Goal: Task Accomplishment & Management: Use online tool/utility

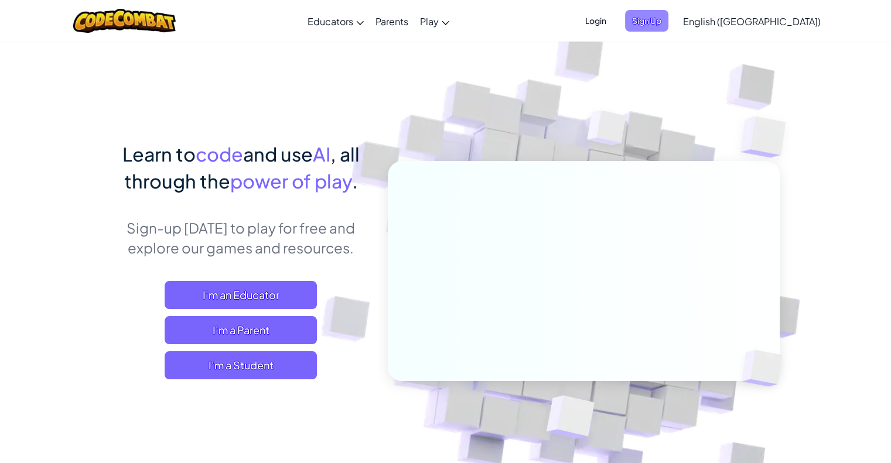
click at [668, 19] on span "Sign Up" at bounding box center [646, 21] width 43 height 22
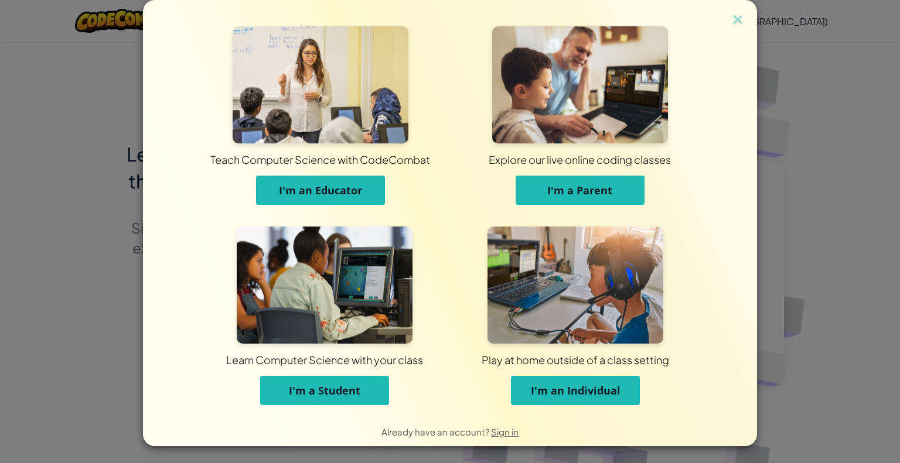
click at [328, 395] on span "I'm a Student" at bounding box center [324, 391] width 71 height 14
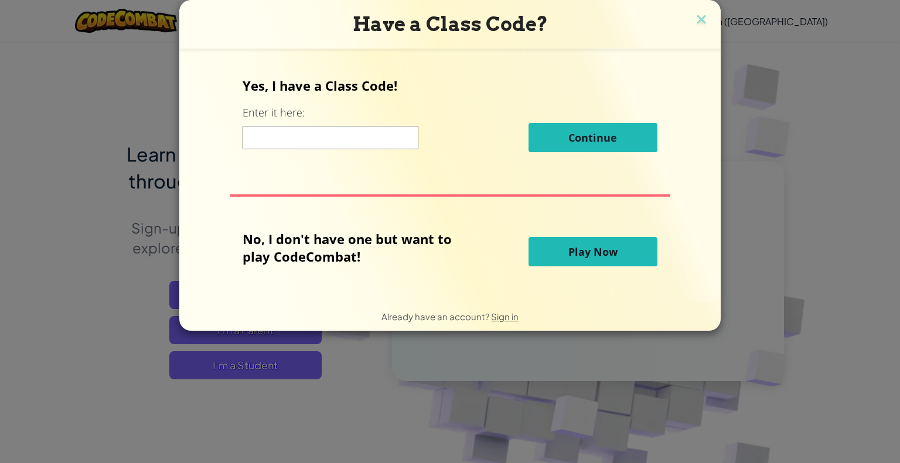
click at [564, 252] on button "Play Now" at bounding box center [592, 251] width 129 height 29
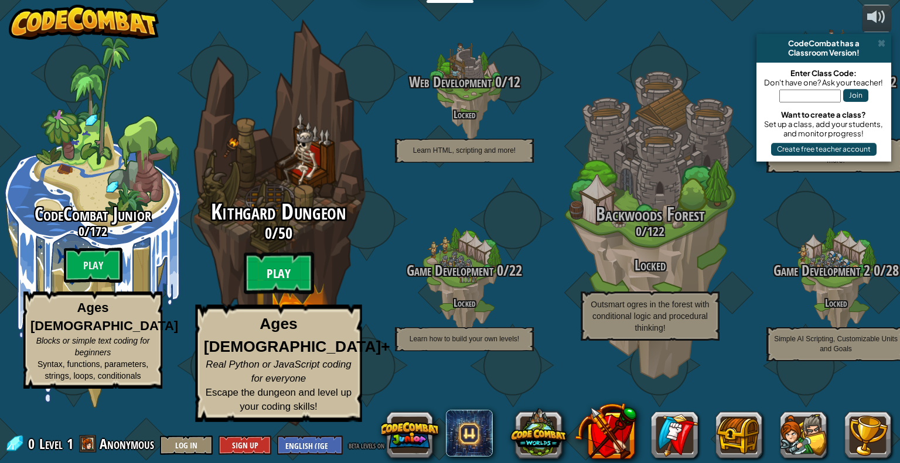
click at [288, 294] on btn "Play" at bounding box center [279, 273] width 70 height 42
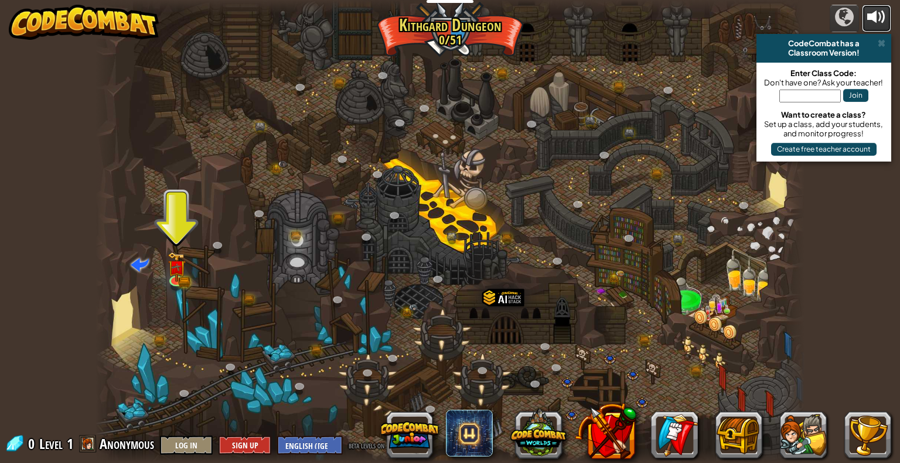
click at [865, 18] on button at bounding box center [876, 19] width 29 height 28
click at [190, 271] on div at bounding box center [449, 231] width 709 height 463
click at [180, 277] on img at bounding box center [177, 260] width 18 height 40
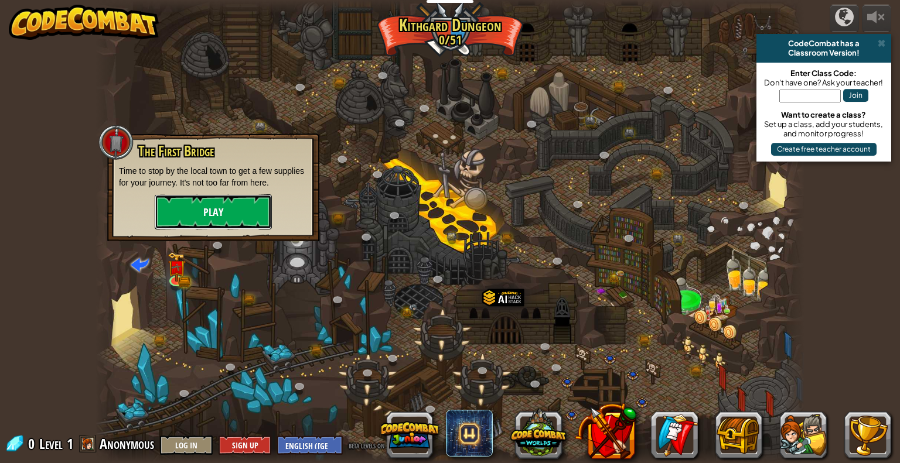
click at [230, 212] on button "Play" at bounding box center [213, 211] width 117 height 35
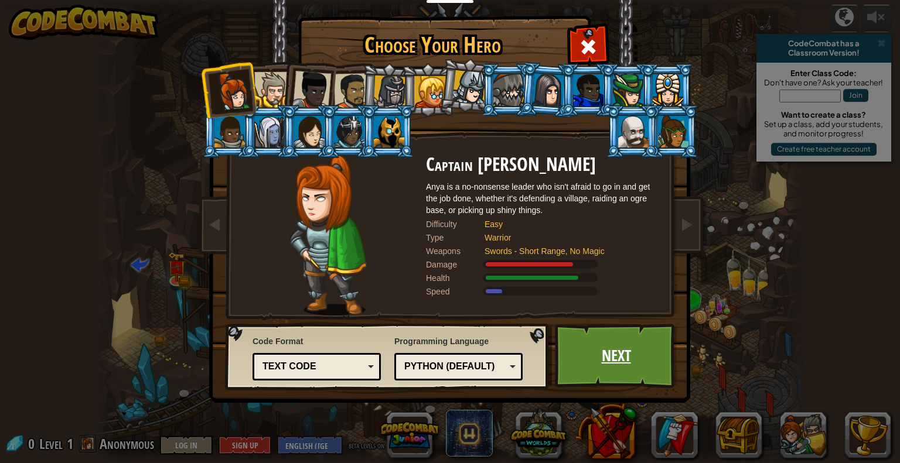
click at [612, 325] on link "Next" at bounding box center [616, 356] width 122 height 64
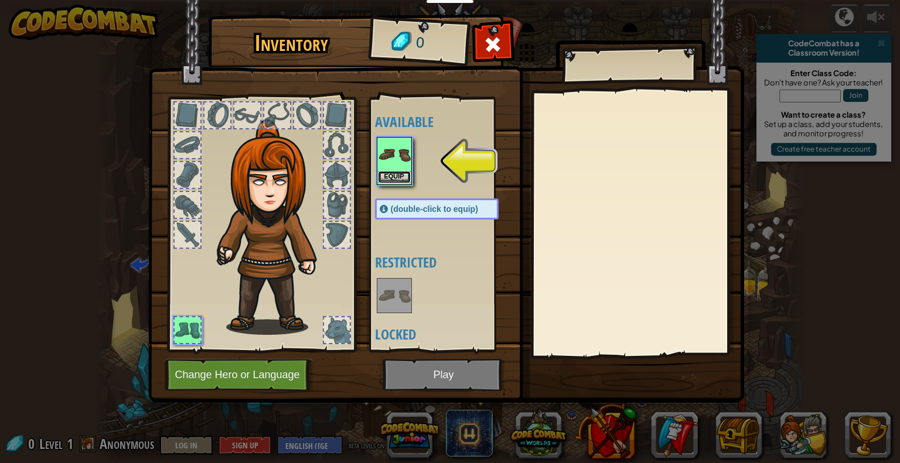
click at [389, 173] on button "Equip" at bounding box center [394, 177] width 33 height 12
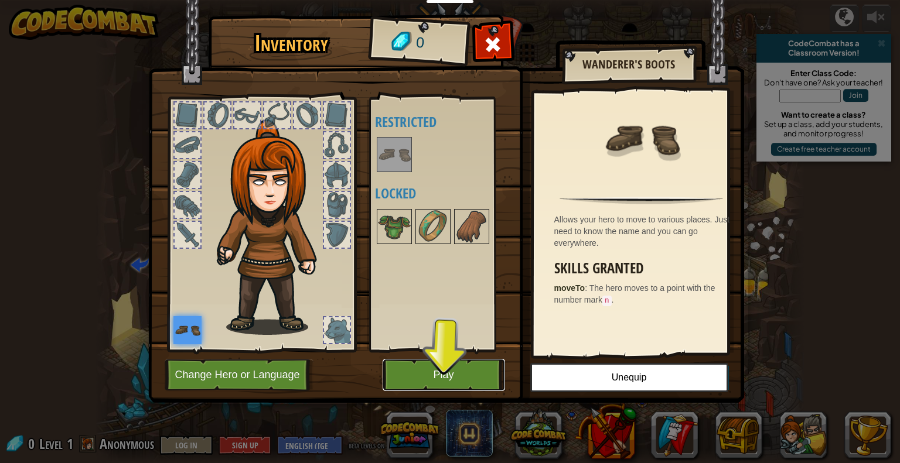
click at [448, 367] on button "Play" at bounding box center [444, 375] width 122 height 32
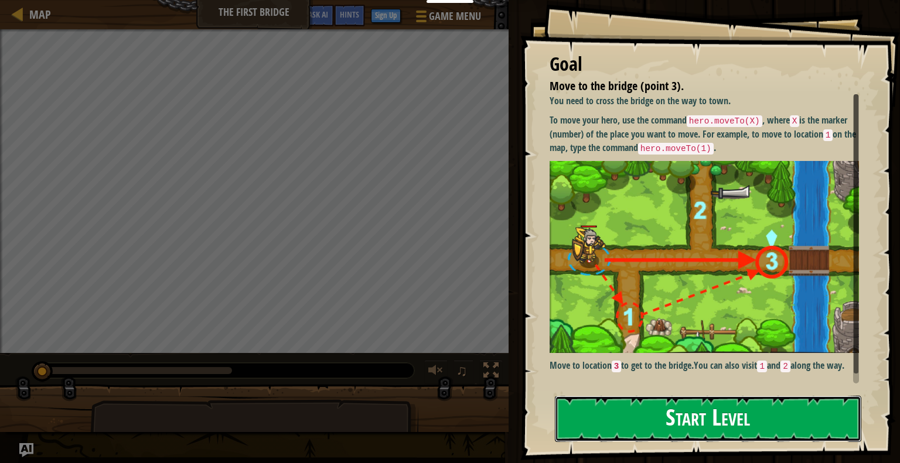
click at [681, 422] on button "Start Level" at bounding box center [708, 419] width 306 height 46
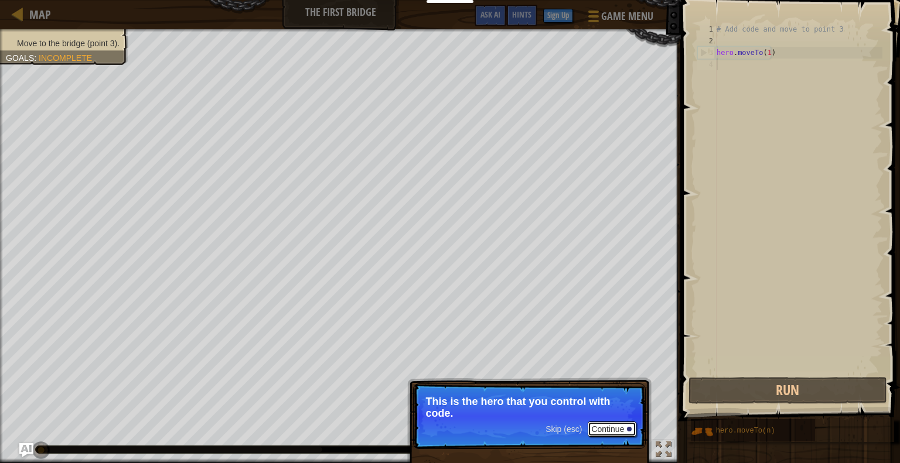
click at [612, 429] on button "Continue" at bounding box center [612, 429] width 49 height 15
click at [604, 433] on button "Continue" at bounding box center [612, 430] width 49 height 15
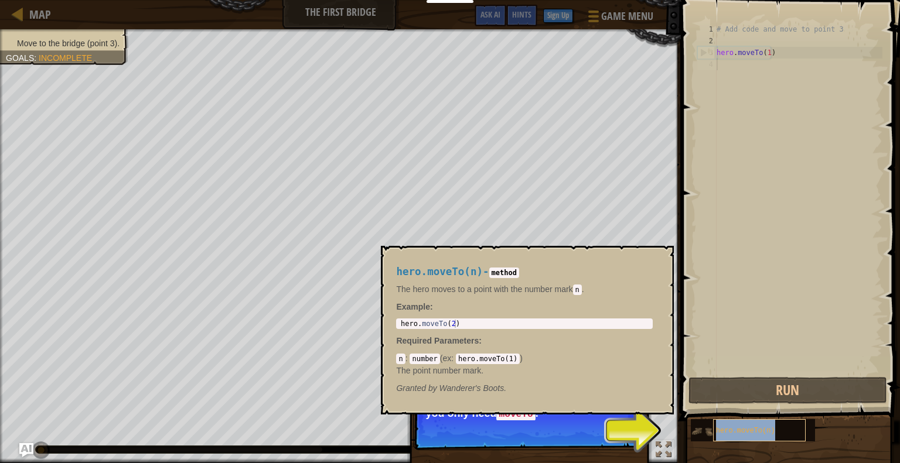
click at [742, 436] on div "hero.moveTo(n)" at bounding box center [759, 430] width 93 height 22
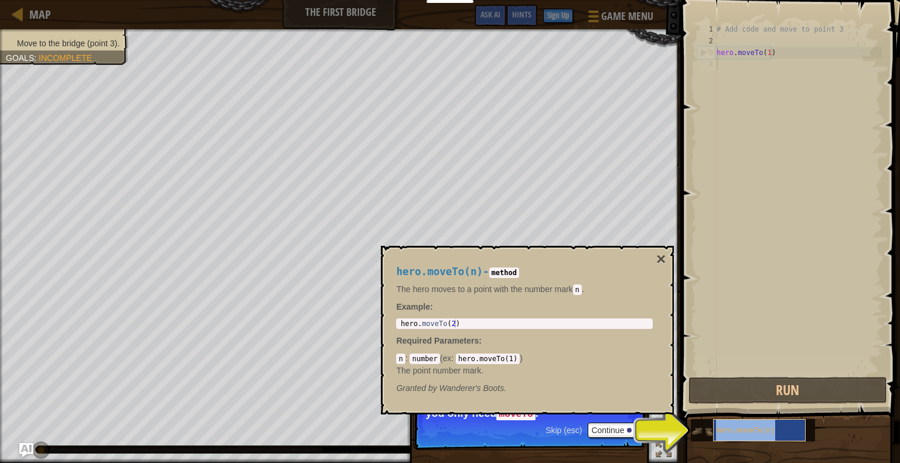
click at [738, 428] on span "hero.moveTo(n)" at bounding box center [745, 431] width 59 height 8
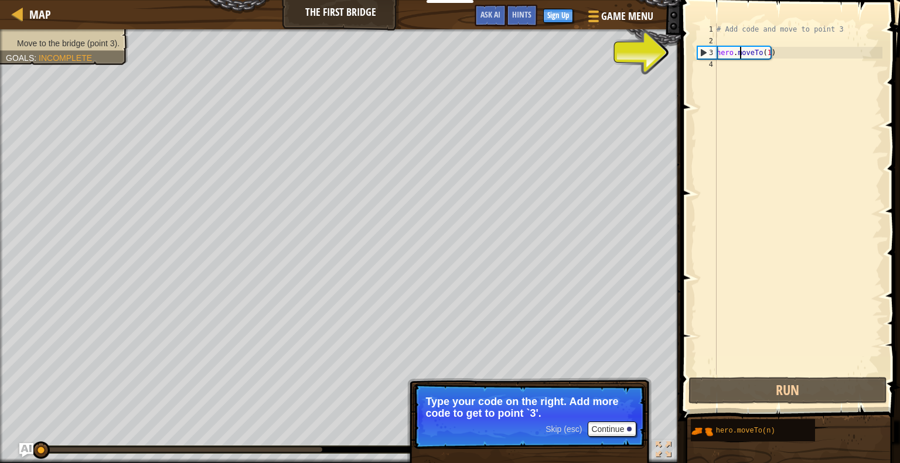
click at [740, 54] on div "# Add code and move to point 3 hero . moveTo ( 1 )" at bounding box center [798, 210] width 168 height 375
click at [764, 51] on div "# Add code and move to point 3 hero . moveTo ( 1 )" at bounding box center [798, 210] width 168 height 375
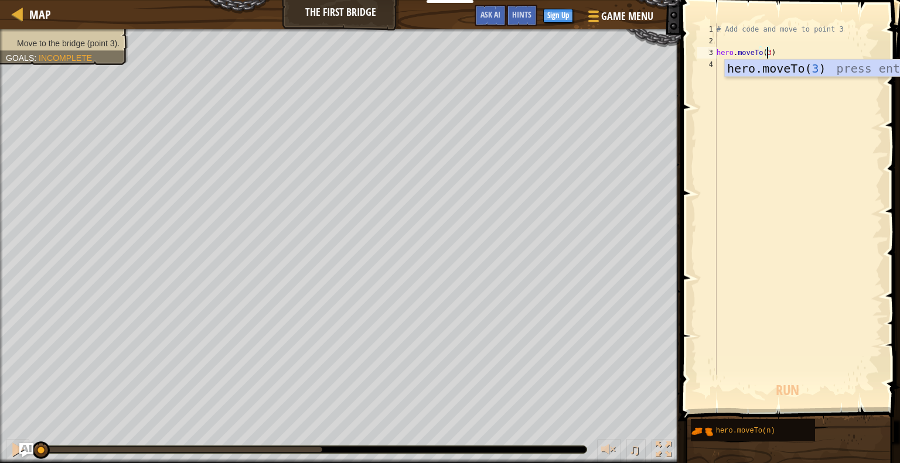
scroll to position [5, 4]
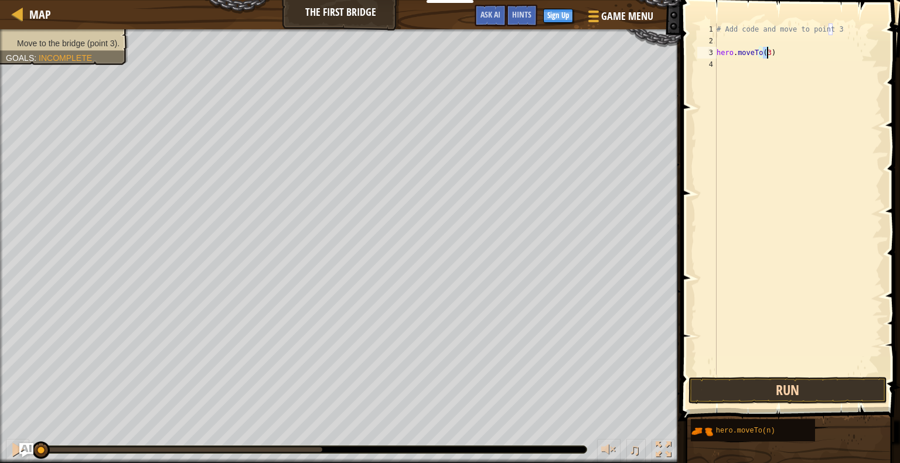
type textarea "hero.moveTo(3)"
click at [752, 397] on button "Run" at bounding box center [787, 390] width 199 height 27
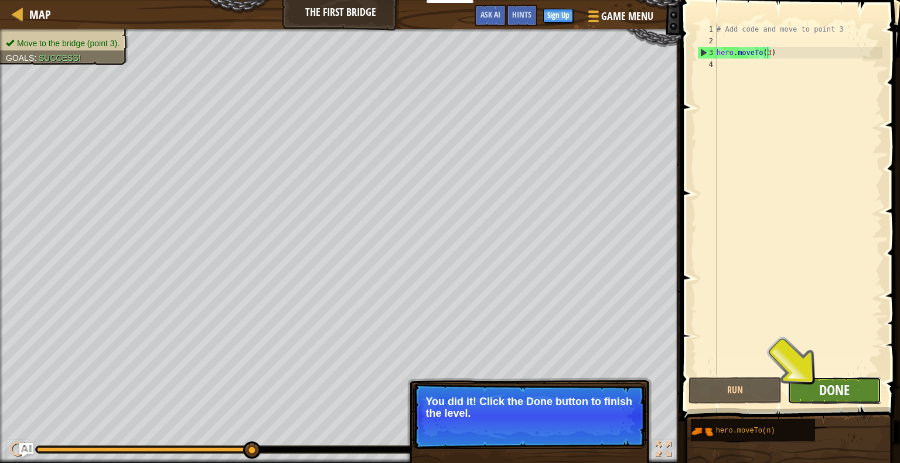
click at [846, 390] on span "Done" at bounding box center [834, 390] width 30 height 19
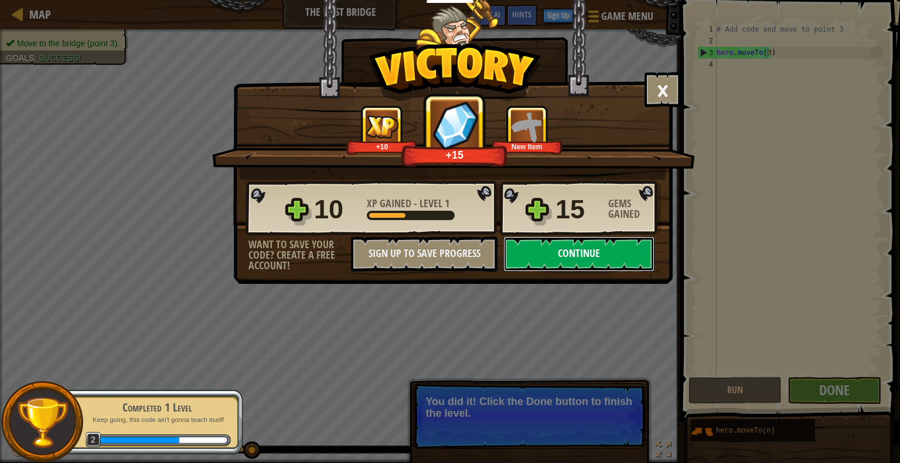
click at [572, 262] on button "Continue" at bounding box center [578, 254] width 151 height 35
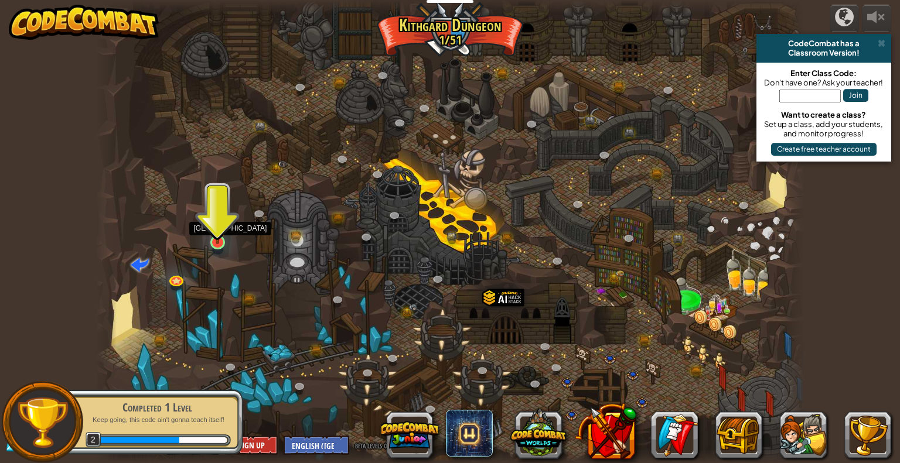
click at [213, 234] on img at bounding box center [218, 224] width 18 height 42
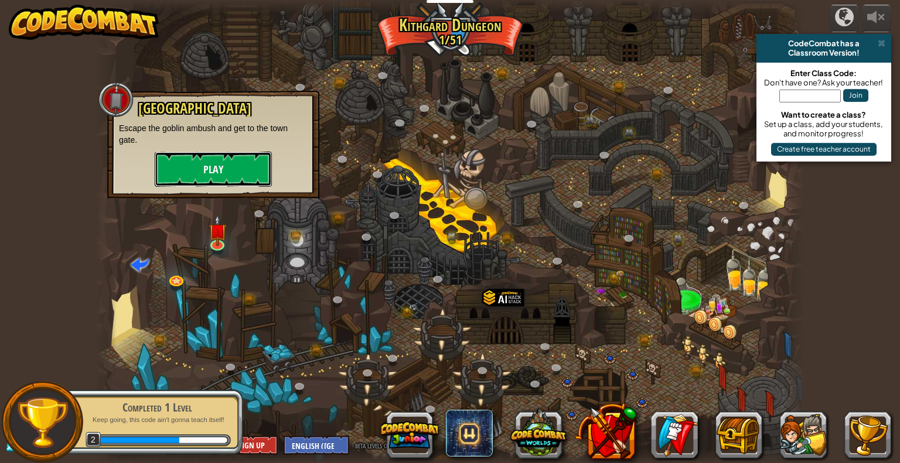
click at [220, 161] on button "Play" at bounding box center [213, 169] width 117 height 35
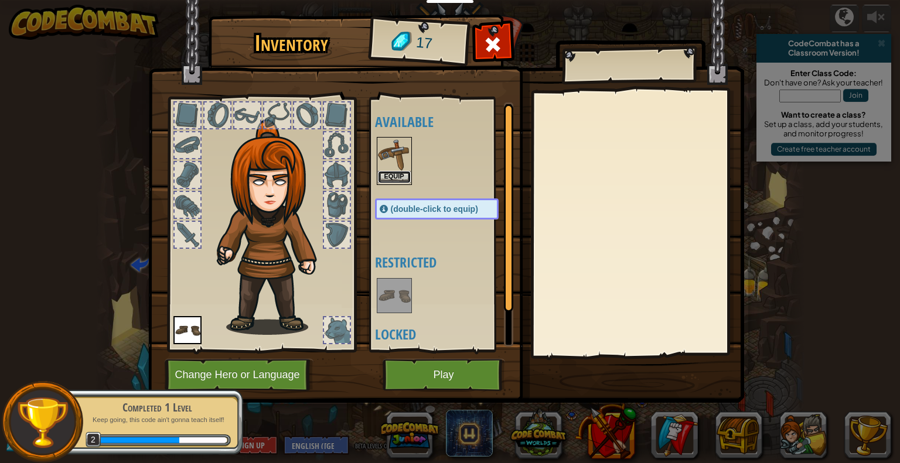
click at [387, 175] on button "Equip" at bounding box center [394, 177] width 33 height 12
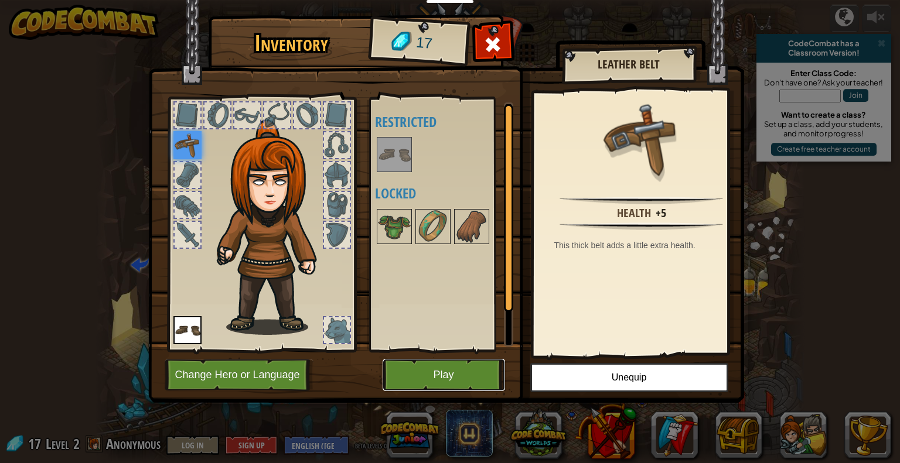
click at [456, 378] on button "Play" at bounding box center [444, 375] width 122 height 32
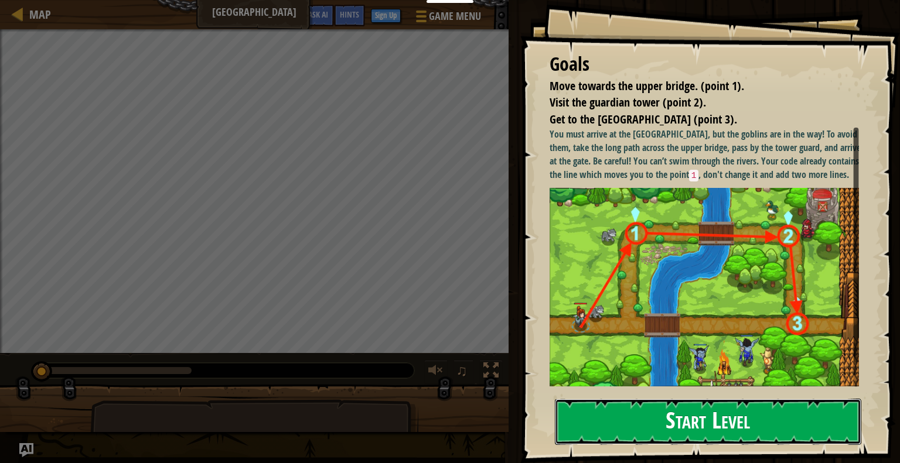
click at [670, 430] on button "Start Level" at bounding box center [708, 422] width 306 height 46
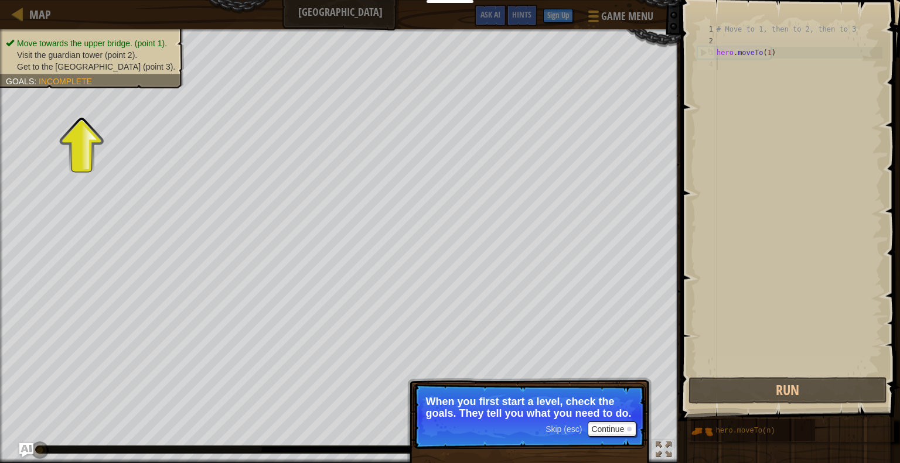
click at [136, 58] on span "Visit the guardian tower (point 2)." at bounding box center [77, 54] width 120 height 9
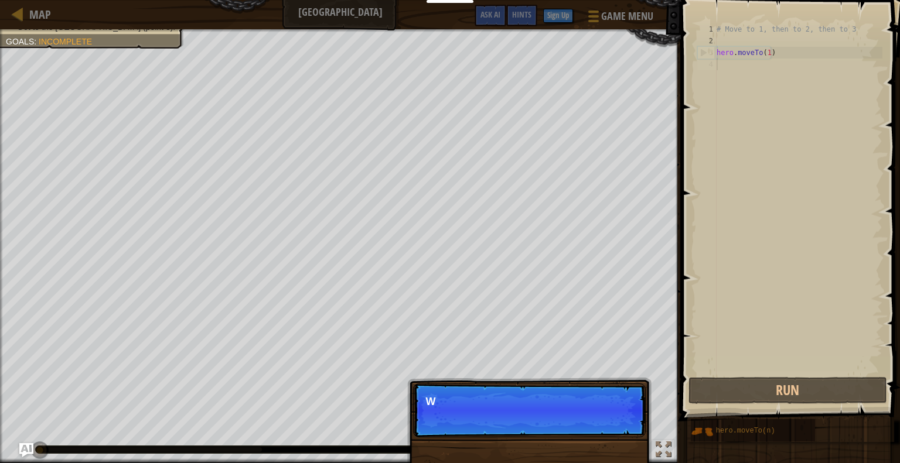
scroll to position [5, 0]
click at [540, 405] on p "We need to avoid the goblins' ambush." at bounding box center [529, 402] width 208 height 12
click at [626, 423] on button "Continue" at bounding box center [612, 417] width 49 height 15
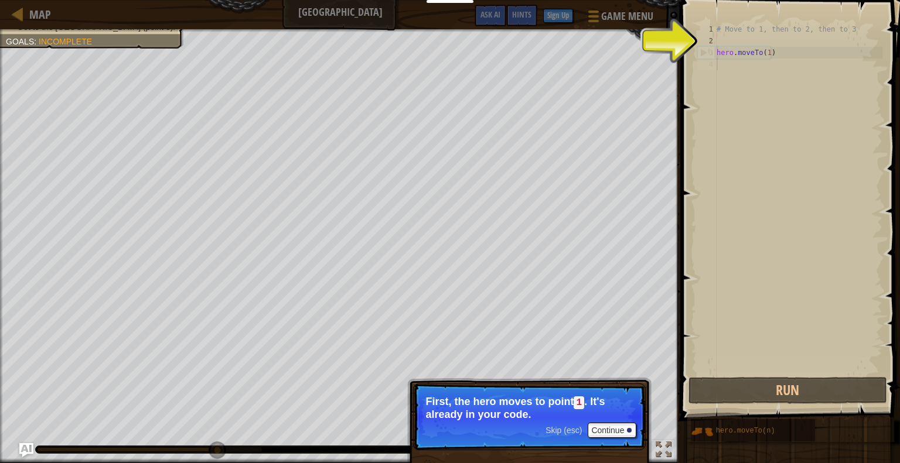
click at [726, 35] on div "# Move to 1, then to 2, then to 3 hero . moveTo ( 1 )" at bounding box center [798, 210] width 168 height 375
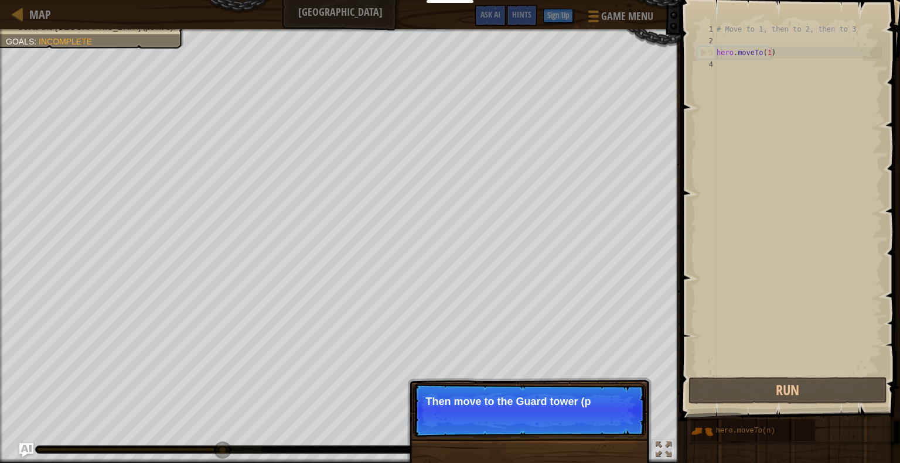
click at [721, 57] on div "# Move to 1, then to 2, then to 3 hero . moveTo ( 1 )" at bounding box center [798, 210] width 168 height 375
type textarea "hero.moveTo(1)"
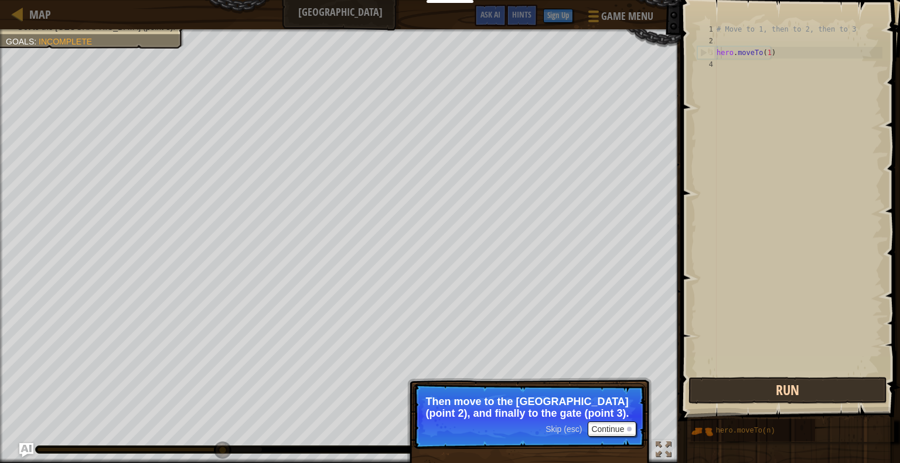
click at [705, 401] on div "Map Old Town Road Game Menu Done Sign Up Hints Ask AI 1 ההההההההההההההההההההההה…" at bounding box center [450, 231] width 900 height 463
click at [568, 424] on div "Skip (esc) Continue" at bounding box center [590, 429] width 91 height 15
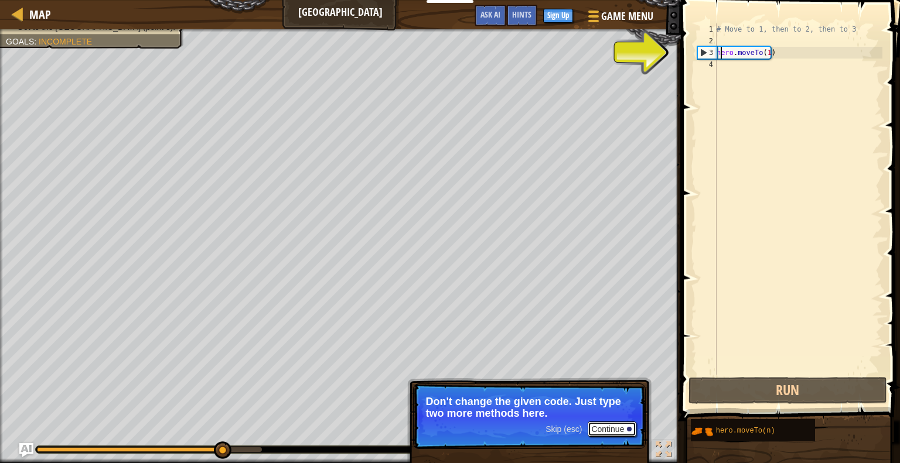
click at [608, 429] on button "Continue" at bounding box center [612, 429] width 49 height 15
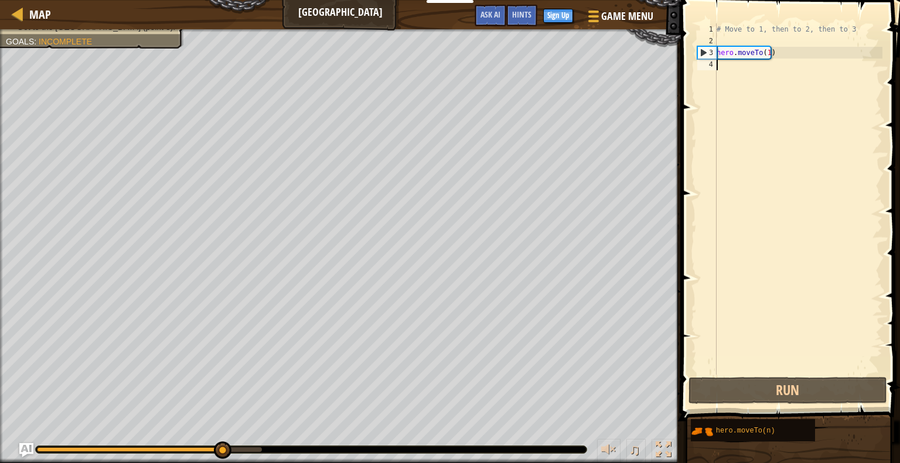
click at [762, 49] on div "# Move to 1, then to 2, then to 3 hero . moveTo ( 1 )" at bounding box center [798, 210] width 168 height 375
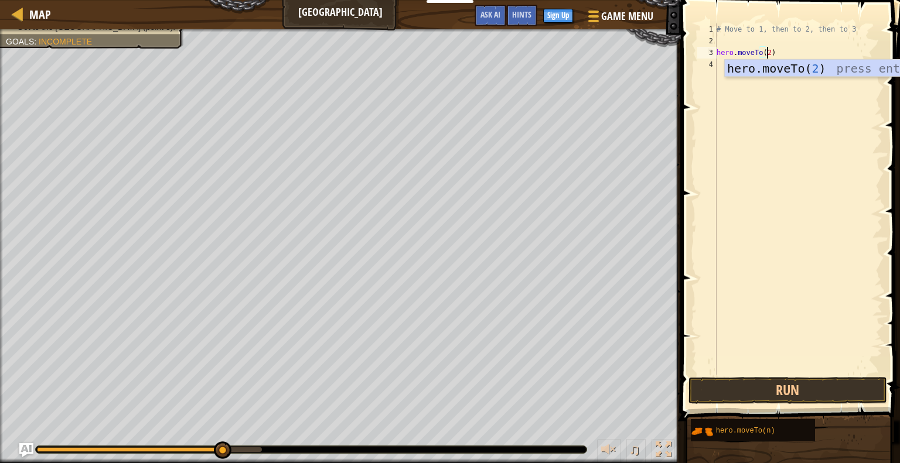
scroll to position [5, 4]
click at [779, 404] on span at bounding box center [791, 194] width 228 height 456
click at [719, 391] on button "Run" at bounding box center [787, 390] width 199 height 27
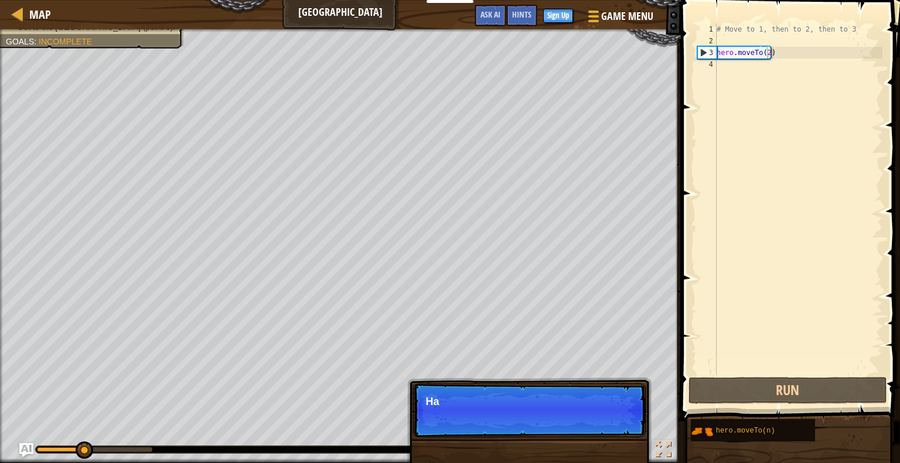
click at [595, 442] on div "Move towards the upper bridge. (point 1). Visit the guardian tower (point 2). G…" at bounding box center [450, 246] width 900 height 434
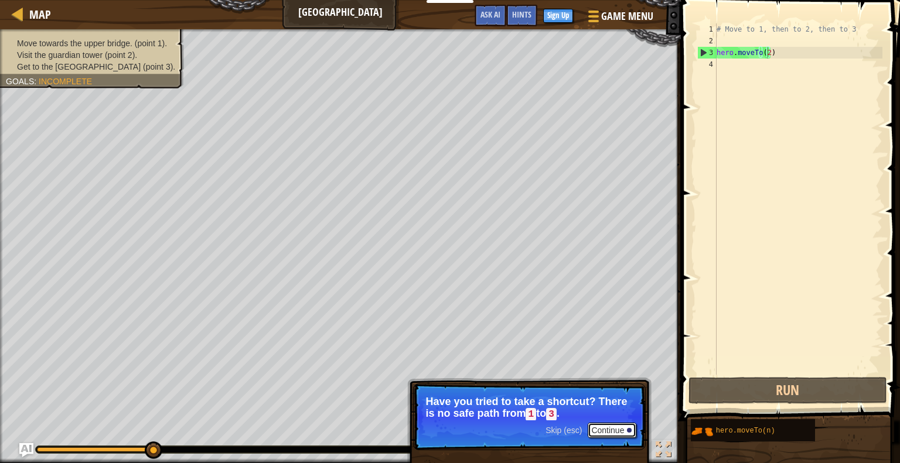
click at [604, 428] on button "Continue" at bounding box center [612, 430] width 49 height 15
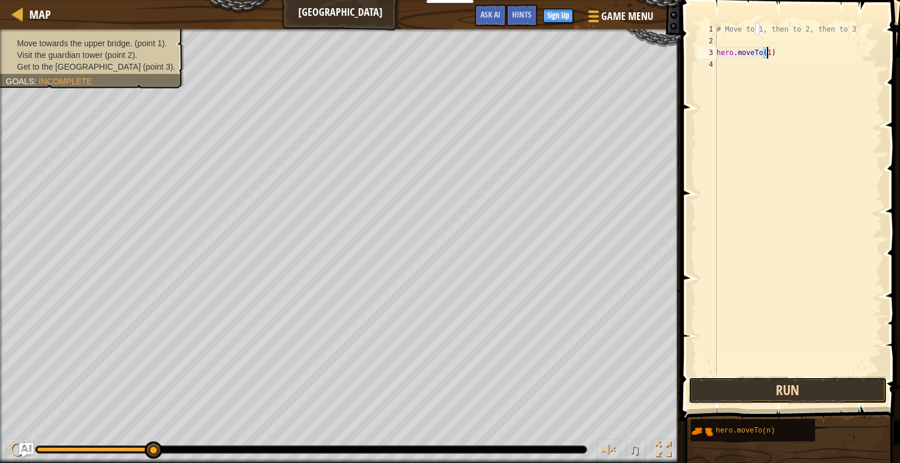
click at [780, 401] on button "Run" at bounding box center [787, 390] width 199 height 27
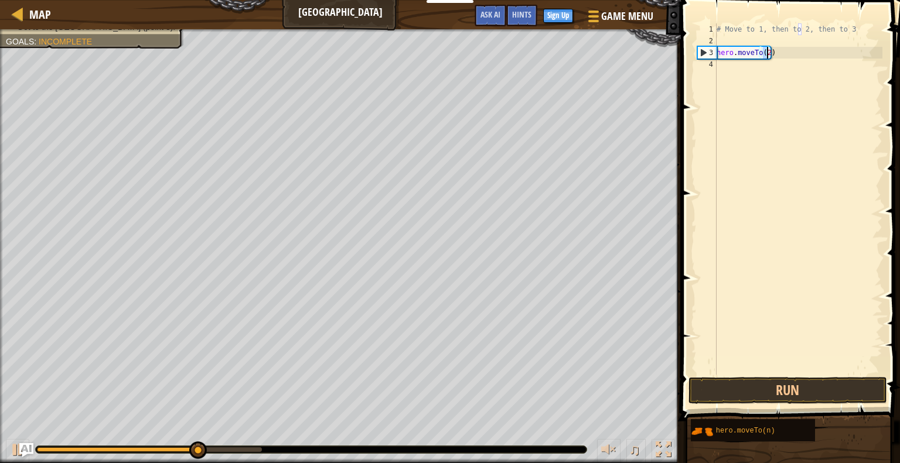
click at [797, 383] on button "Run" at bounding box center [787, 390] width 199 height 27
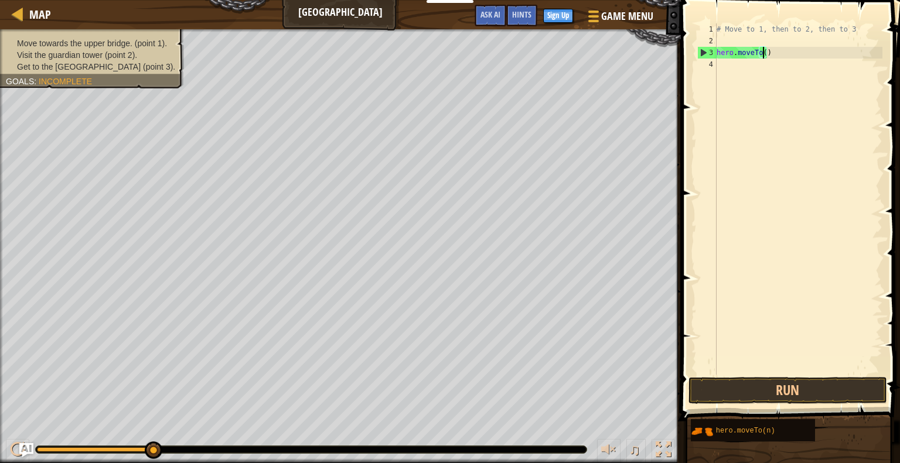
type textarea "hero.moveTo(1)"
click at [790, 244] on div "# Move to 1, then to 2, then to 3 hero . moveTo ( 1 )" at bounding box center [798, 210] width 168 height 375
click at [772, 395] on button "Run" at bounding box center [787, 390] width 199 height 27
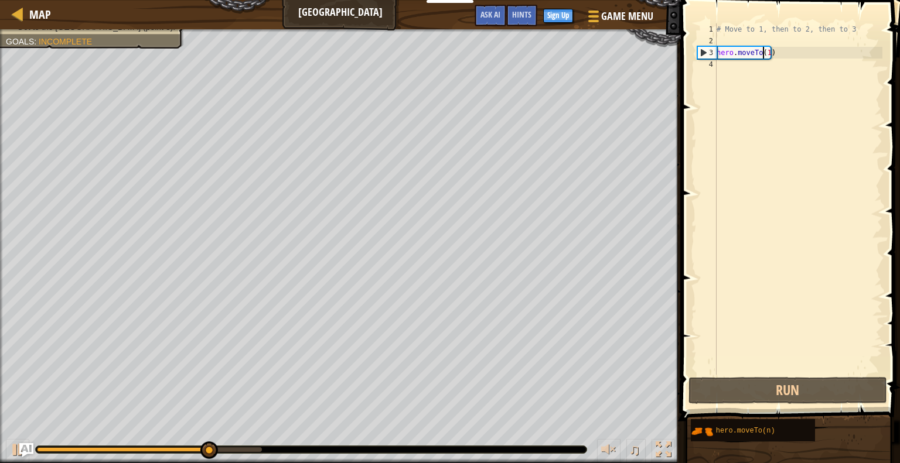
click at [764, 53] on div "# Move to 1, then to 2, then to 3 hero . moveTo ( 1 )" at bounding box center [798, 210] width 168 height 375
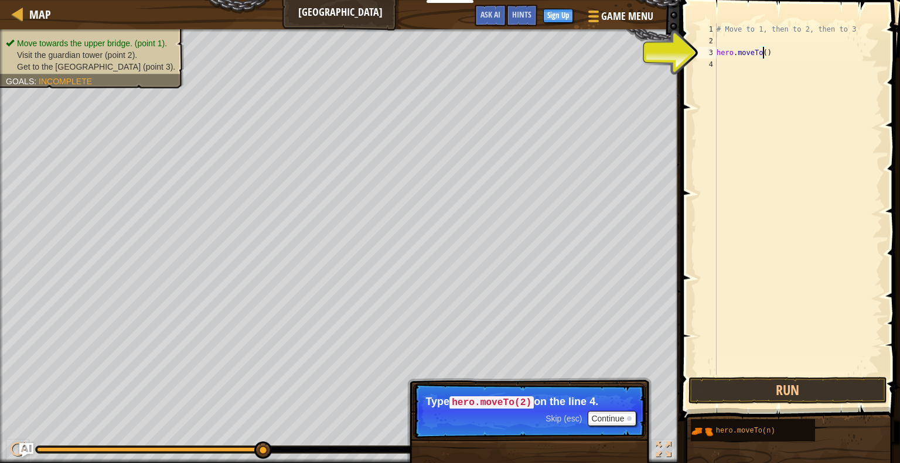
type textarea "hero.moveTo(1)"
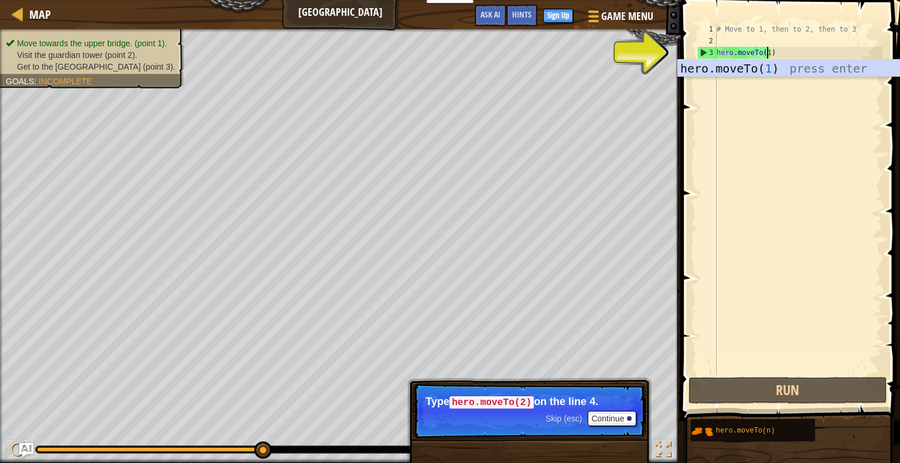
click at [794, 155] on div "# Move to 1, then to 2, then to 3 hero . moveTo ( 1 )" at bounding box center [798, 210] width 168 height 375
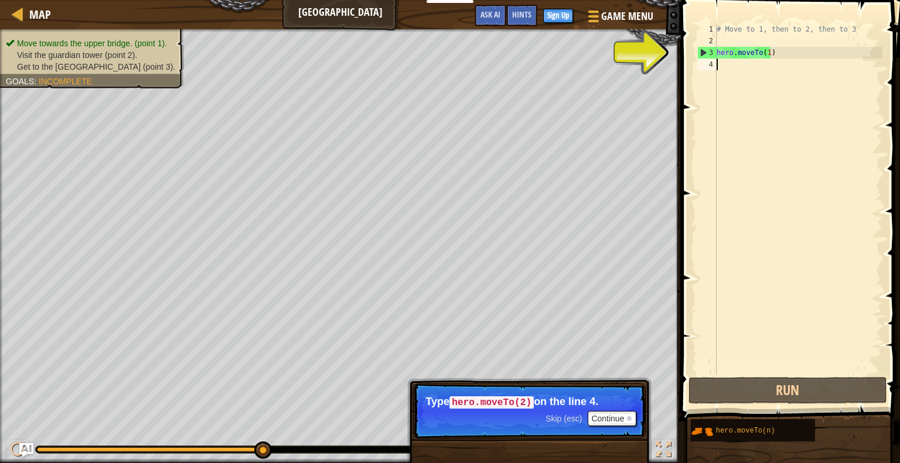
click at [725, 71] on div "# Move to 1, then to 2, then to 3 hero . moveTo ( 1 )" at bounding box center [798, 210] width 168 height 375
click at [736, 57] on div "# Move to 1, then to 2, then to 3 hero . moveTo ( 1 )" at bounding box center [798, 210] width 168 height 375
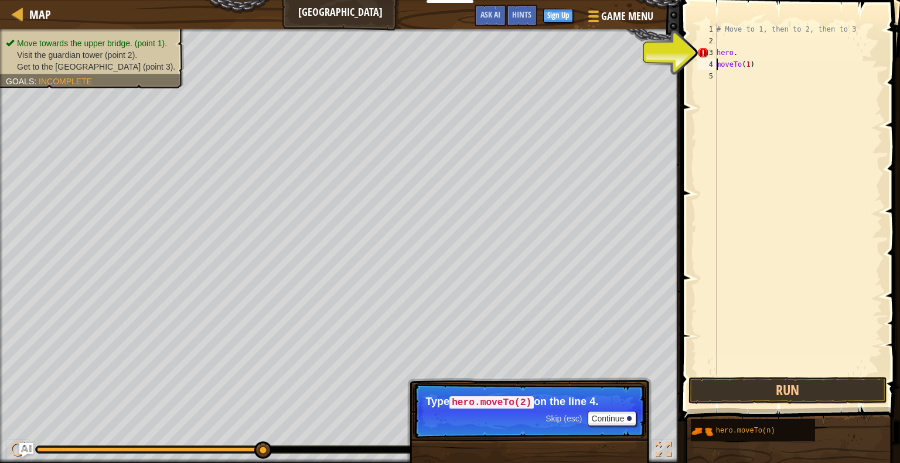
type textarea "hero.moveTo(1)"
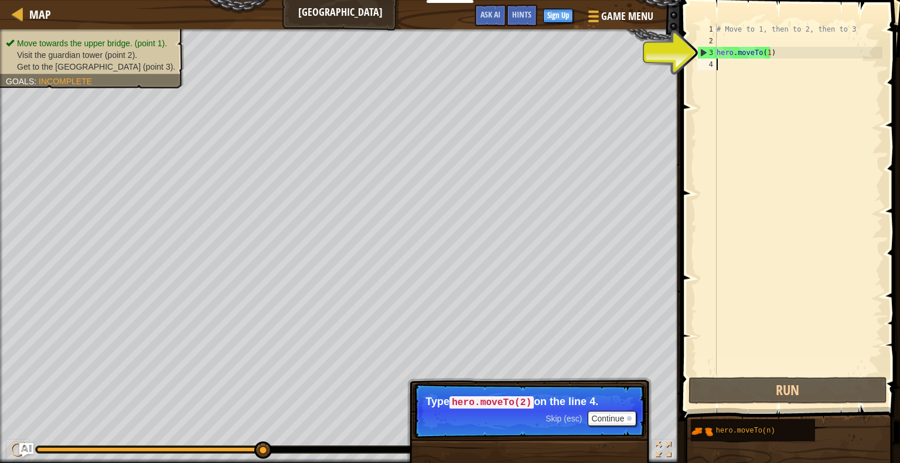
click at [724, 65] on div "# Move to 1, then to 2, then to 3 hero . moveTo ( 1 )" at bounding box center [798, 210] width 168 height 375
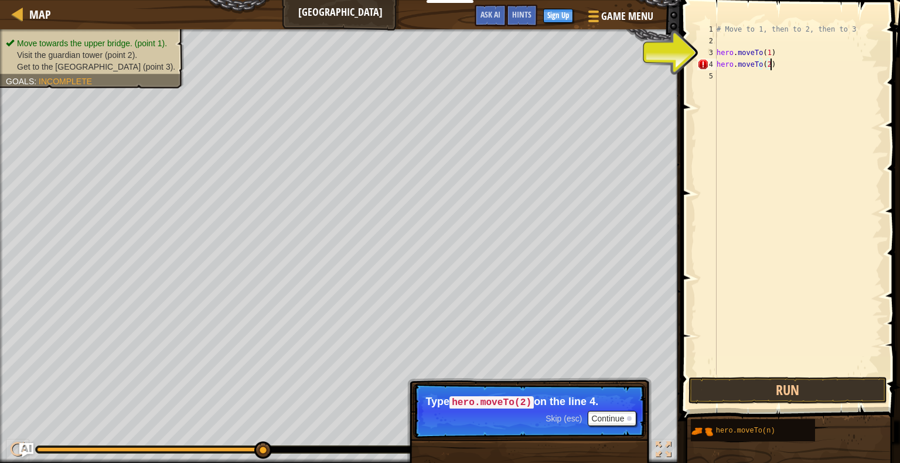
scroll to position [5, 4]
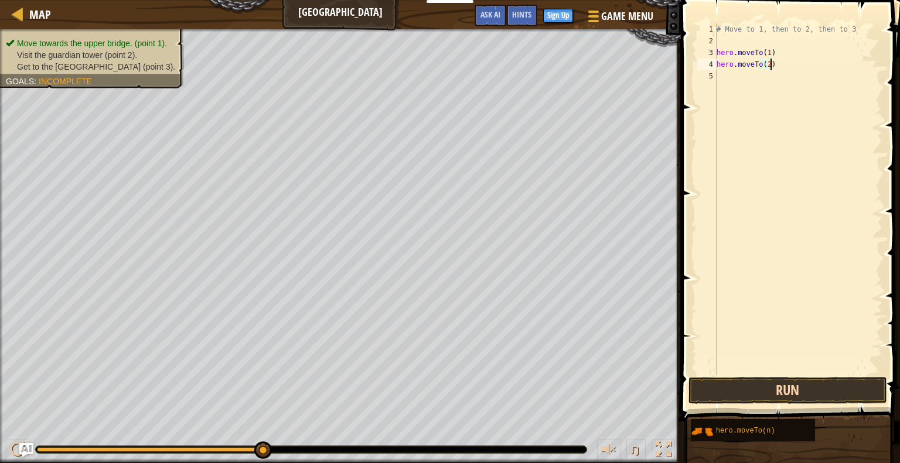
type textarea "hero.moveTo(2)"
click at [784, 402] on button "Run" at bounding box center [787, 390] width 199 height 27
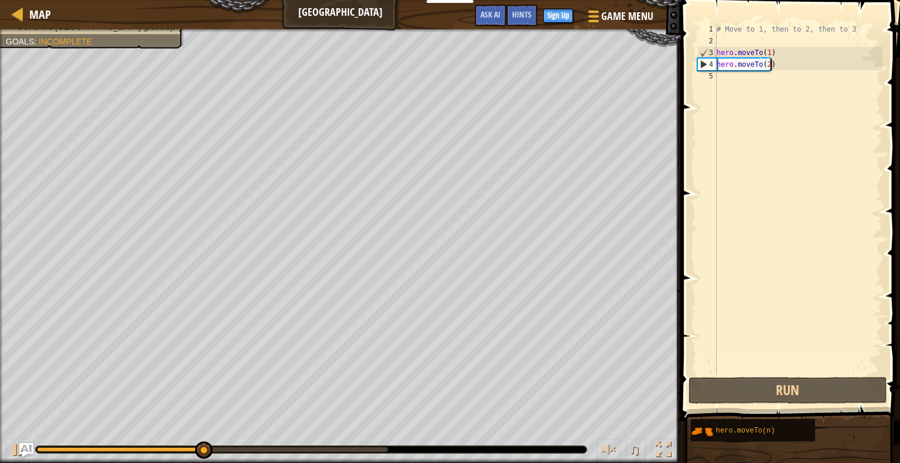
click at [717, 76] on div "# Move to 1, then to 2, then to 3 hero . moveTo ( 1 ) hero . moveTo ( 2 )" at bounding box center [798, 210] width 168 height 375
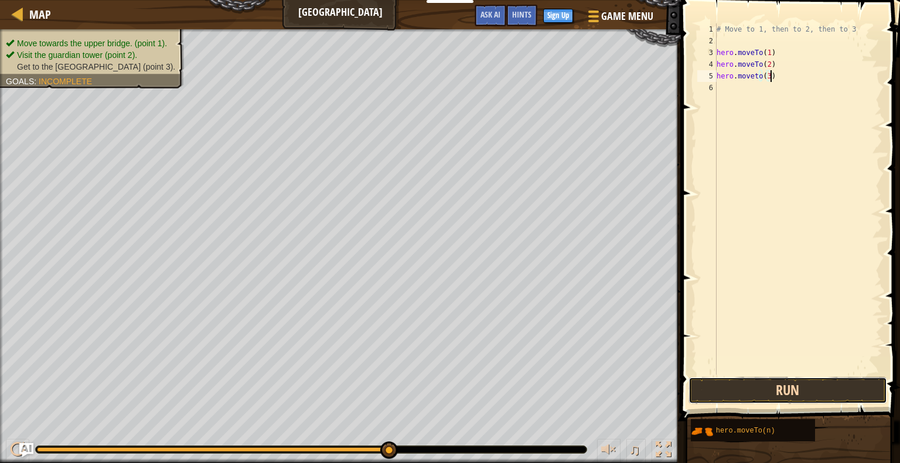
click at [786, 388] on button "Run" at bounding box center [787, 390] width 199 height 27
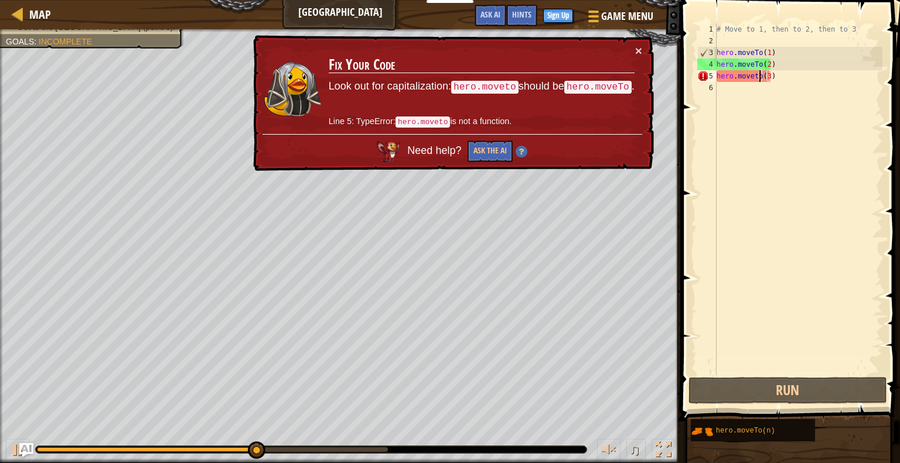
click at [759, 73] on div "# Move to 1, then to 2, then to 3 hero . moveTo ( 1 ) hero . moveTo ( 2 ) hero …" at bounding box center [798, 210] width 168 height 375
click at [753, 81] on div "# Move to 1, then to 2, then to 3 hero . moveTo ( 1 ) hero . moveTo ( 2 ) hero …" at bounding box center [798, 210] width 168 height 375
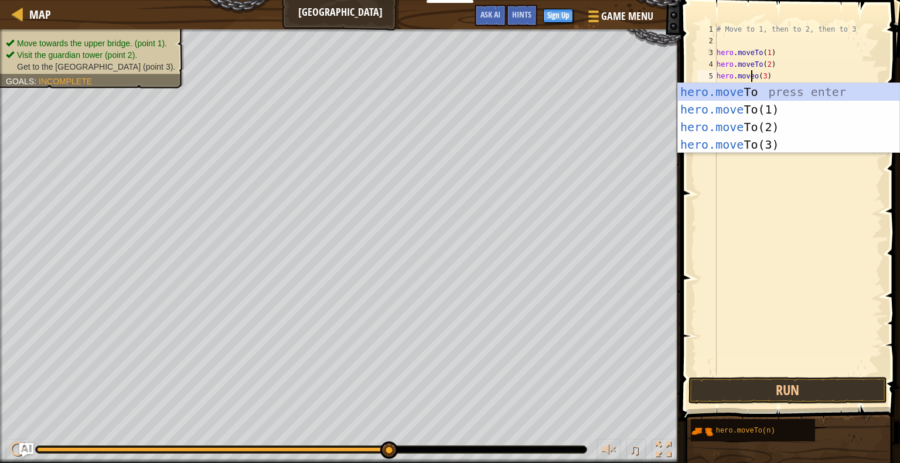
type textarea "hero.moveTo(3)"
click at [769, 215] on div "# Move to 1, then to 2, then to 3 hero . moveTo ( 1 ) hero . moveTo ( 2 ) hero …" at bounding box center [798, 210] width 168 height 375
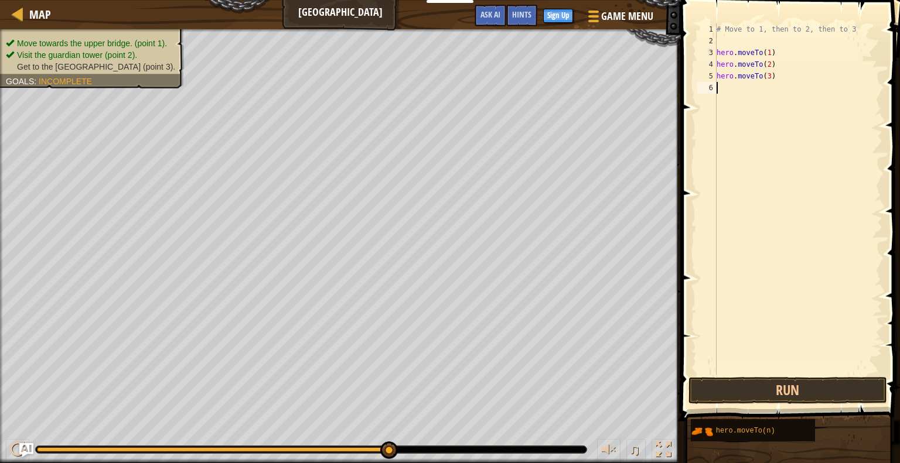
scroll to position [5, 0]
click at [786, 384] on button "Run" at bounding box center [787, 390] width 199 height 27
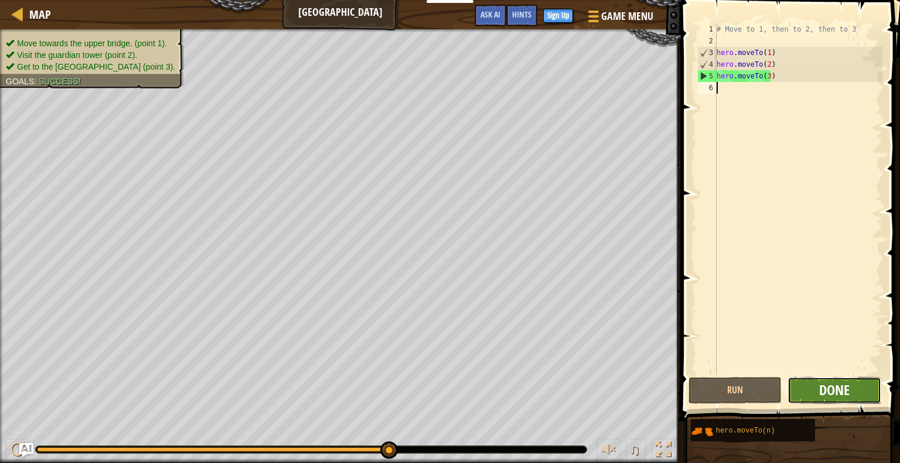
click at [825, 383] on span "Done" at bounding box center [834, 390] width 30 height 19
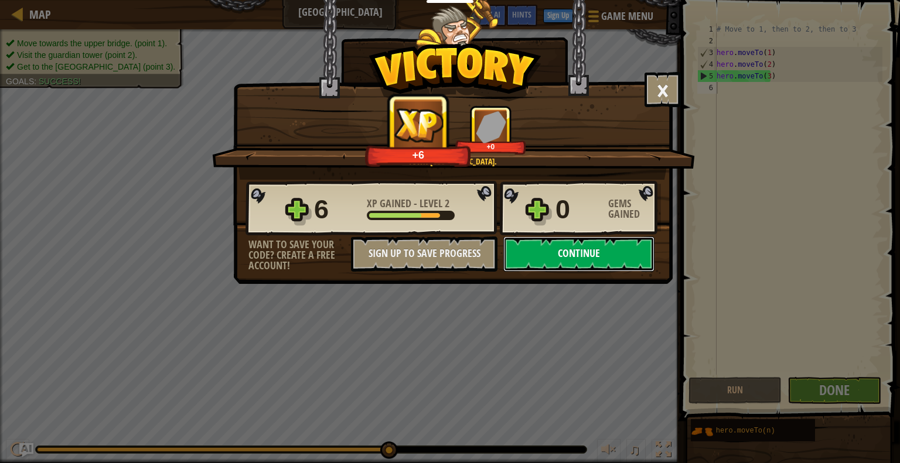
click at [574, 248] on button "Continue" at bounding box center [578, 254] width 151 height 35
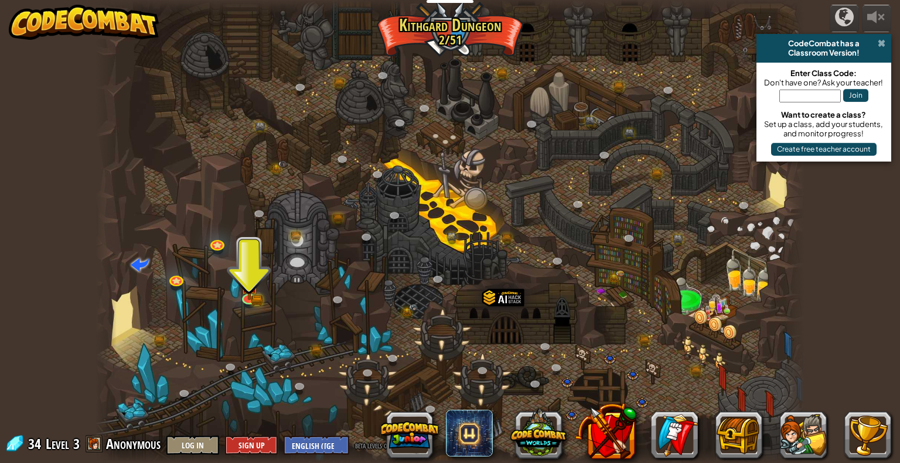
click at [879, 44] on span at bounding box center [882, 43] width 8 height 9
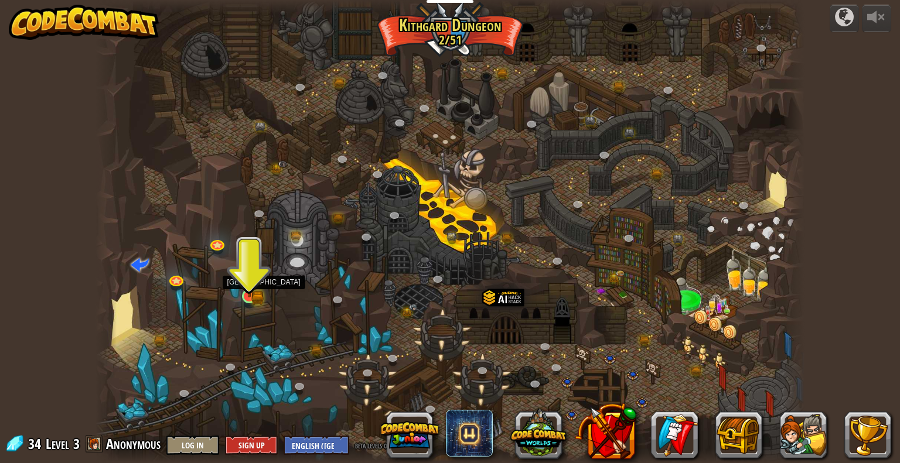
click at [248, 275] on img at bounding box center [249, 278] width 18 height 40
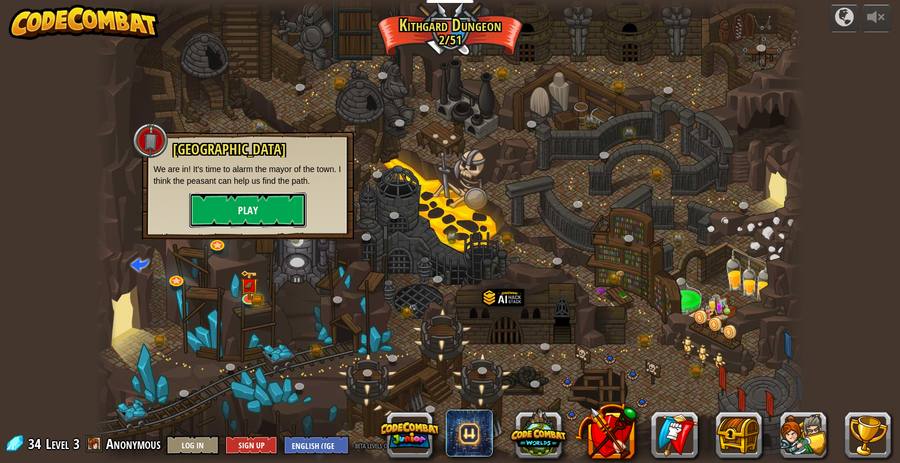
click at [237, 214] on button "Play" at bounding box center [247, 210] width 117 height 35
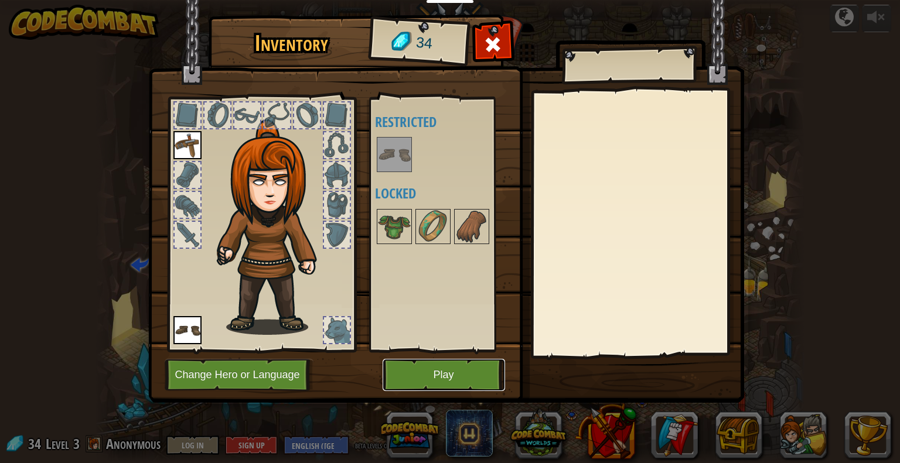
click at [457, 379] on button "Play" at bounding box center [444, 375] width 122 height 32
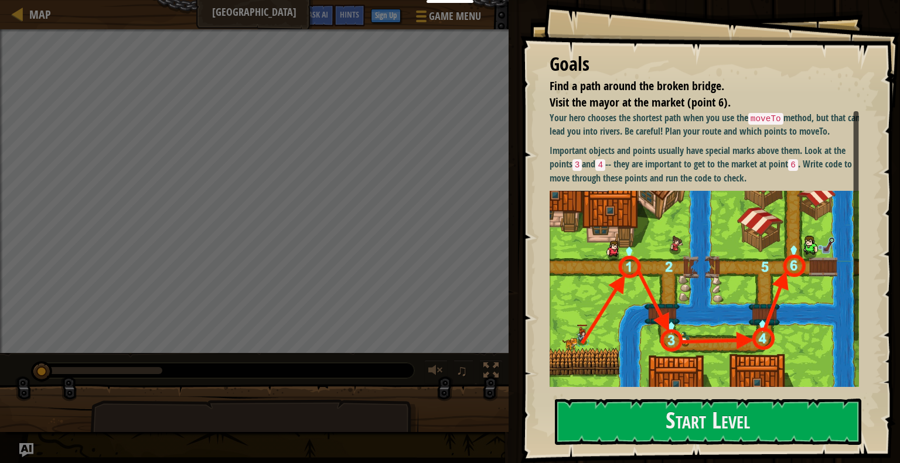
click at [646, 203] on img at bounding box center [708, 290] width 318 height 198
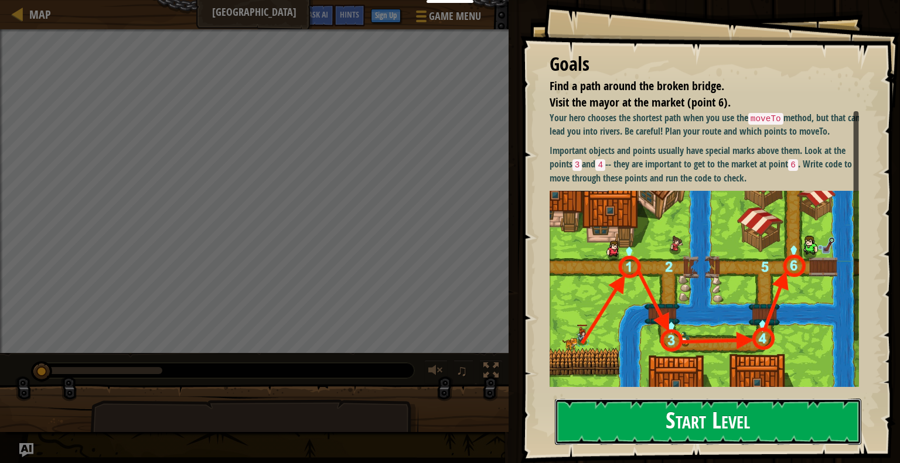
click at [644, 444] on button "Start Level" at bounding box center [708, 422] width 306 height 46
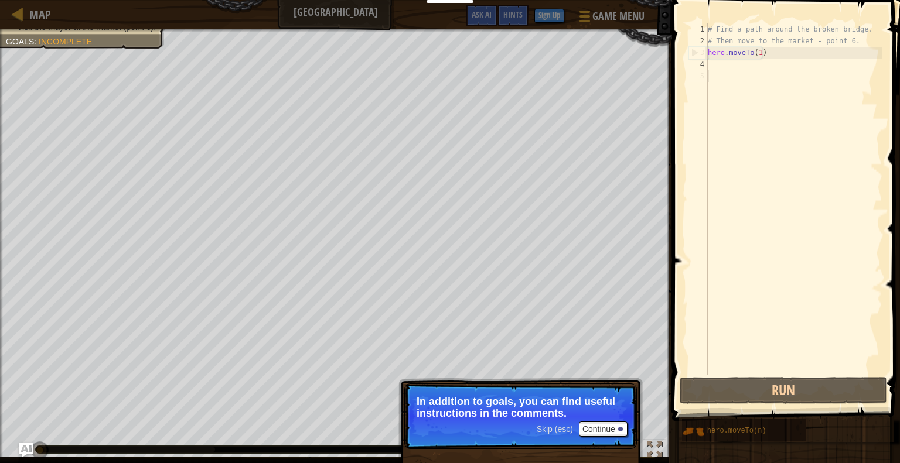
click at [729, 69] on div "# Find a path around the broken bridge. # Then move to the market - point 6. he…" at bounding box center [793, 210] width 177 height 375
click at [717, 72] on div "# Find a path around the broken bridge. # Then move to the market - point 6. he…" at bounding box center [793, 210] width 177 height 375
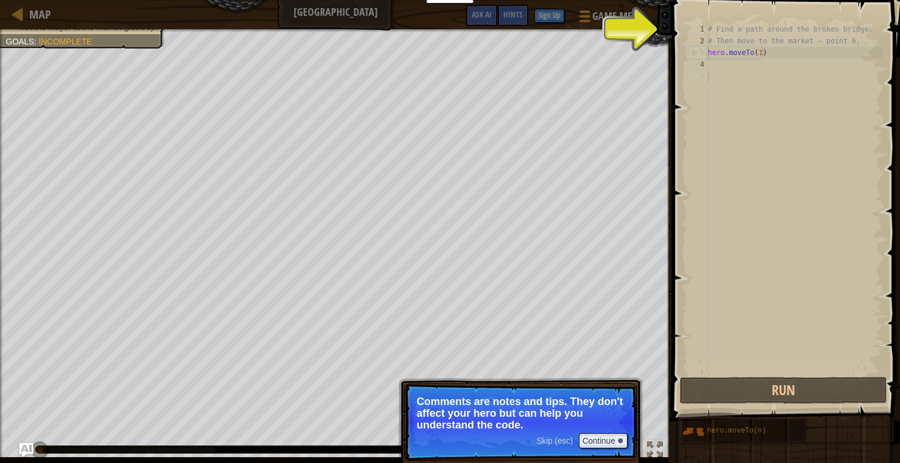
click at [698, 52] on div "3" at bounding box center [698, 53] width 19 height 12
type textarea "hero.moveTo(1)"
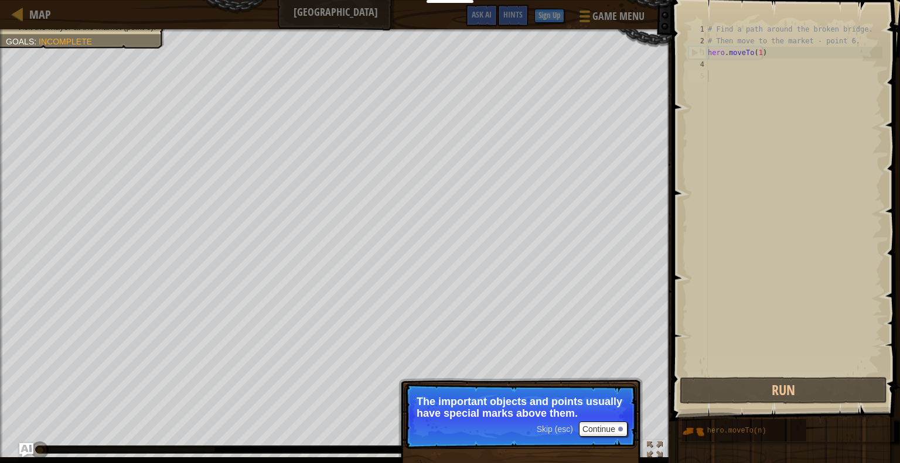
click at [745, 70] on div "# Find a path around the broken bridge. # Then move to the market - point 6. he…" at bounding box center [793, 210] width 177 height 375
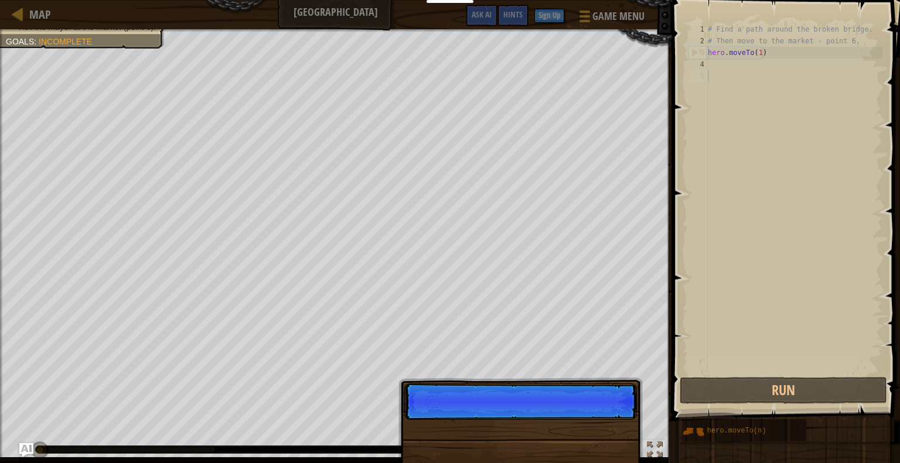
click at [596, 434] on div "Skip (esc) Continue" at bounding box center [520, 470] width 244 height 173
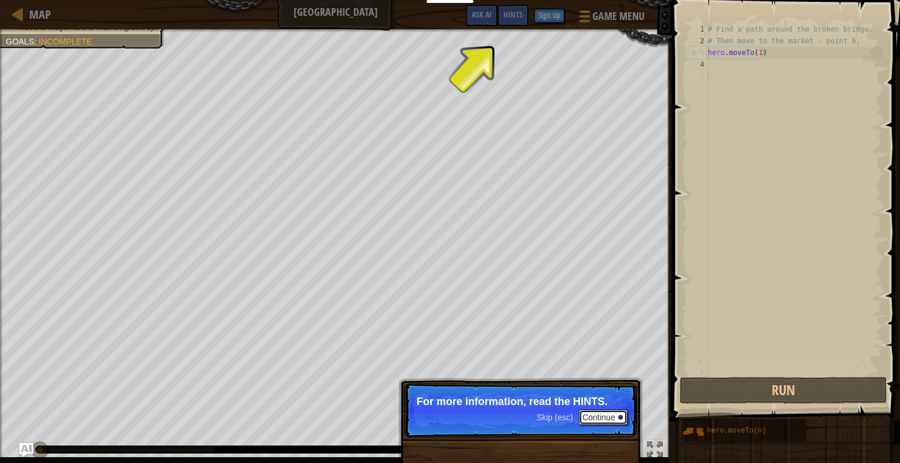
click at [607, 418] on button "Continue" at bounding box center [603, 417] width 49 height 15
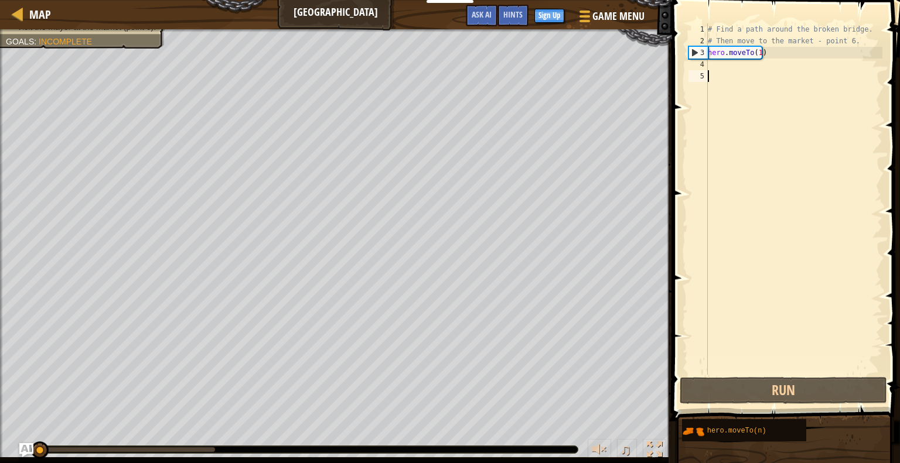
scroll to position [5, 0]
click at [733, 65] on div "# Find a path around the broken bridge. # Then move to the market - point 6. he…" at bounding box center [793, 210] width 177 height 375
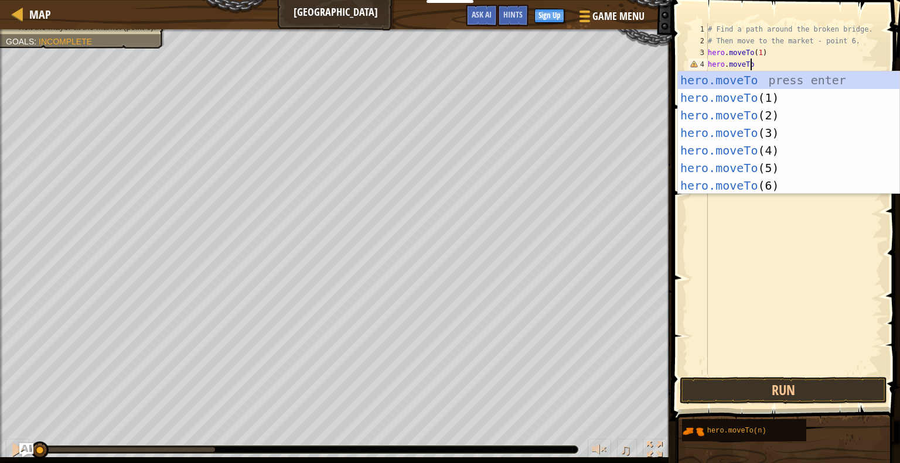
scroll to position [5, 3]
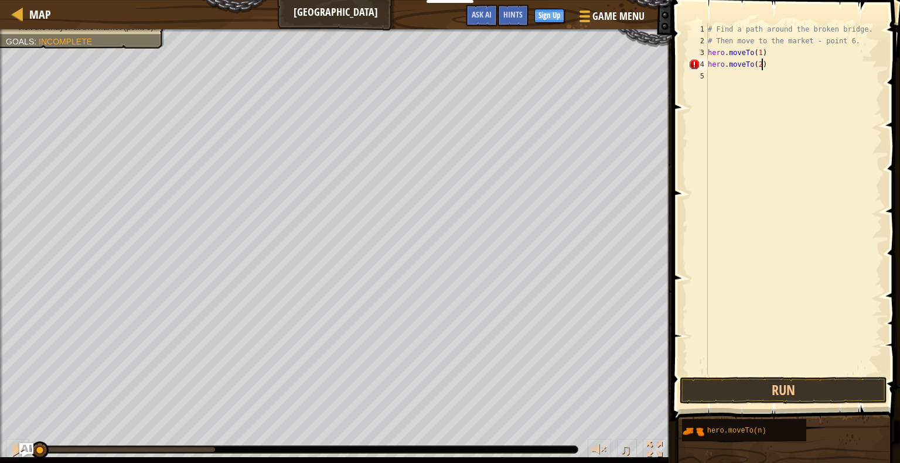
type textarea "hero.moveTo(2)"
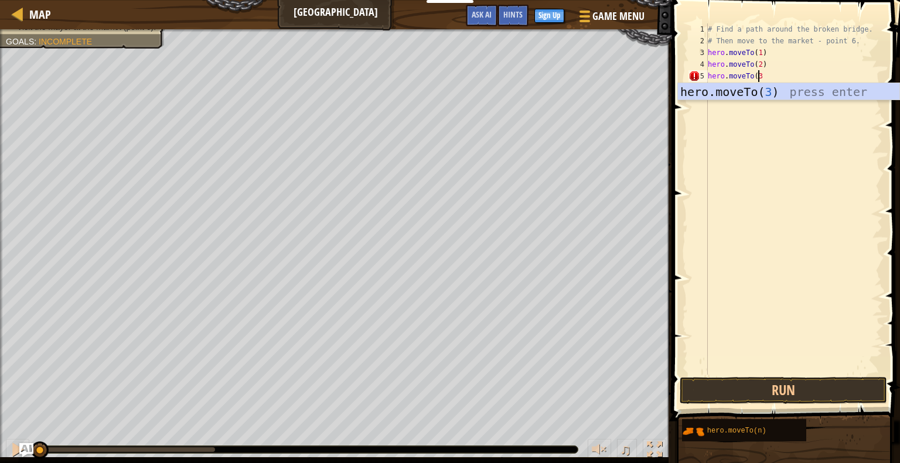
type textarea "hero.moveTo(3)"
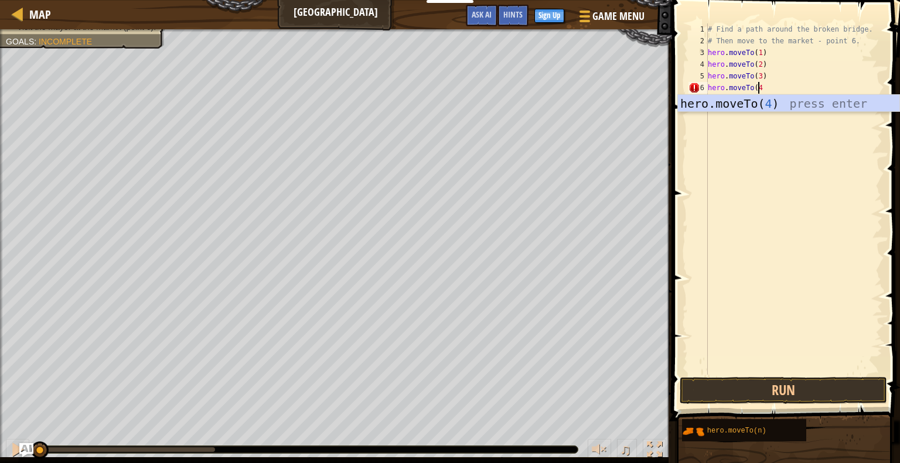
type textarea "hero.moveTo(4)"
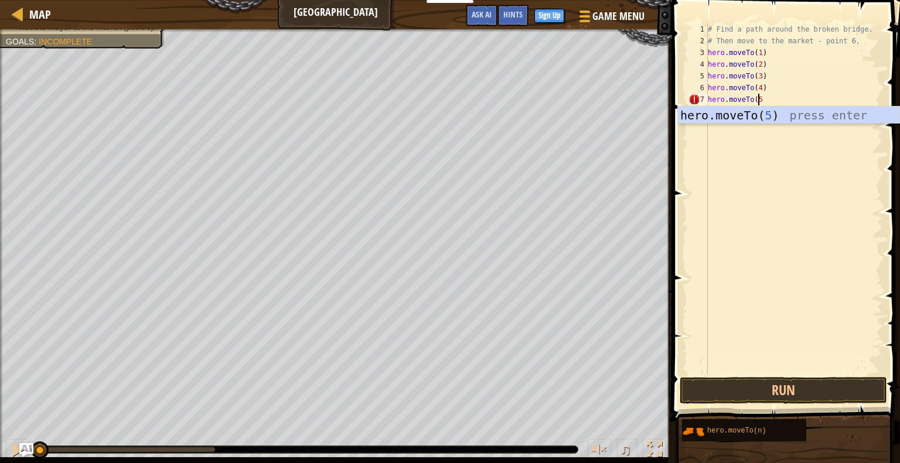
type textarea "hero.moveTo(5)"
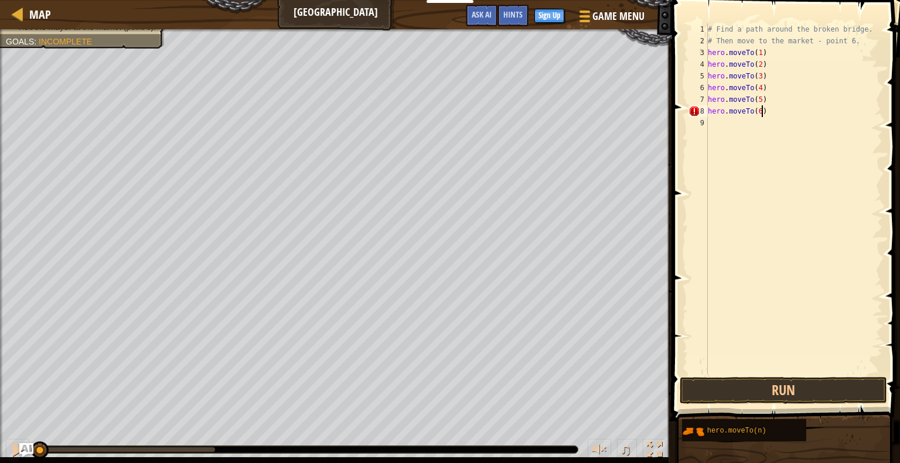
scroll to position [5, 4]
type textarea "hero.moveTo(6)"
click at [808, 386] on button "Run" at bounding box center [783, 390] width 207 height 27
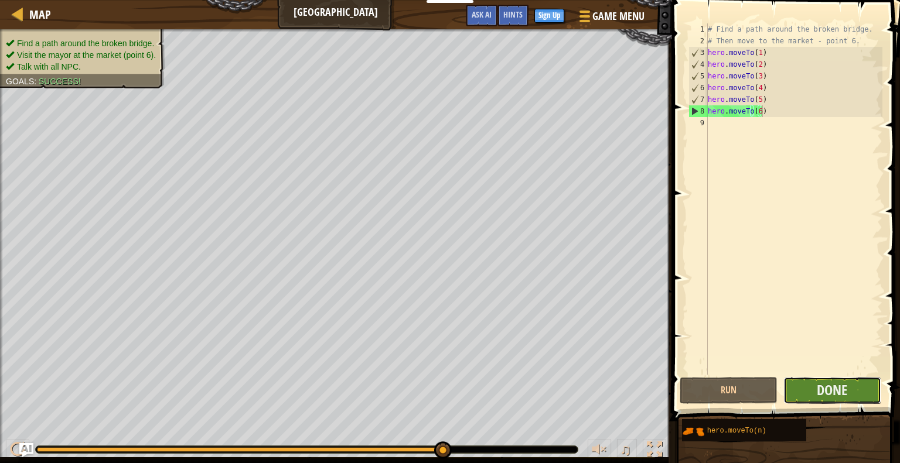
click at [825, 402] on button "Done" at bounding box center [832, 390] width 98 height 27
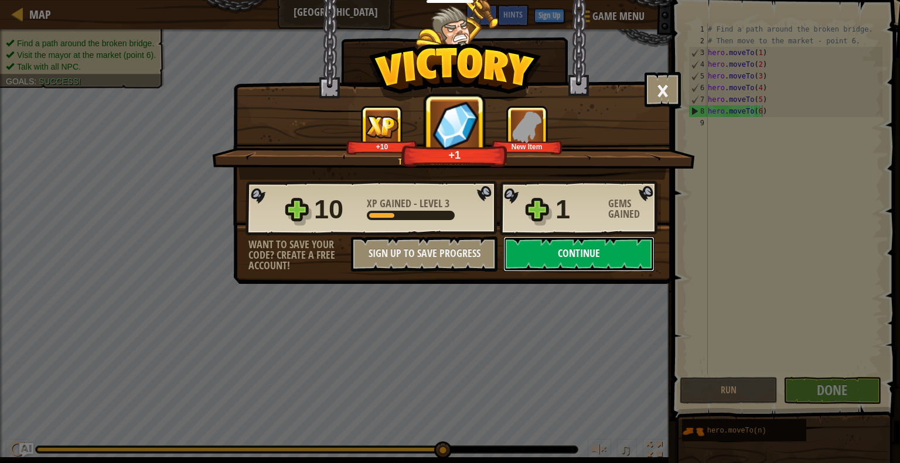
click at [566, 258] on button "Continue" at bounding box center [578, 254] width 151 height 35
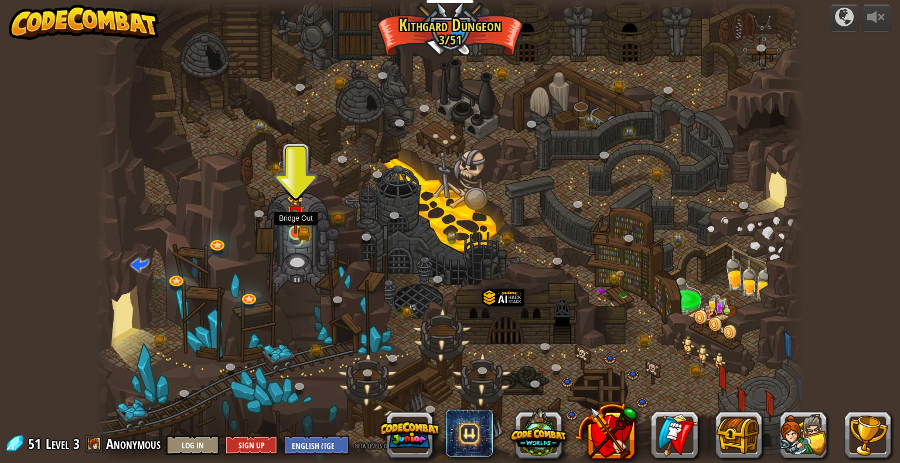
click at [302, 220] on img at bounding box center [295, 214] width 18 height 40
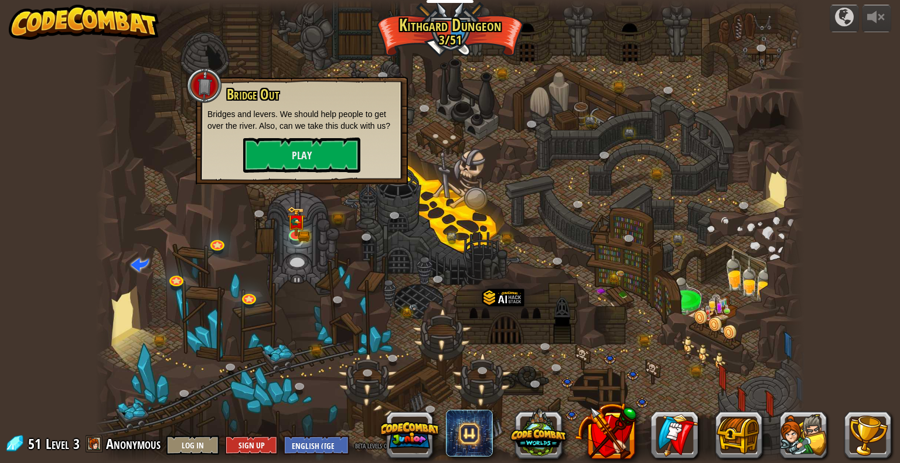
click at [293, 173] on div "Bridge Out Bridges and levers. We should help people to get over the river. Als…" at bounding box center [302, 131] width 212 height 108
click at [298, 138] on button "Play" at bounding box center [301, 155] width 117 height 35
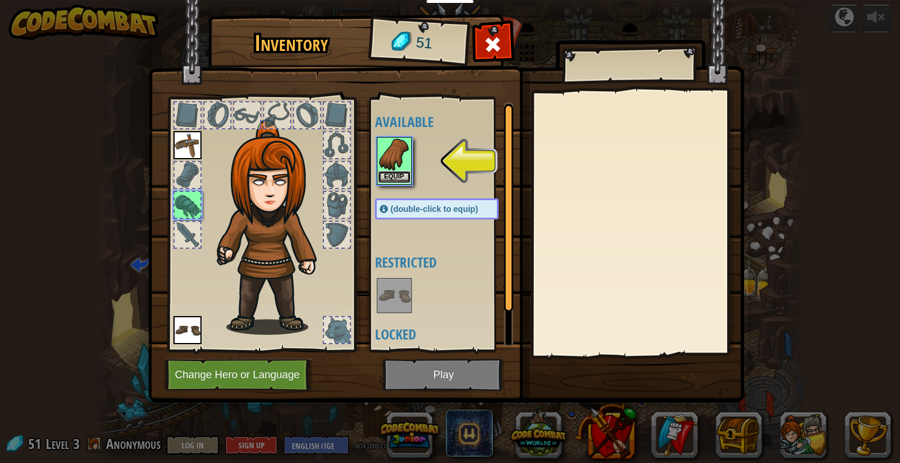
click at [389, 172] on button "Equip" at bounding box center [394, 177] width 33 height 12
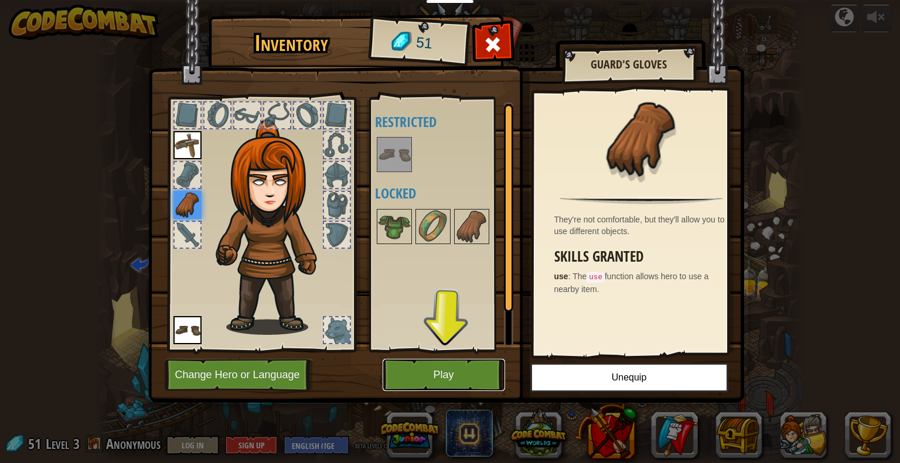
click at [440, 376] on button "Play" at bounding box center [444, 375] width 122 height 32
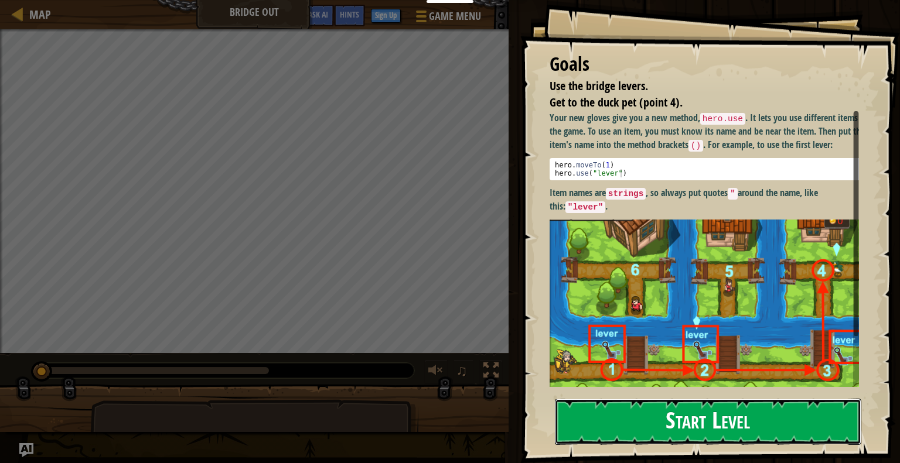
click at [643, 424] on button "Start Level" at bounding box center [708, 422] width 306 height 46
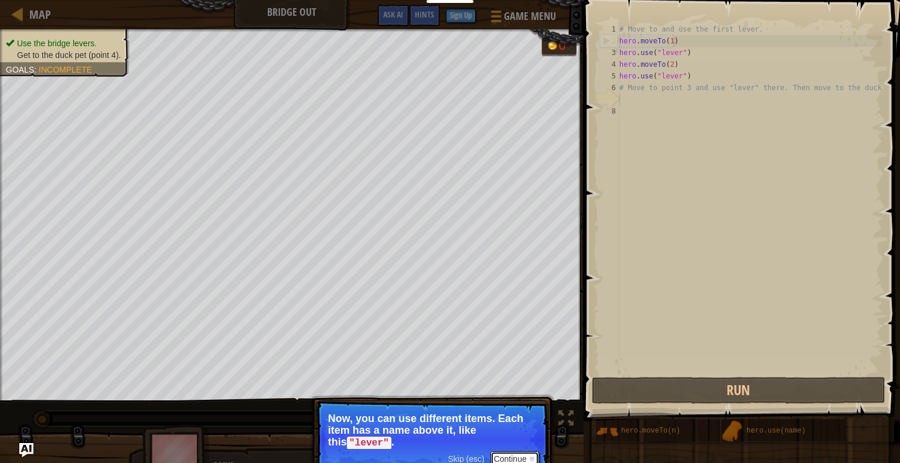
click at [513, 458] on button "Continue" at bounding box center [514, 459] width 49 height 15
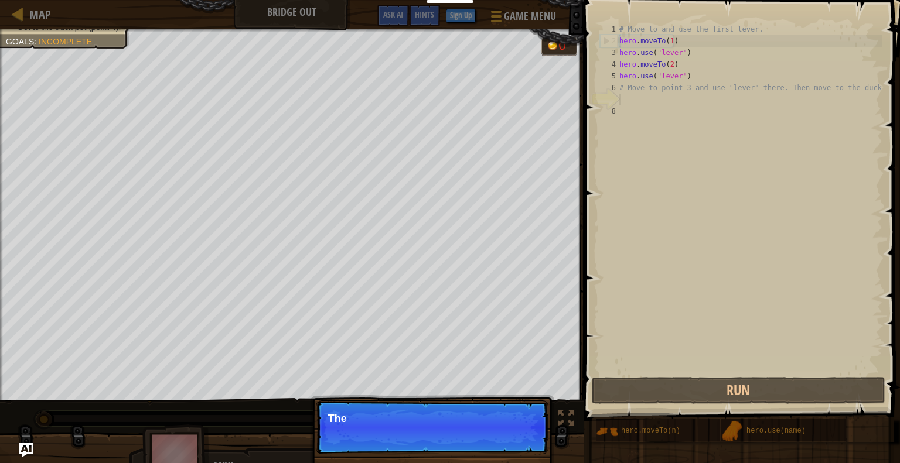
scroll to position [5, 0]
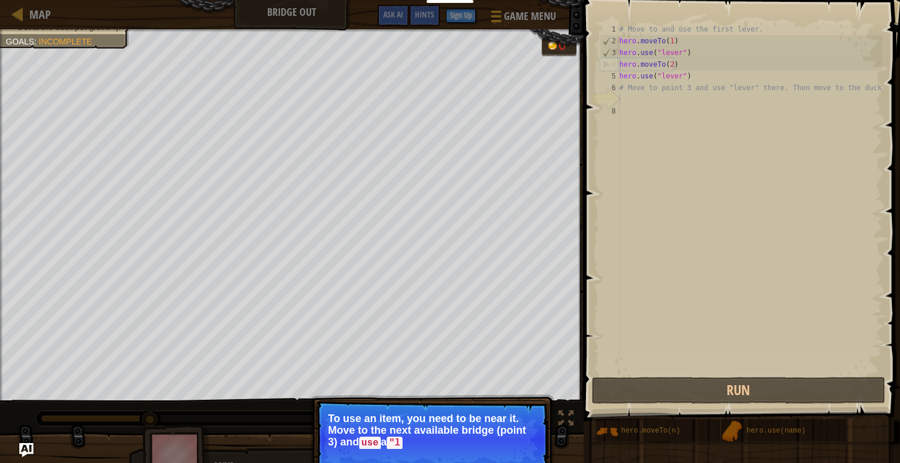
click at [516, 443] on p "To use an item, you need to be near it. Move to the next available bridge (poin…" at bounding box center [432, 431] width 208 height 36
click at [628, 96] on div "# Move to and use the first lever. hero . moveTo ( 1 ) hero . use ( "lever" ) h…" at bounding box center [749, 210] width 265 height 375
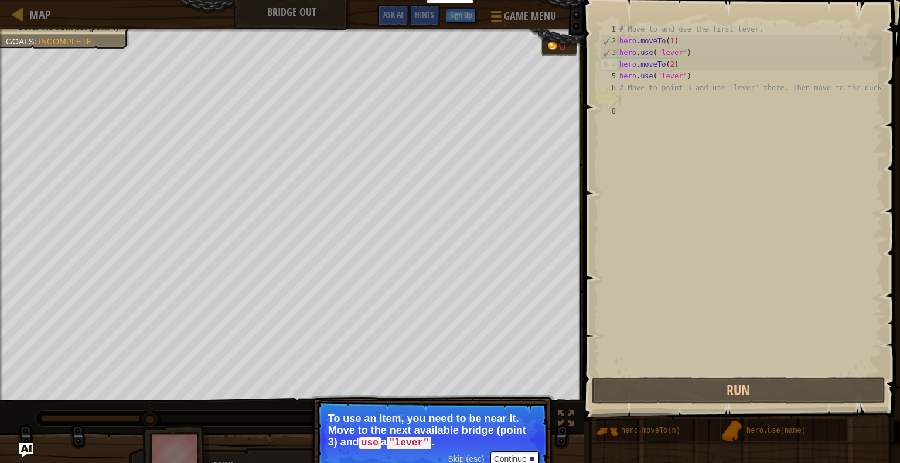
click at [619, 102] on div "7" at bounding box center [609, 100] width 19 height 12
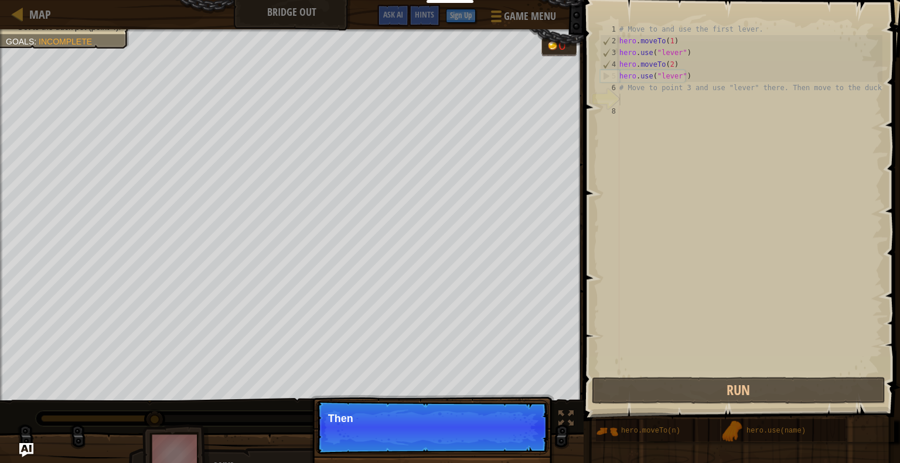
click at [626, 99] on div "# Move to and use the first lever. hero . moveTo ( 1 ) hero . use ( "lever" ) h…" at bounding box center [749, 210] width 265 height 375
click at [602, 104] on div "7" at bounding box center [609, 100] width 19 height 12
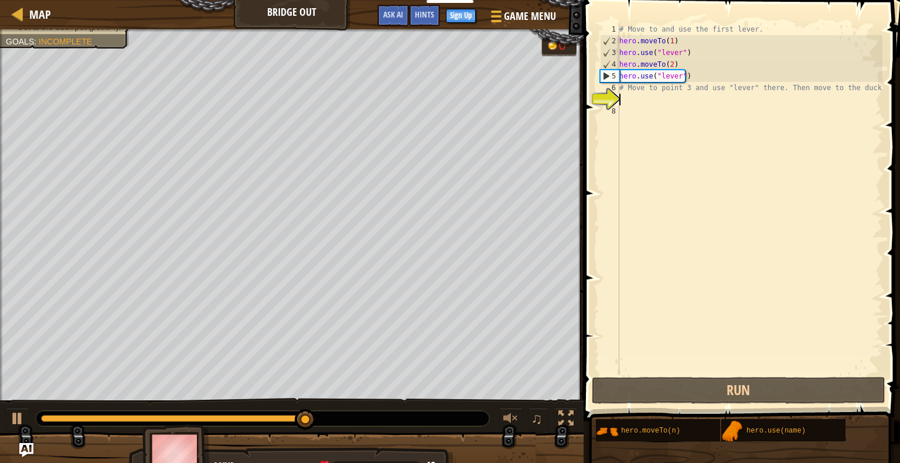
click at [613, 94] on div "7" at bounding box center [609, 100] width 19 height 12
type textarea "# Move to point 3 and use "lever" there. Then move to the duck."
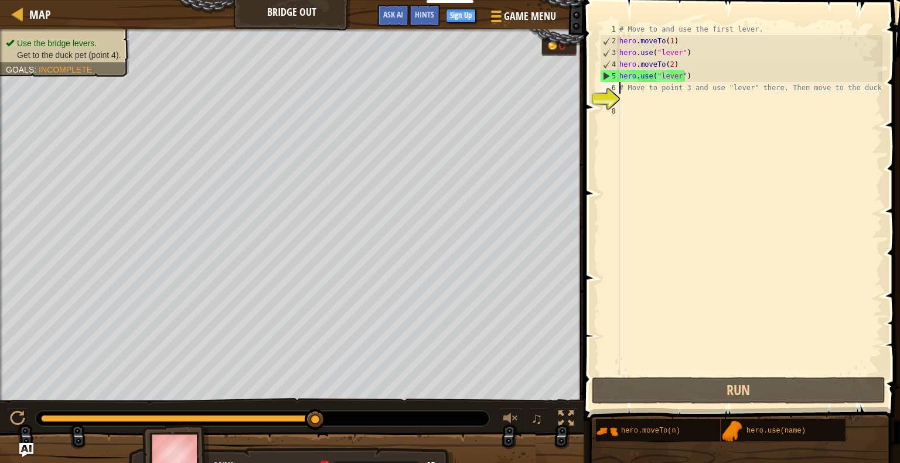
click at [628, 102] on div "# Move to and use the first lever. hero . moveTo ( 1 ) hero . use ( "lever" ) h…" at bounding box center [749, 210] width 265 height 375
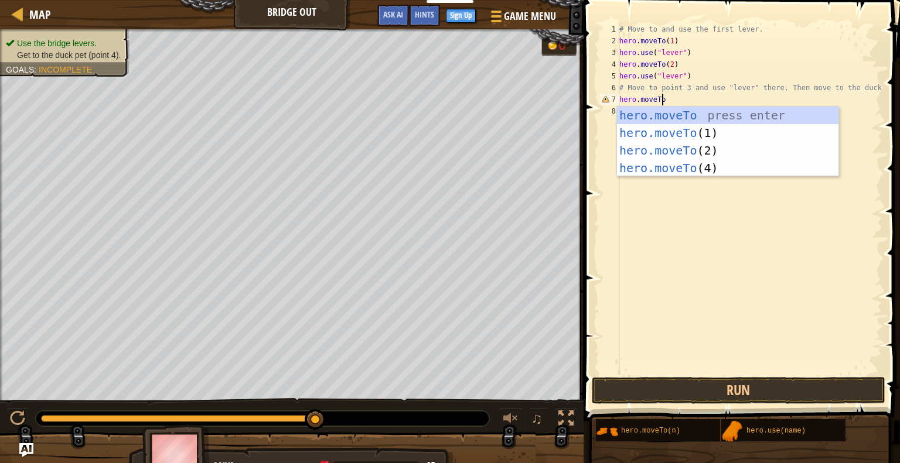
scroll to position [5, 3]
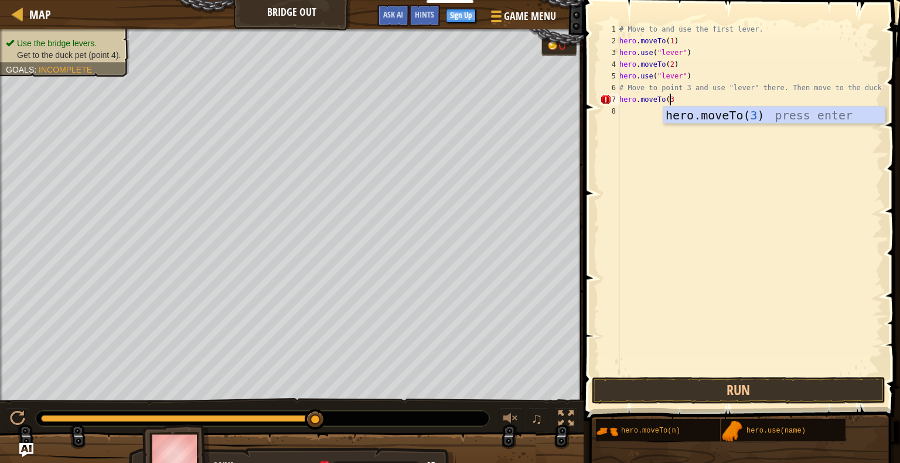
type textarea "hero.moveTo(3)"
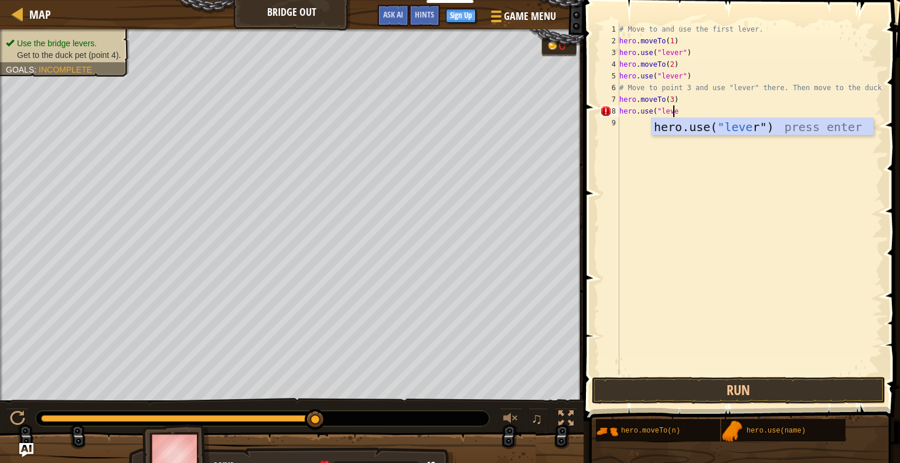
scroll to position [5, 4]
type textarea "hero.use("lever")"
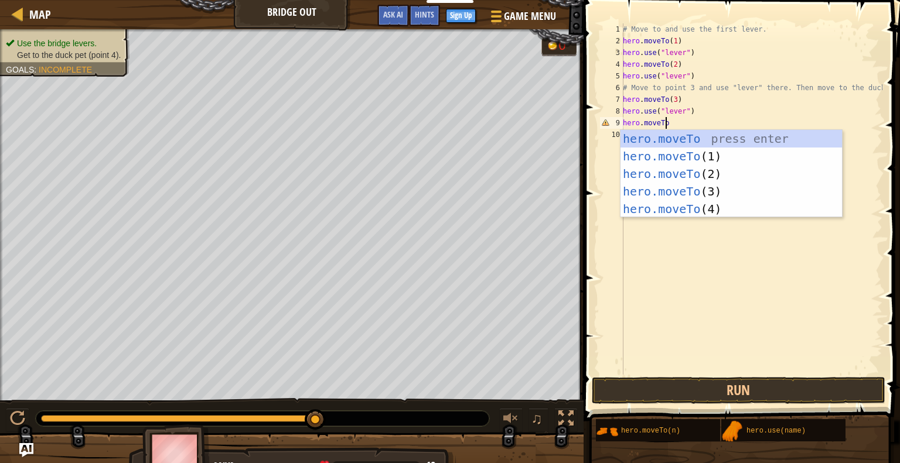
scroll to position [5, 3]
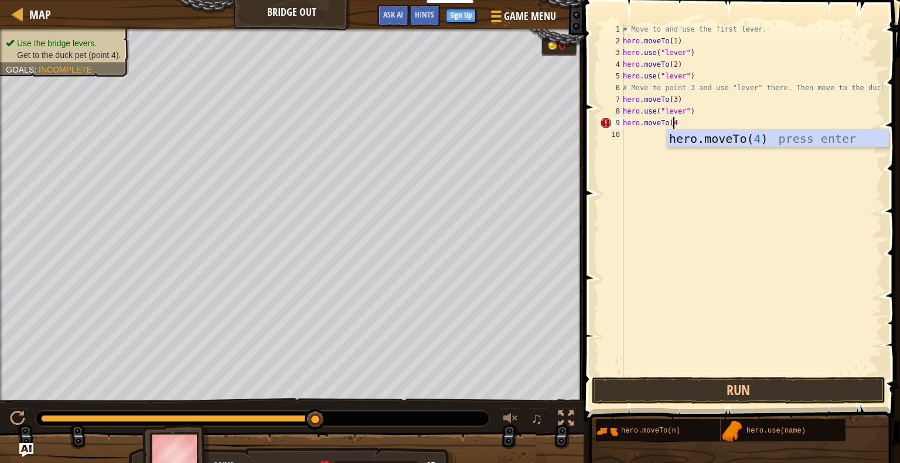
type textarea "hero.moveTo(4)"
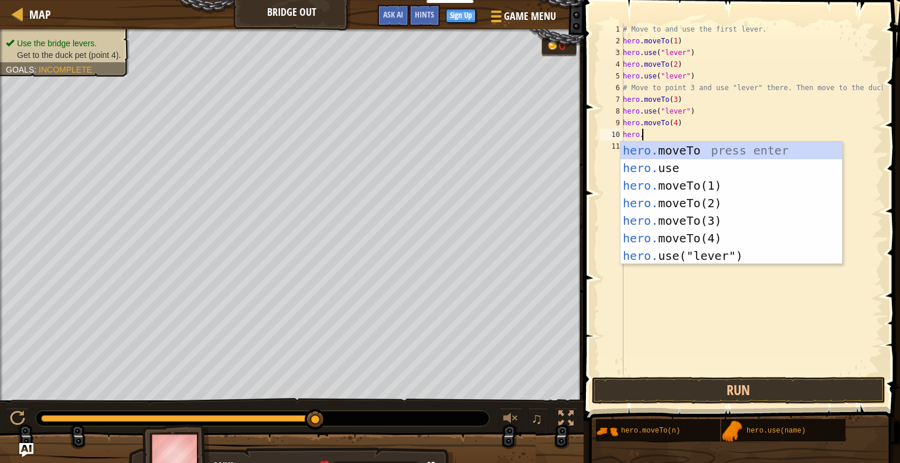
scroll to position [5, 1]
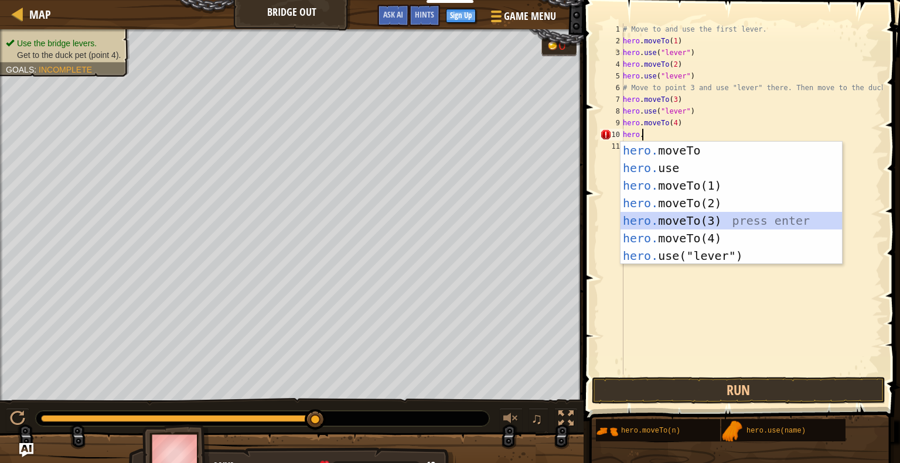
click at [684, 221] on div "hero. moveTo press enter hero. use press enter hero. moveTo(1) press enter hero…" at bounding box center [730, 221] width 221 height 158
type textarea "hero.moveTo(3)"
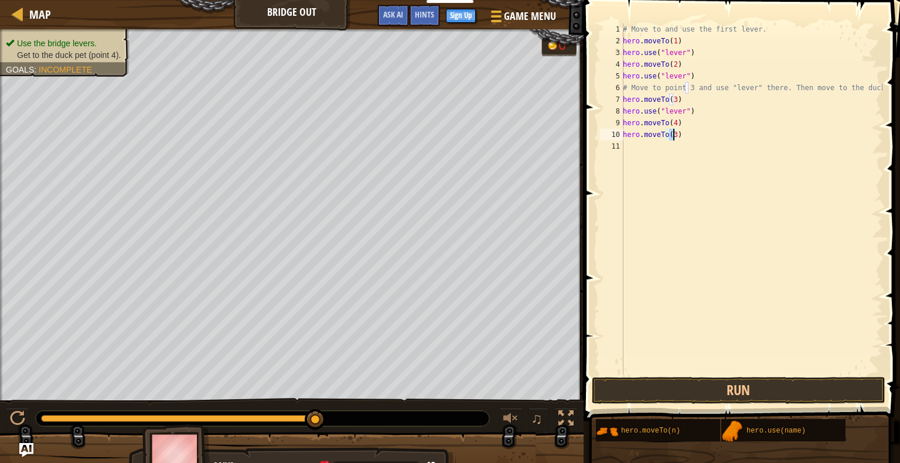
click at [684, 221] on div "# Move to and use the first lever. hero . moveTo ( 1 ) hero . use ( "lever" ) h…" at bounding box center [751, 210] width 262 height 375
click at [704, 382] on button "Run" at bounding box center [738, 390] width 293 height 27
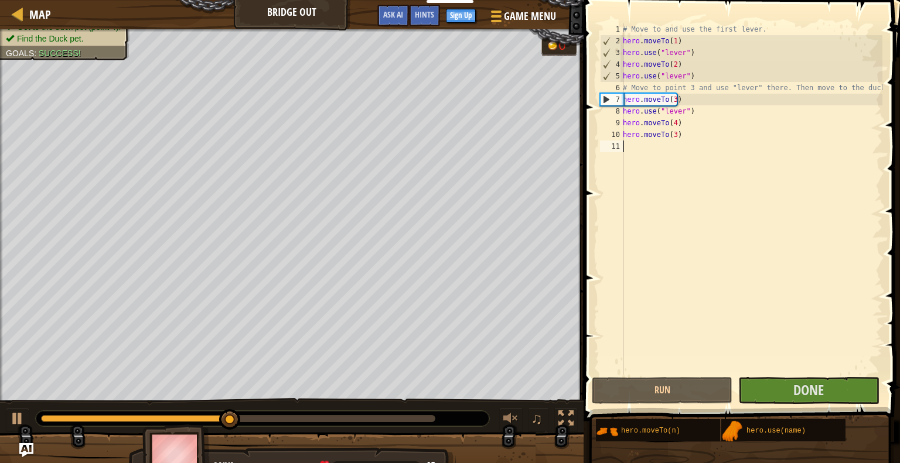
click at [684, 131] on div "# Move to and use the first lever. hero . moveTo ( 1 ) hero . use ( "lever" ) h…" at bounding box center [751, 210] width 262 height 375
type textarea "h"
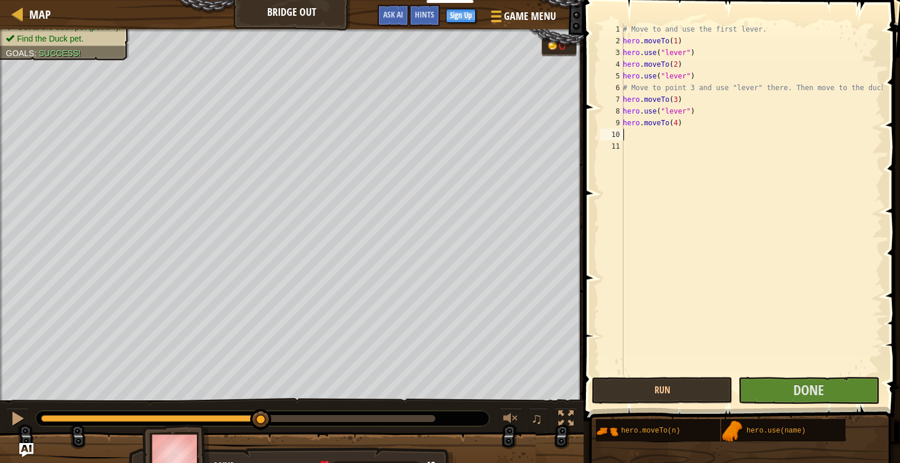
click at [599, 252] on div "1 2 3 4 5 6 7 8 9 10 11 # Move to and use the first lever. hero . moveTo ( 1 ) …" at bounding box center [740, 198] width 285 height 351
click at [646, 383] on button "Run" at bounding box center [662, 390] width 141 height 27
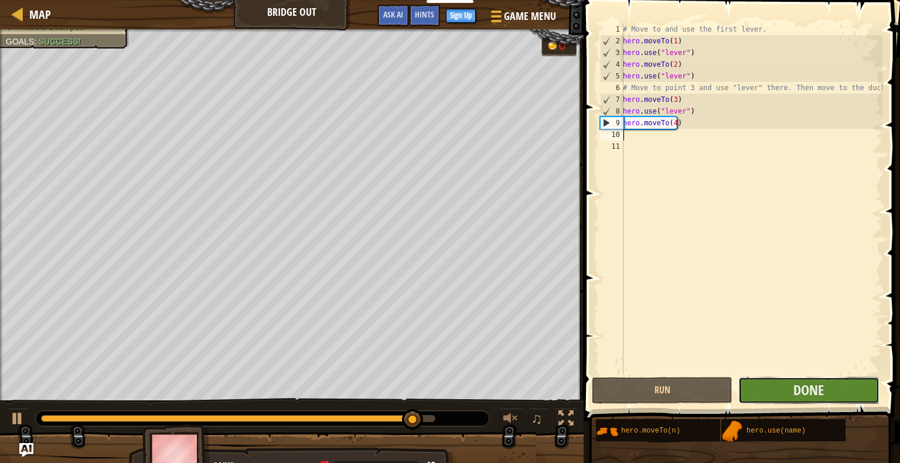
click at [780, 383] on button "Done" at bounding box center [808, 390] width 141 height 27
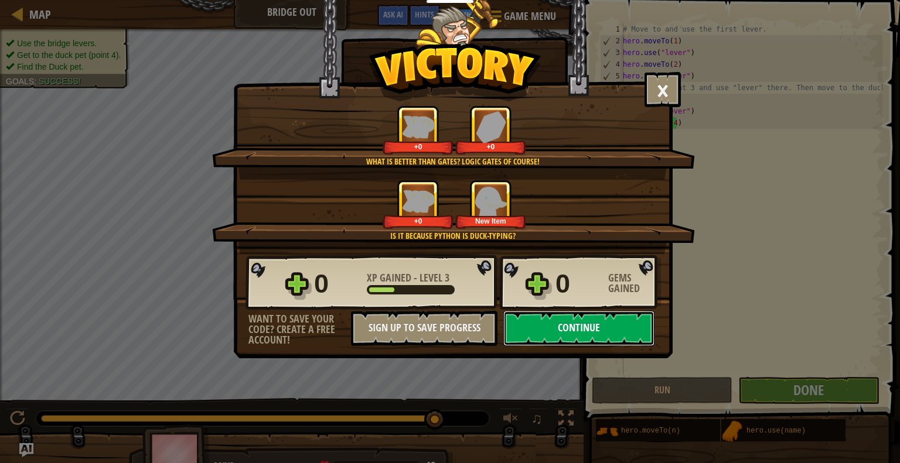
click at [598, 336] on button "Continue" at bounding box center [578, 328] width 151 height 35
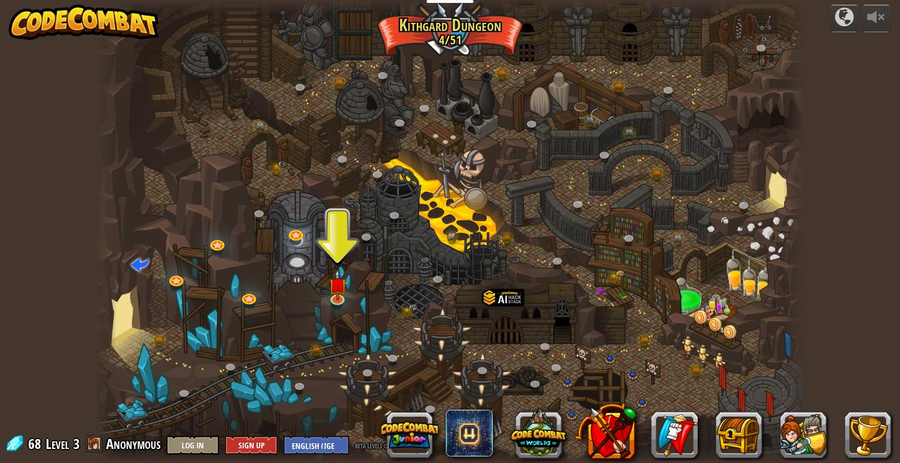
click at [349, 304] on div at bounding box center [449, 231] width 709 height 463
click at [329, 292] on img at bounding box center [338, 278] width 18 height 42
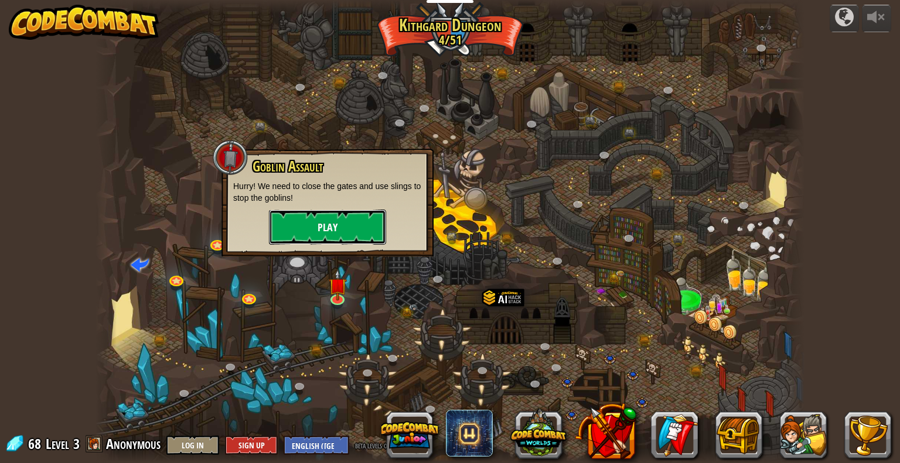
click at [354, 242] on button "Play" at bounding box center [327, 227] width 117 height 35
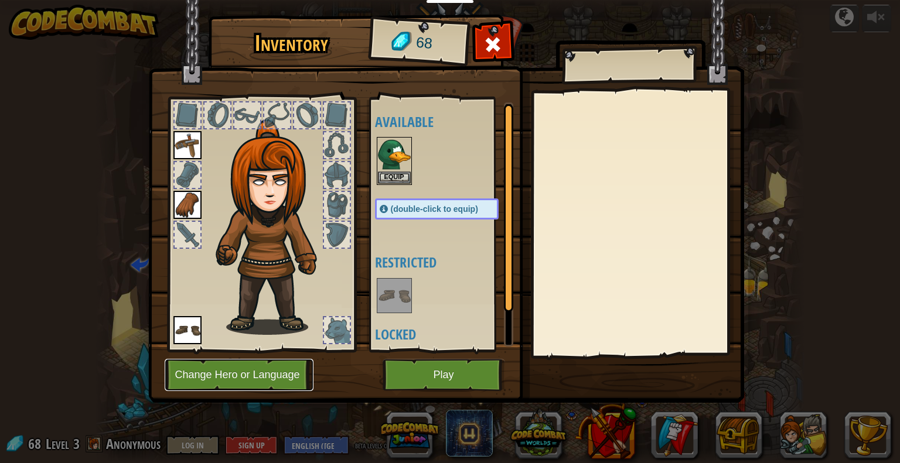
click at [255, 379] on button "Change Hero or Language" at bounding box center [239, 375] width 149 height 32
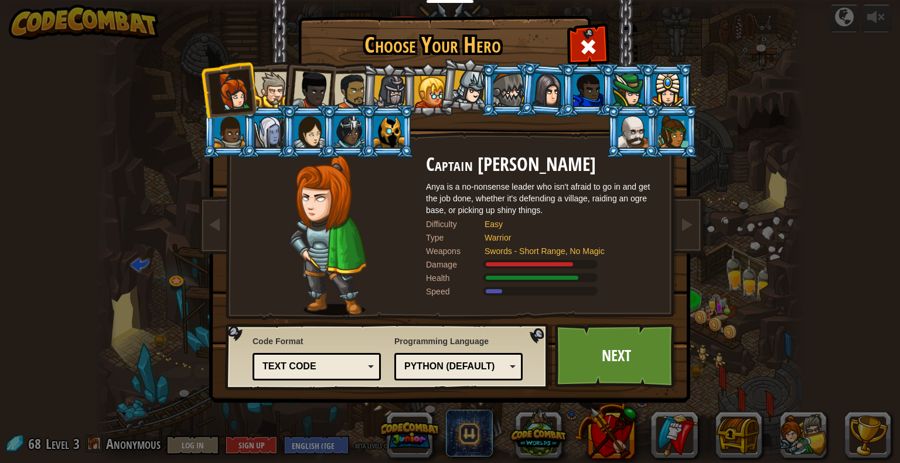
click at [425, 367] on div "Python (Default)" at bounding box center [454, 366] width 101 height 13
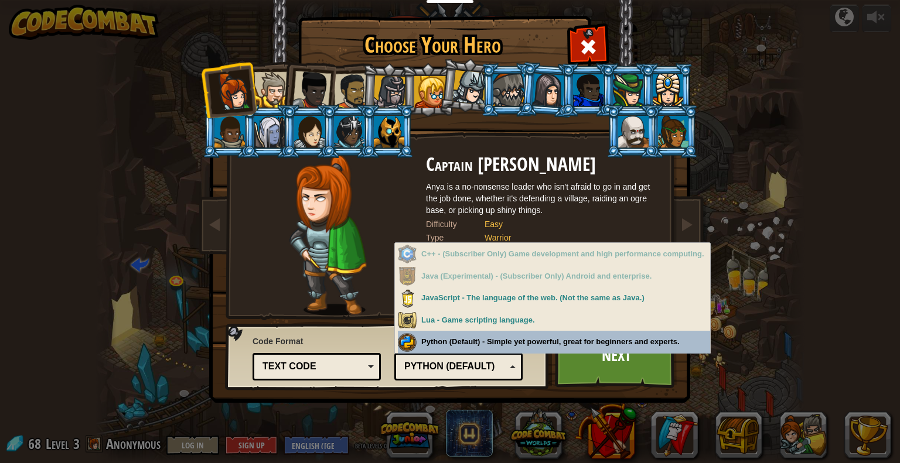
click at [511, 351] on div "Programming Language Python (Default) JavaScript Lua C++ Java (Experimental) Py…" at bounding box center [458, 357] width 128 height 48
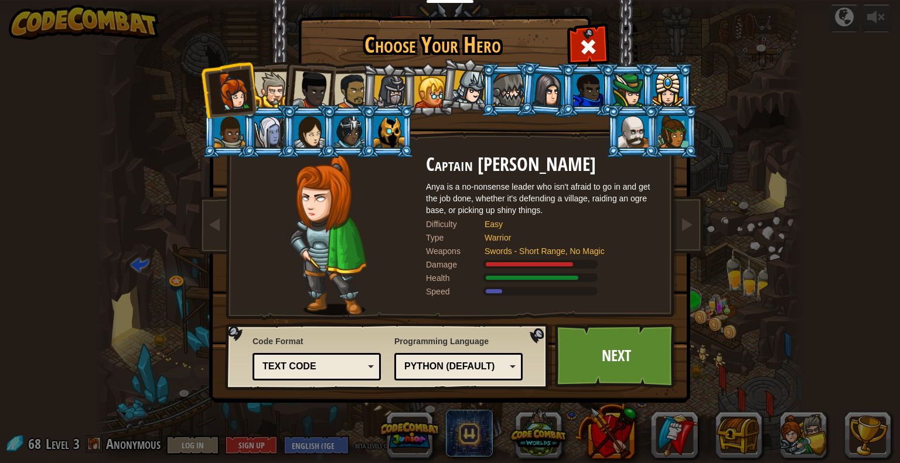
click at [442, 371] on div "Python (Default)" at bounding box center [454, 366] width 101 height 13
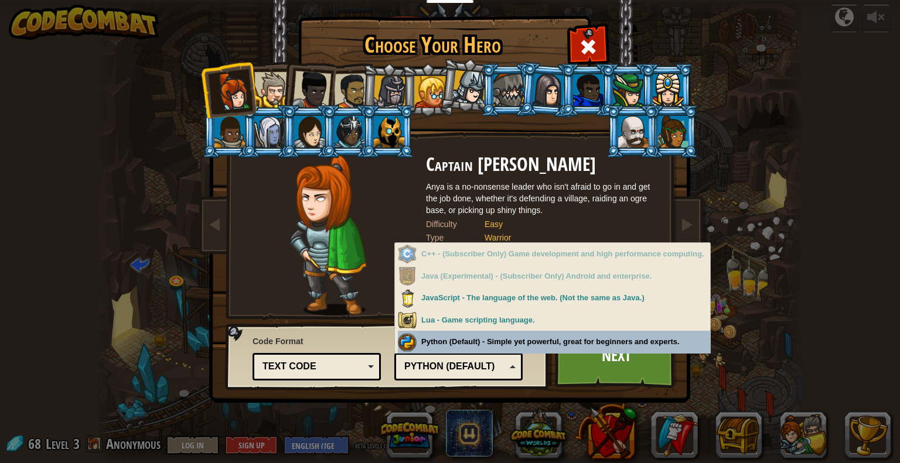
click at [442, 371] on div "Python (Default)" at bounding box center [454, 366] width 101 height 13
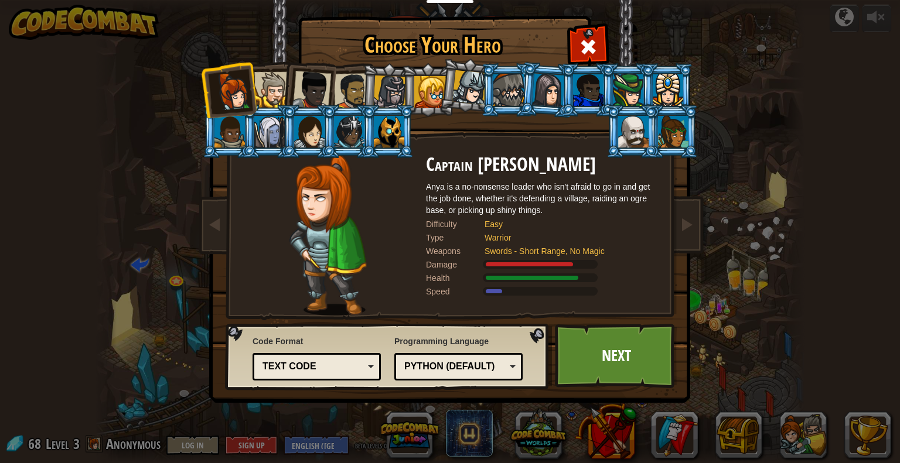
click at [339, 358] on div "Text code" at bounding box center [316, 367] width 113 height 18
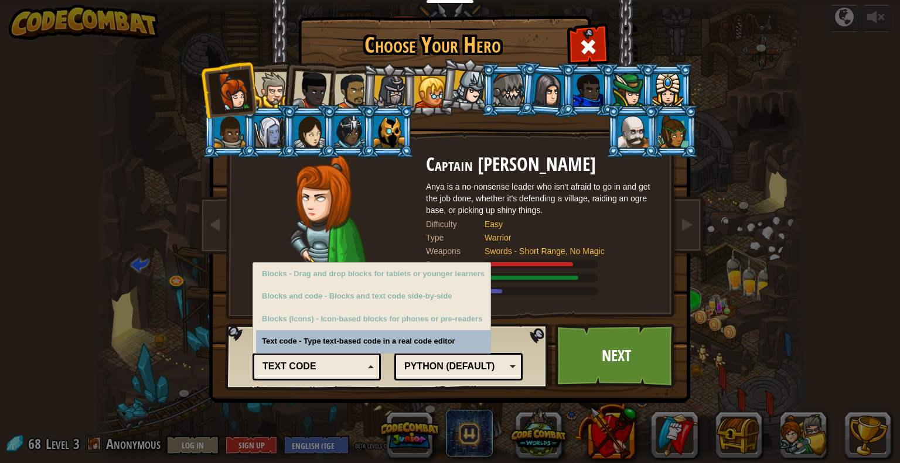
click at [336, 372] on div "Text code" at bounding box center [312, 366] width 101 height 13
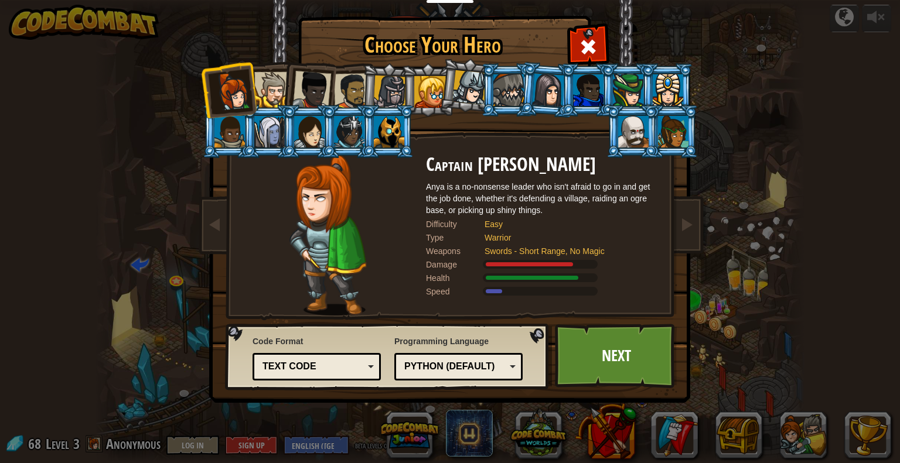
click at [275, 90] on div at bounding box center [272, 90] width 36 height 36
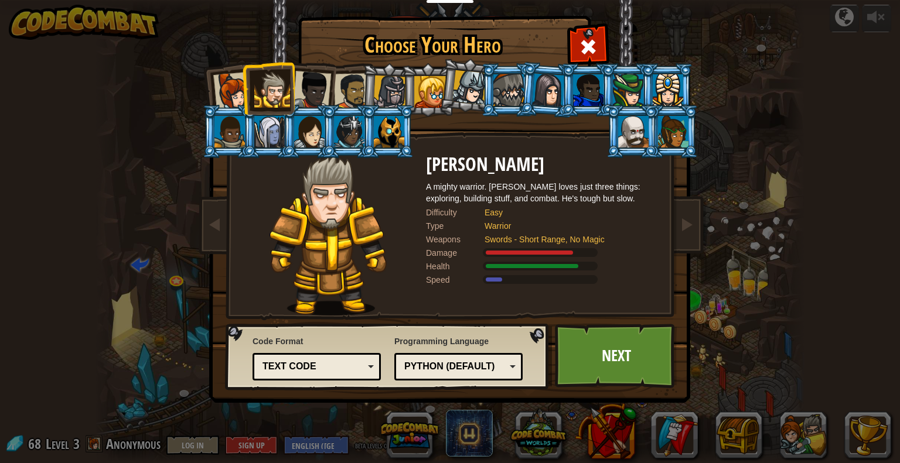
click at [349, 96] on div at bounding box center [352, 91] width 36 height 36
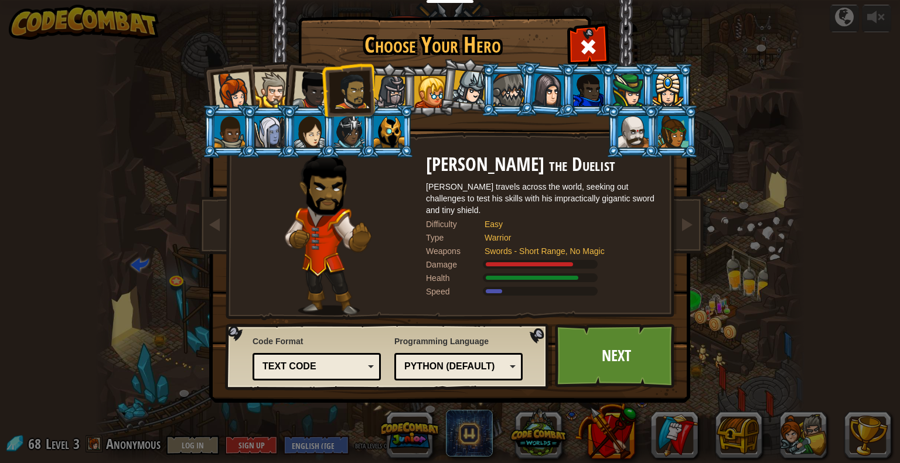
click at [400, 88] on div at bounding box center [389, 92] width 33 height 33
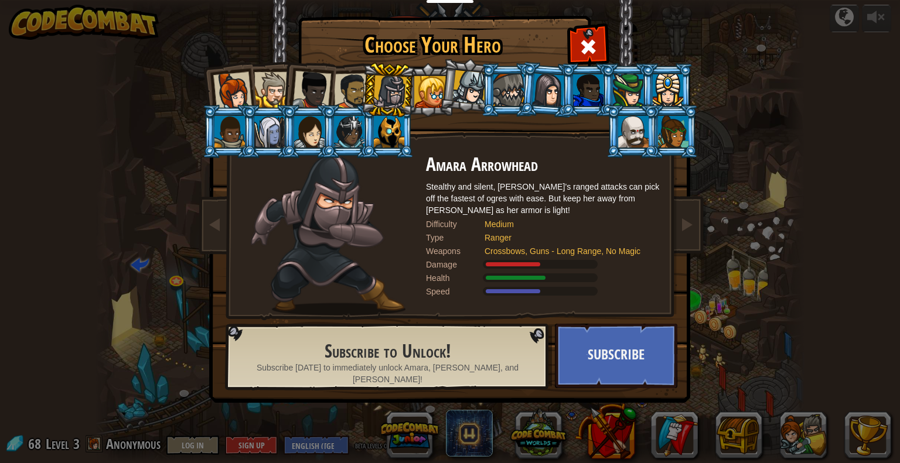
click at [463, 88] on div at bounding box center [469, 87] width 35 height 35
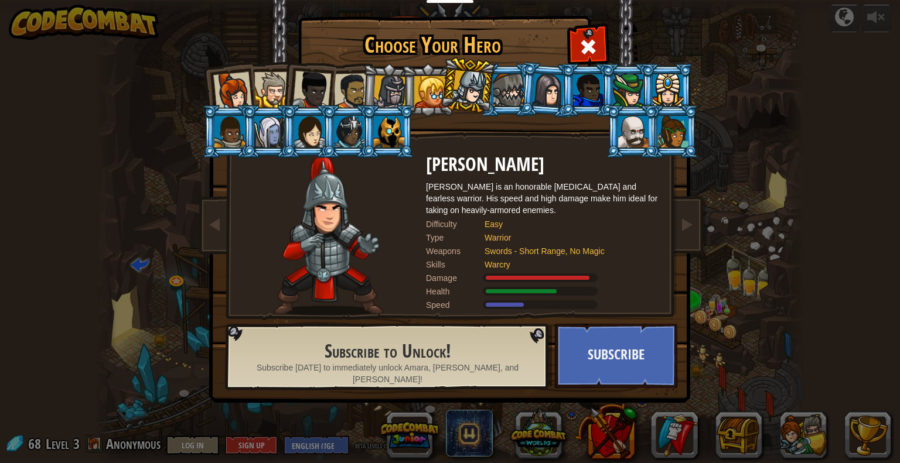
click at [551, 113] on li at bounding box center [547, 90] width 56 height 57
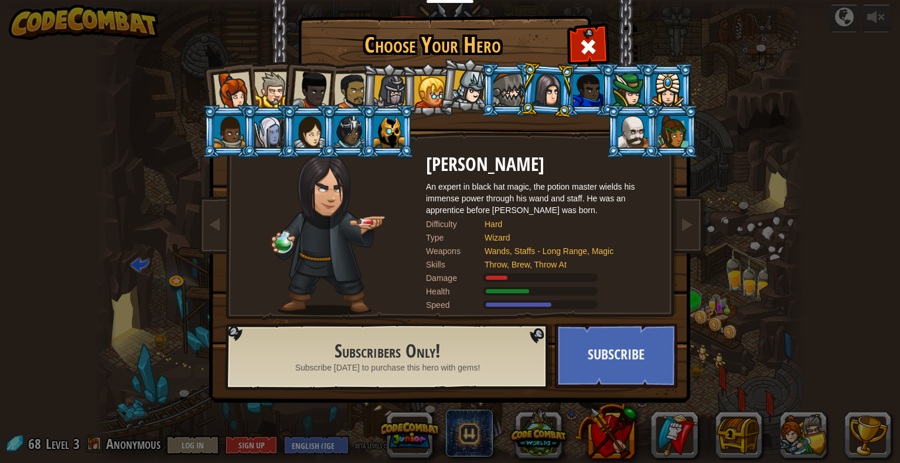
click at [417, 99] on div at bounding box center [430, 92] width 32 height 32
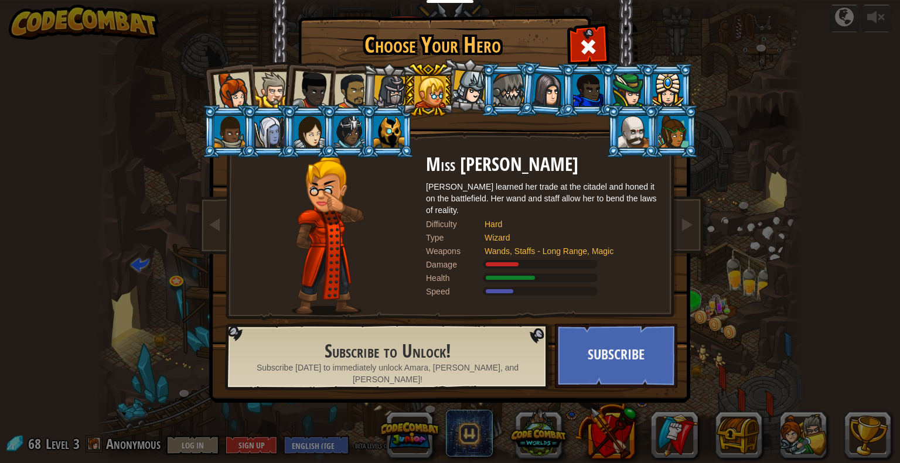
click at [370, 101] on li at bounding box center [388, 90] width 56 height 56
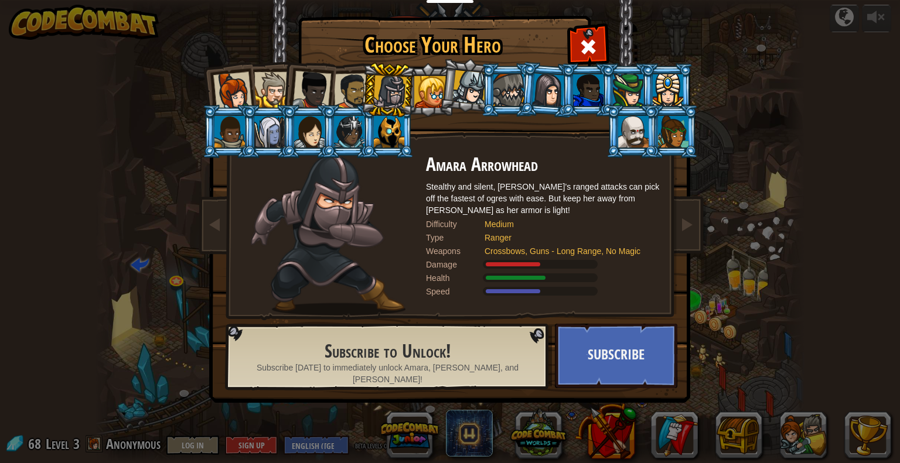
click at [349, 95] on div at bounding box center [352, 91] width 36 height 36
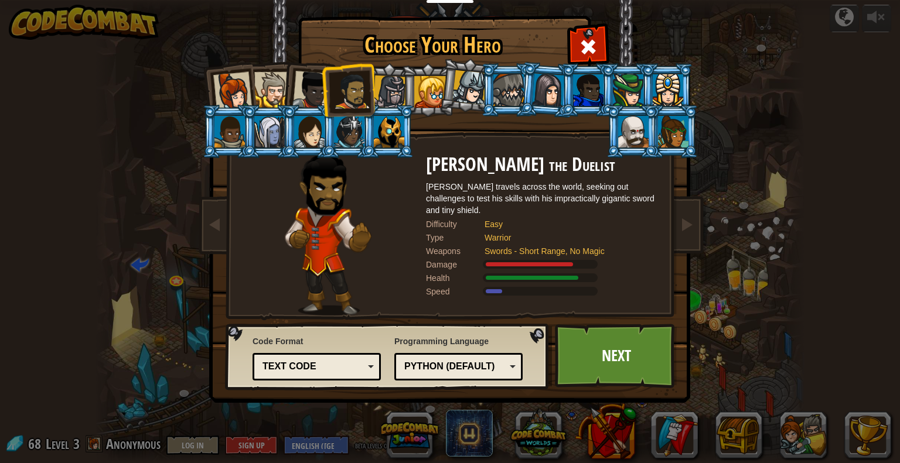
click at [307, 96] on div at bounding box center [311, 90] width 39 height 39
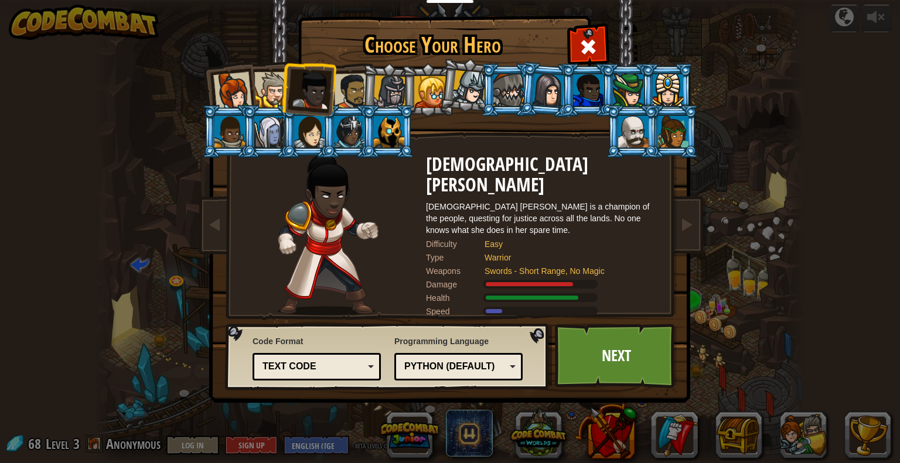
click at [267, 102] on div at bounding box center [272, 90] width 36 height 36
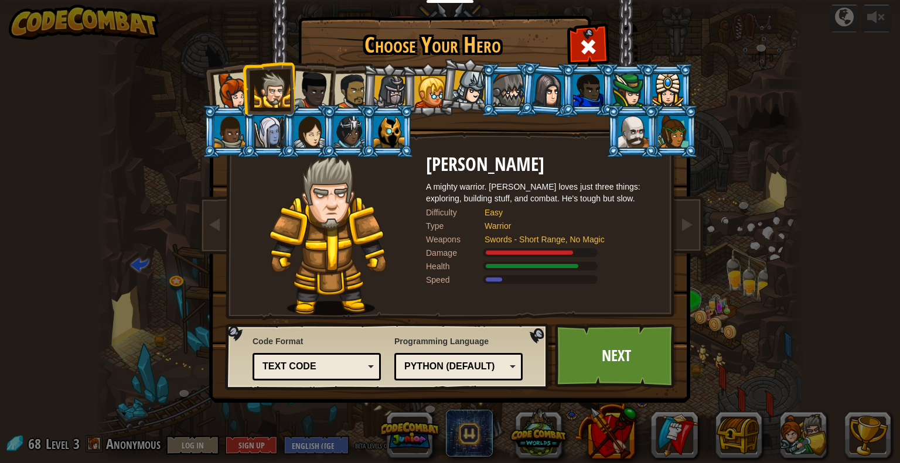
click at [267, 102] on div at bounding box center [272, 90] width 36 height 36
click at [598, 363] on link "Next" at bounding box center [616, 356] width 122 height 64
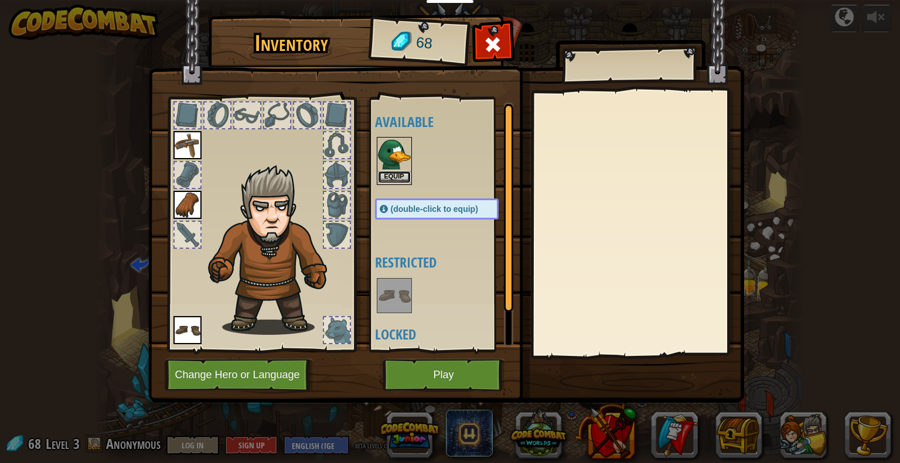
click at [396, 173] on button "Equip" at bounding box center [394, 177] width 33 height 12
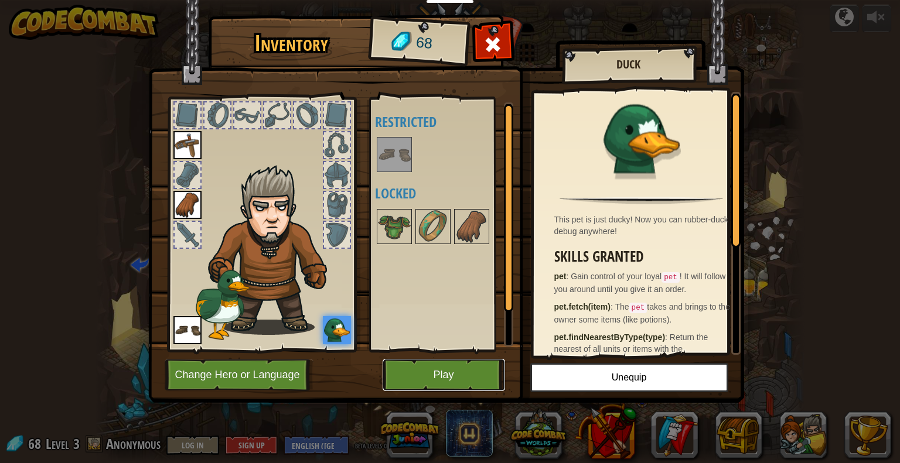
click at [431, 378] on button "Play" at bounding box center [444, 375] width 122 height 32
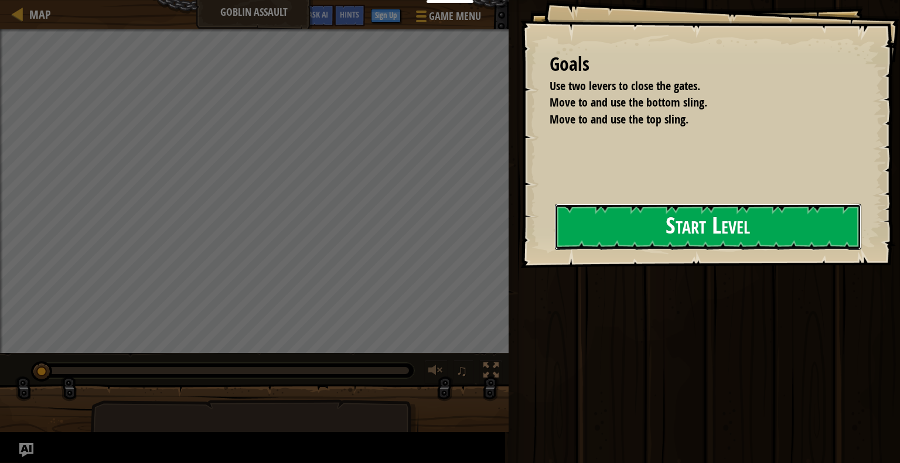
click at [677, 210] on button "Start Level" at bounding box center [708, 227] width 306 height 46
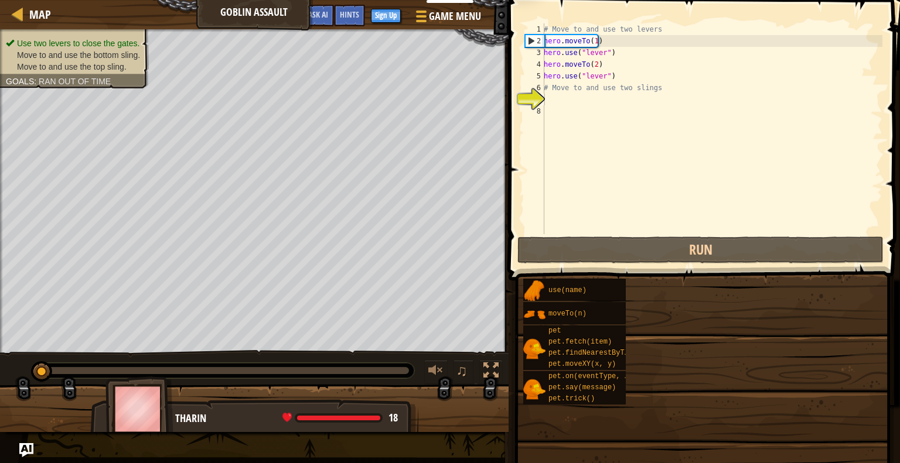
click at [546, 99] on div "# Move to and use two levers hero . moveTo ( 1 ) hero . use ( "lever" ) hero . …" at bounding box center [711, 140] width 341 height 234
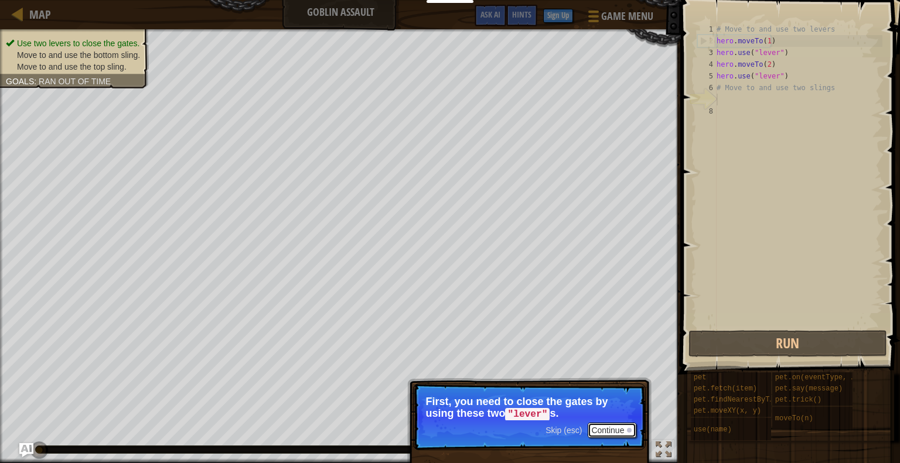
click at [610, 432] on button "Continue" at bounding box center [612, 430] width 49 height 15
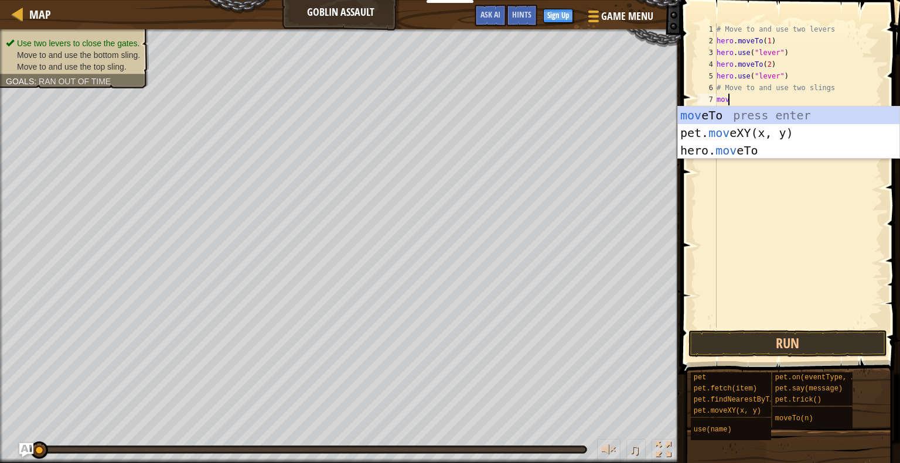
scroll to position [5, 0]
type textarea "m"
type textarea "hero.use("sling")"
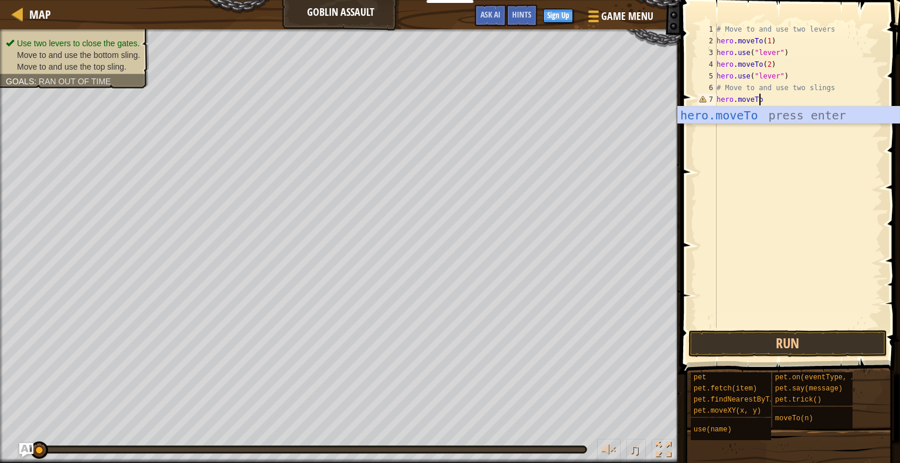
scroll to position [5, 3]
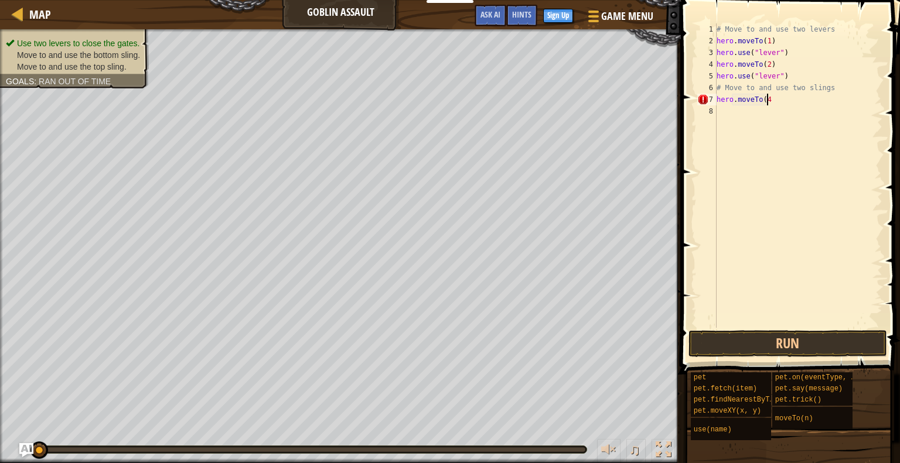
type textarea "hero.moveTo(4)"
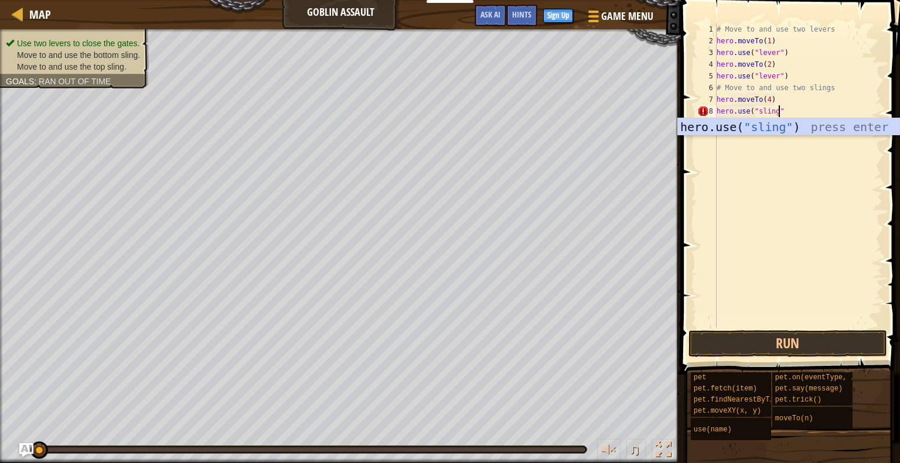
scroll to position [5, 5]
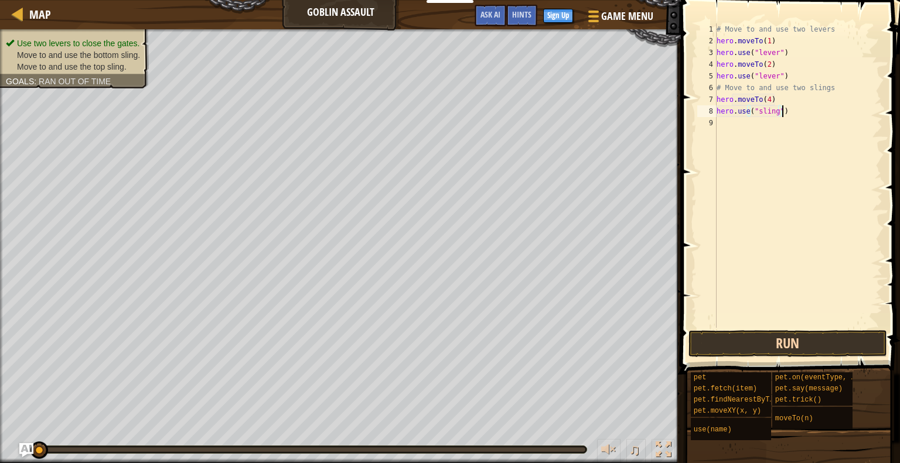
type textarea "hero.use("sling")"
click at [768, 344] on button "Run" at bounding box center [787, 343] width 199 height 27
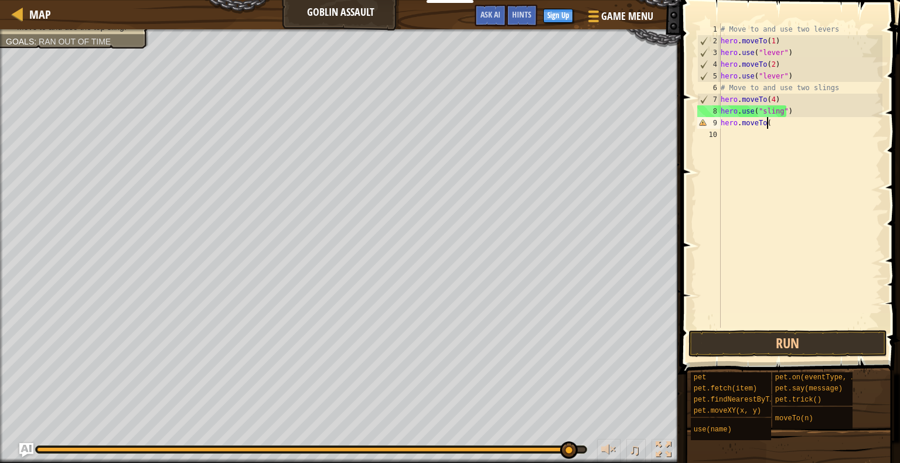
scroll to position [5, 3]
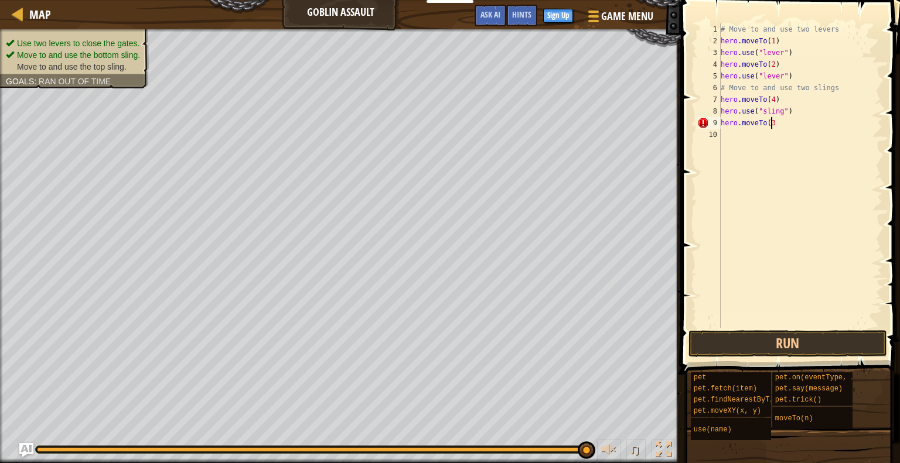
type textarea "hero.moveTo(3)"
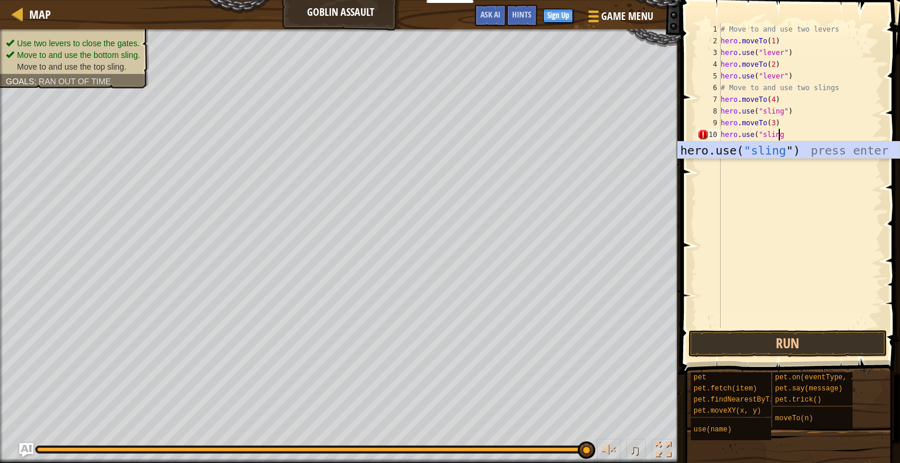
scroll to position [5, 4]
type textarea "hero.use("sling")"
click at [759, 342] on button "Run" at bounding box center [787, 343] width 199 height 27
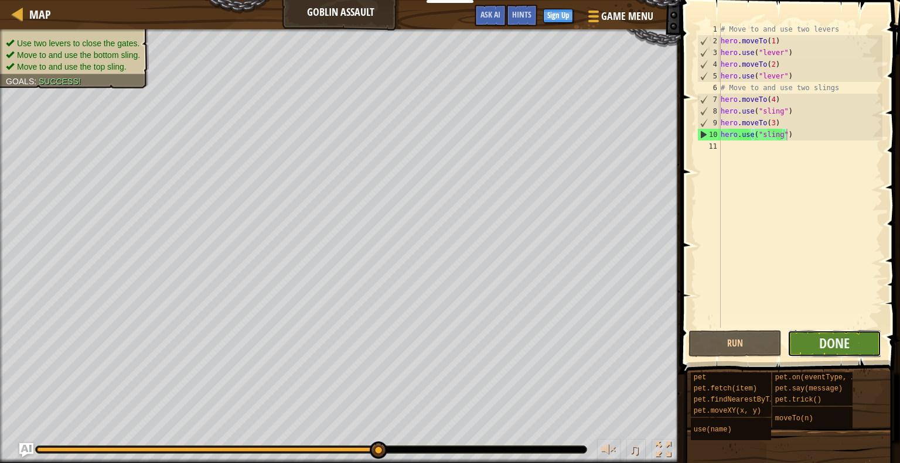
click at [852, 343] on button "Done" at bounding box center [834, 343] width 94 height 27
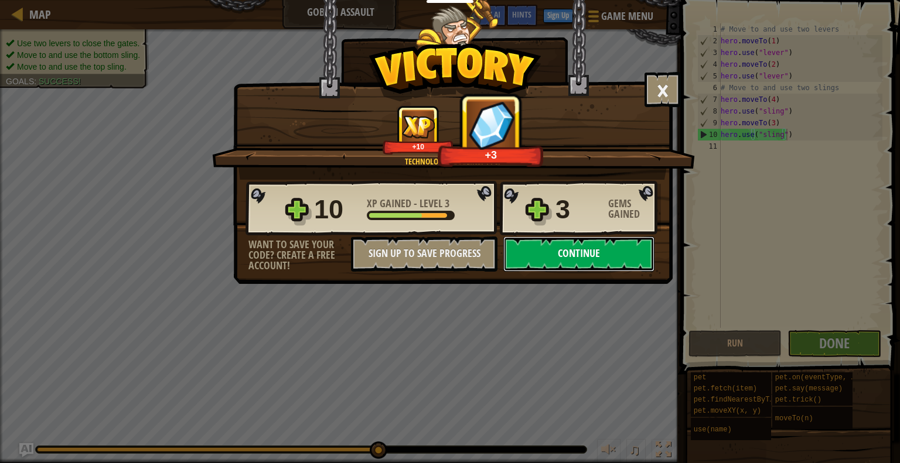
click at [579, 252] on button "Continue" at bounding box center [578, 254] width 151 height 35
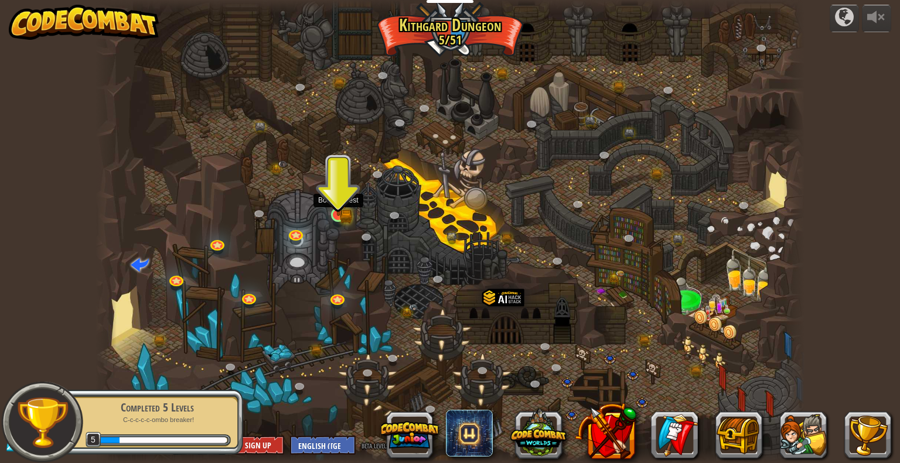
click at [334, 211] on img at bounding box center [338, 196] width 18 height 40
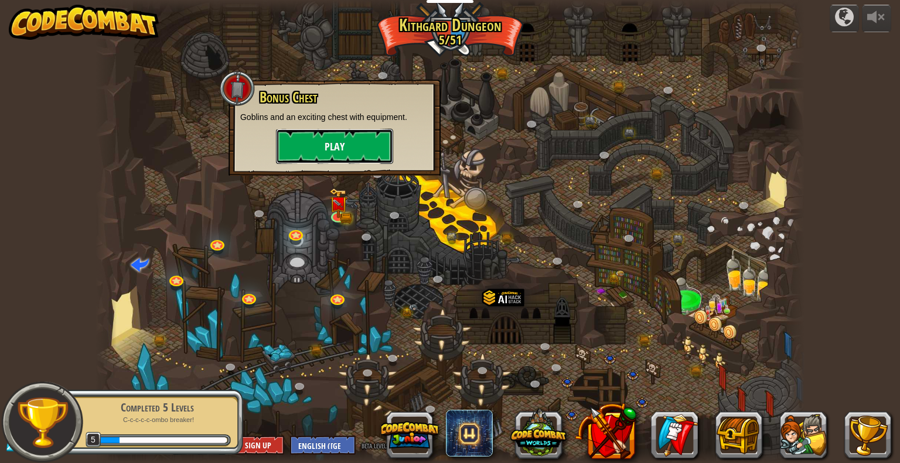
click at [356, 138] on button "Play" at bounding box center [334, 146] width 117 height 35
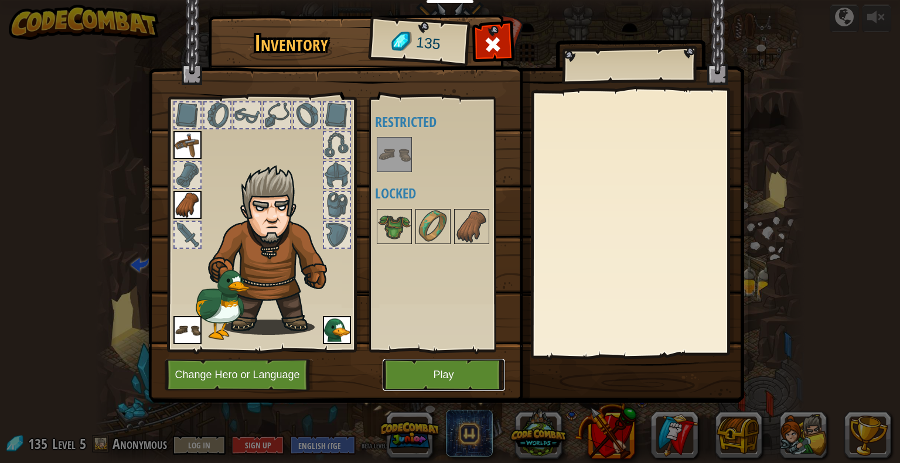
click at [420, 375] on button "Play" at bounding box center [444, 375] width 122 height 32
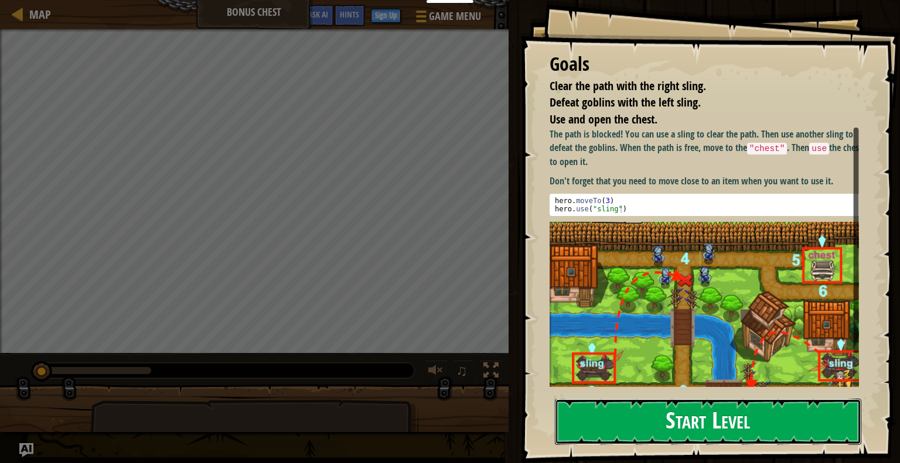
click at [658, 423] on button "Start Level" at bounding box center [708, 422] width 306 height 46
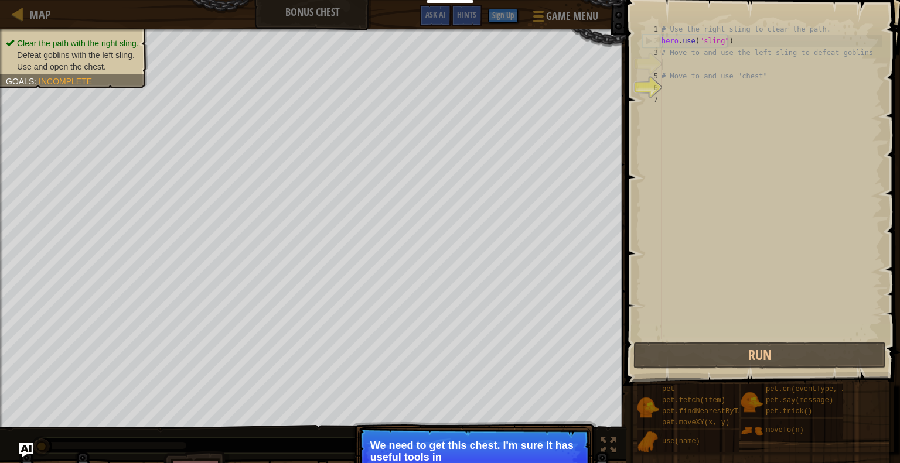
click at [663, 86] on div "# Use the right sling to clear the path. hero . use ( "sling" ) # Move to and u…" at bounding box center [770, 193] width 223 height 340
click at [660, 63] on div "4" at bounding box center [651, 65] width 19 height 12
type textarea "# Move to and use "chest""
click at [668, 98] on div "# Use the right sling to clear the path. hero . use ( "sling" ) # Move to and u…" at bounding box center [770, 193] width 223 height 340
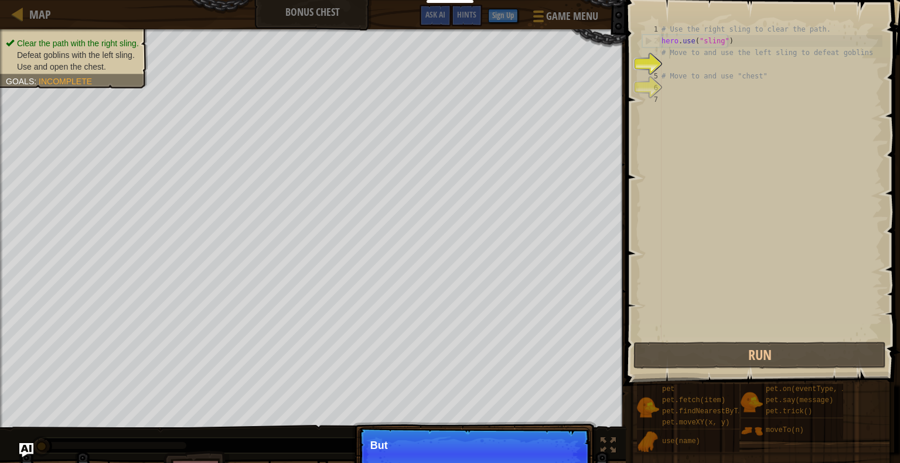
click at [667, 52] on div "# Use the right sling to clear the path. hero . use ( "sling" ) # Move to and u…" at bounding box center [770, 193] width 223 height 340
type textarea "# Move to and use the left sling to defeat goblins"
click at [665, 67] on div "# Use the right sling to clear the path. hero . use ( "sling" ) # Move to and u…" at bounding box center [770, 193] width 223 height 340
click at [658, 68] on div "4" at bounding box center [651, 65] width 19 height 12
type textarea "# Move to and use "chest""
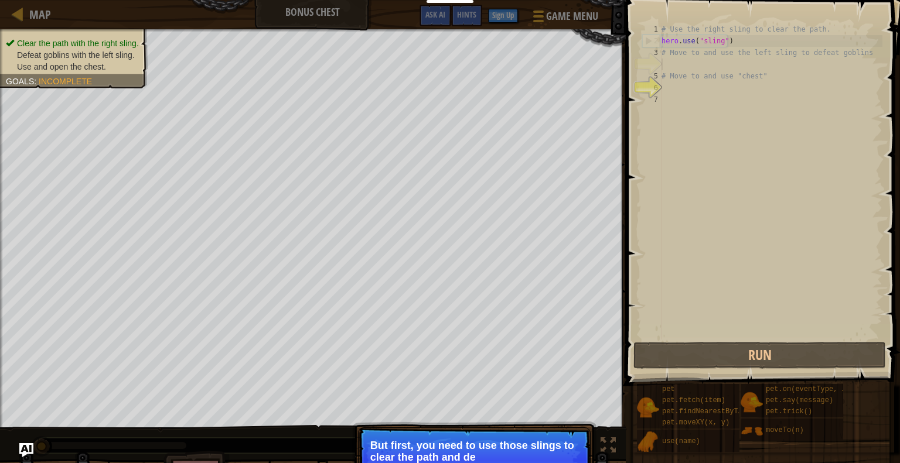
click at [666, 62] on div "# Use the right sling to clear the path. hero . use ( "sling" ) # Move to and u…" at bounding box center [770, 193] width 223 height 340
click at [664, 63] on div "# Use the right sling to clear the path. hero . use ( "sling" ) # Move to and u…" at bounding box center [770, 193] width 223 height 340
click at [657, 98] on div "7" at bounding box center [651, 100] width 19 height 12
click at [665, 56] on div "# Use the right sling to clear the path. hero . use ( "sling" ) # Move to and u…" at bounding box center [770, 193] width 223 height 340
click at [660, 70] on div "4" at bounding box center [651, 65] width 19 height 12
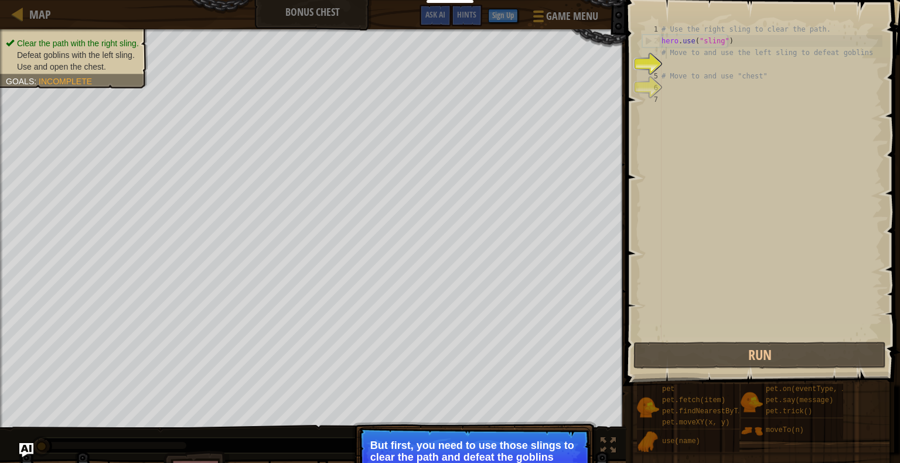
type textarea "# Move to and use "chest""
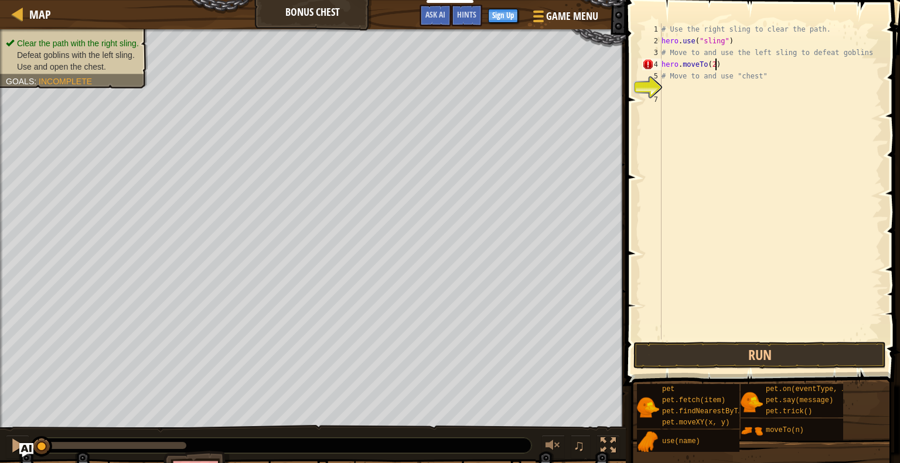
scroll to position [5, 4]
click at [710, 66] on div "# Use the right sling to clear the path. hero . use ( "sling" ) # Move to and u…" at bounding box center [770, 193] width 223 height 340
type textarea "hero.moveTo(3)"
click at [661, 86] on div "6" at bounding box center [651, 88] width 19 height 12
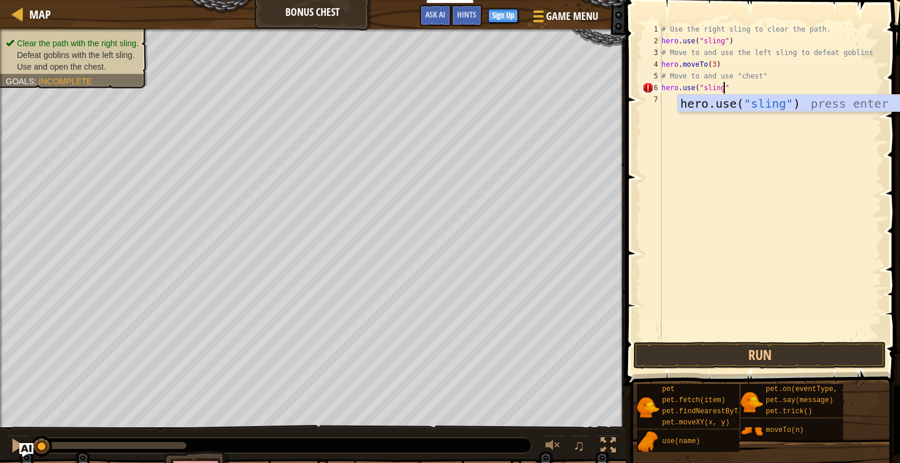
scroll to position [5, 5]
type textarea "hero.use("sling")"
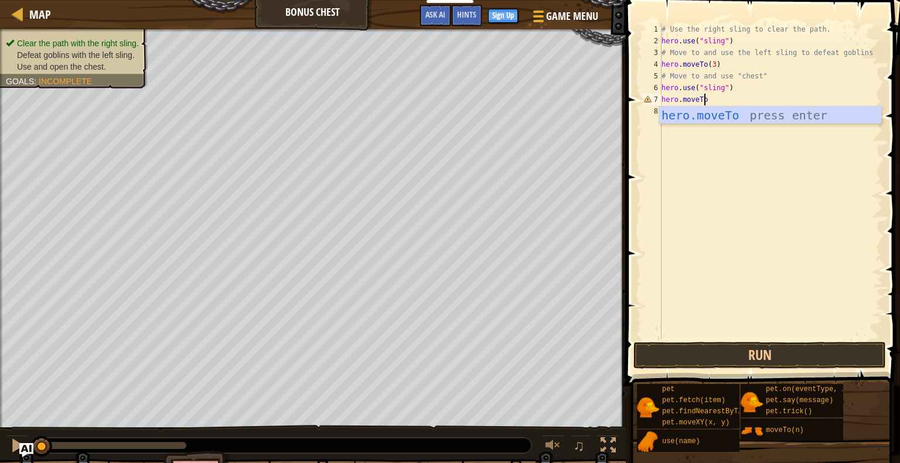
scroll to position [5, 3]
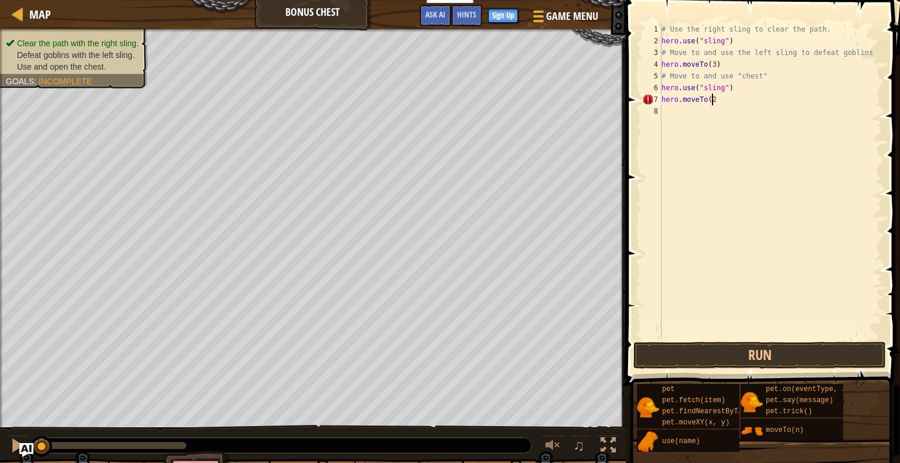
type textarea "hero.moveTo(2)"
type textarea "hero.moveTo(4)"
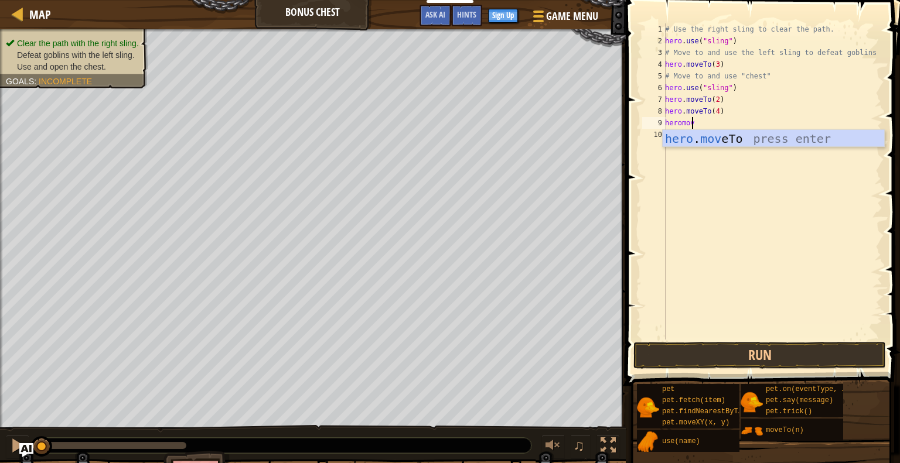
scroll to position [5, 2]
click at [682, 146] on div "hero . move To press enter" at bounding box center [773, 156] width 221 height 53
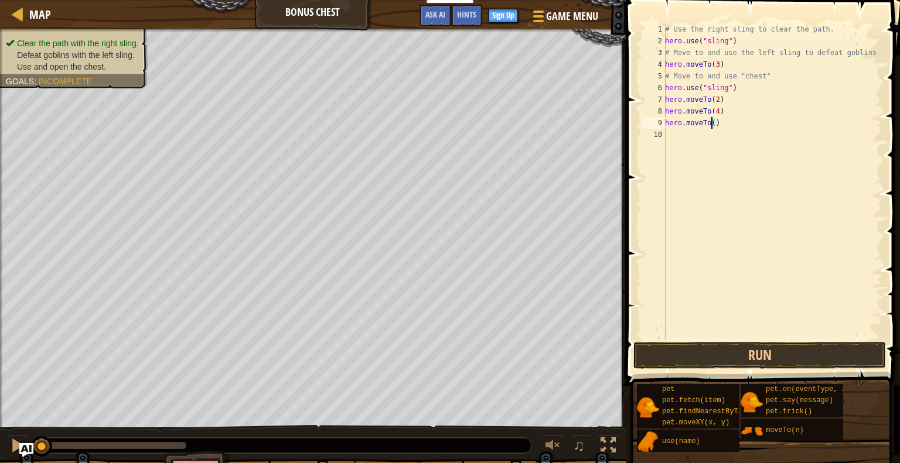
scroll to position [5, 4]
type textarea "hero.moveTo(6)"
click at [711, 350] on button "Run" at bounding box center [759, 355] width 252 height 27
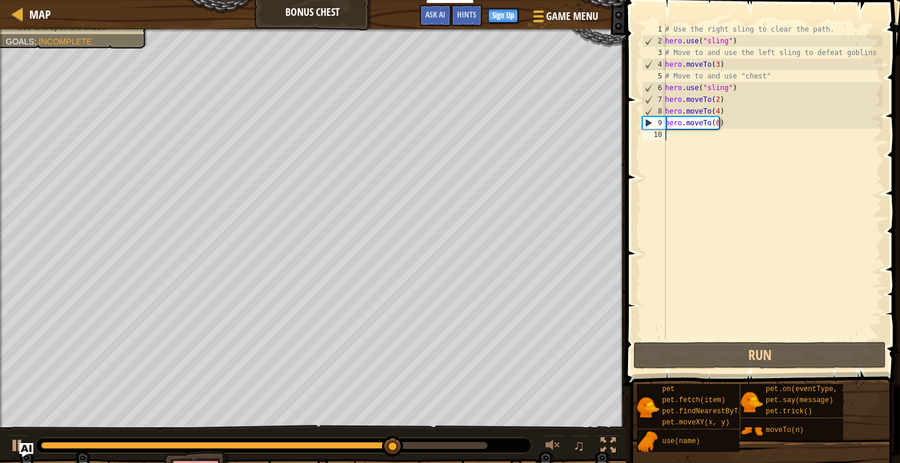
click at [678, 145] on div "# Use the right sling to clear the path. hero . use ( "sling" ) # Move to and u…" at bounding box center [773, 193] width 220 height 340
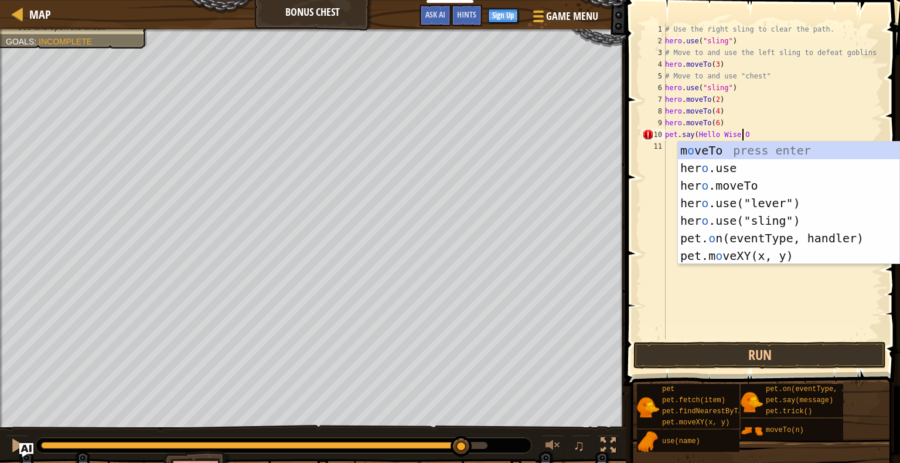
scroll to position [5, 6]
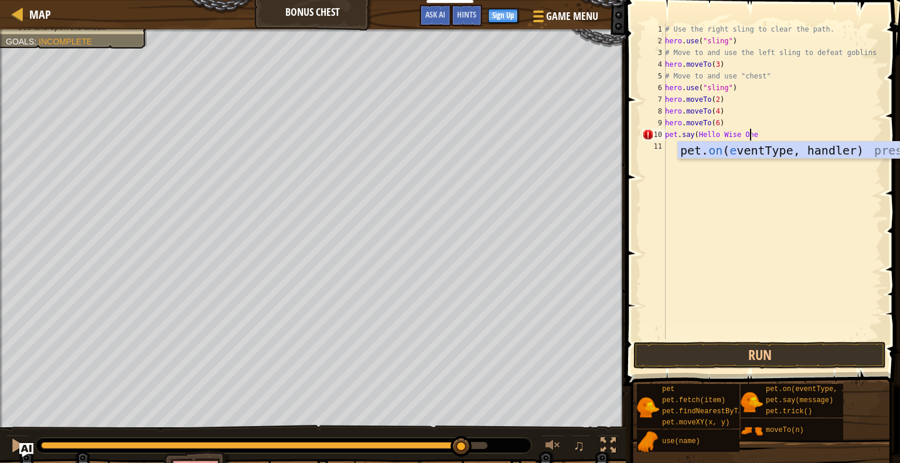
type textarea "pet.say(Hello Wise One)"
type textarea "U"
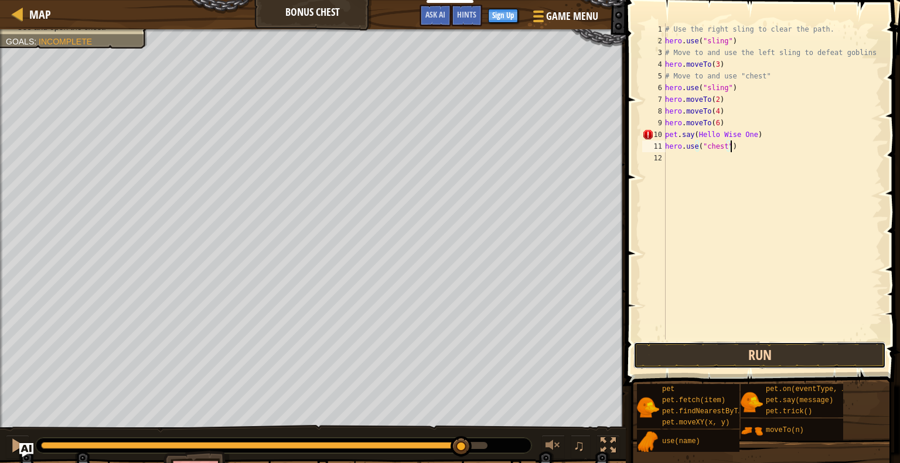
click at [752, 350] on button "Run" at bounding box center [759, 355] width 252 height 27
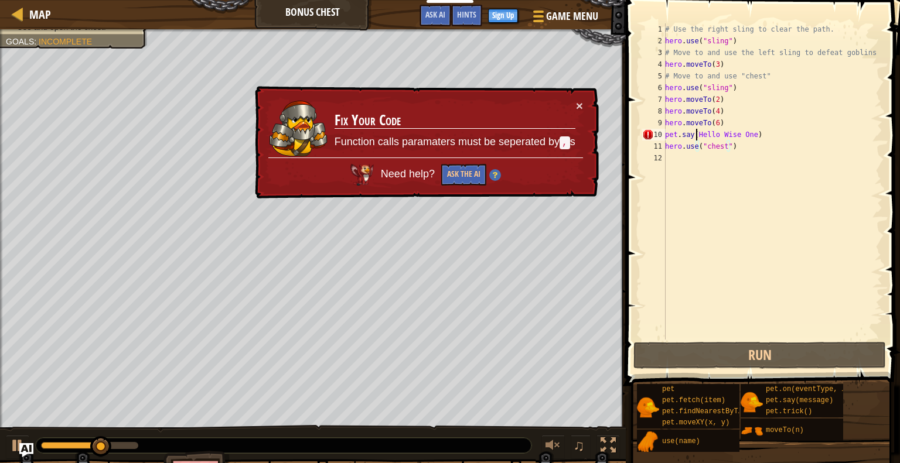
click at [694, 138] on div "# Use the right sling to clear the path. hero . use ( "sling" ) # Move to and u…" at bounding box center [773, 193] width 220 height 340
click at [692, 140] on div "# Use the right sling to clear the path. hero . use ( "sling" ) # Move to and u…" at bounding box center [773, 193] width 220 height 340
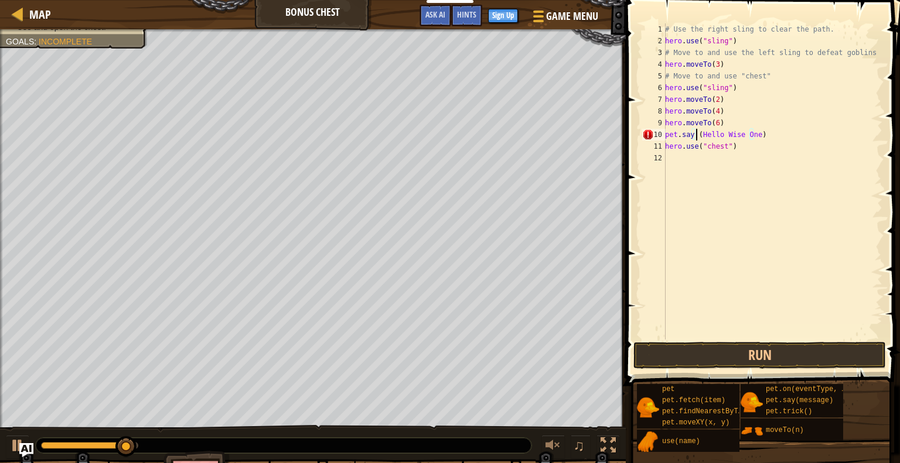
scroll to position [5, 2]
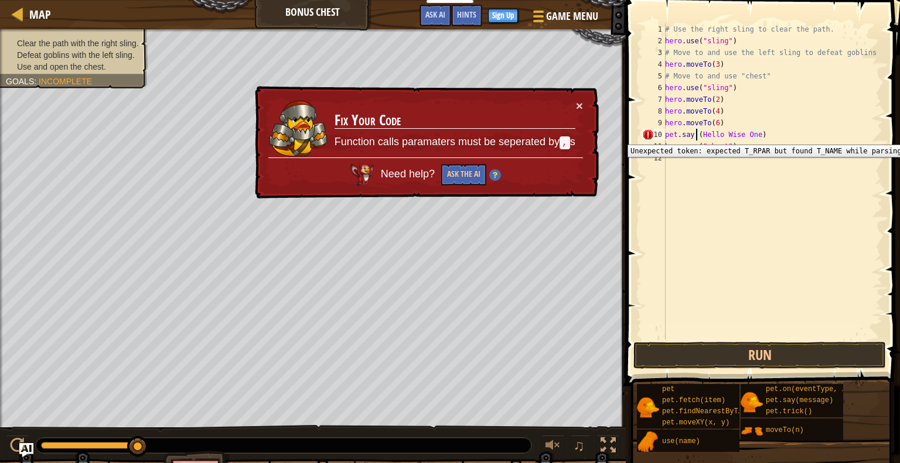
click at [644, 136] on div "10" at bounding box center [653, 135] width 23 height 12
type textarea "pet.say,(Hello Wise One)"
click at [469, 177] on button "Ask the AI" at bounding box center [463, 175] width 45 height 22
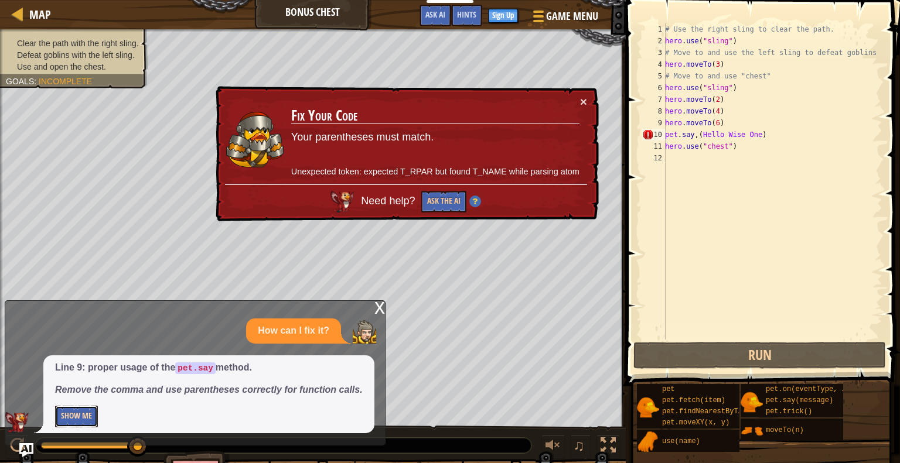
click at [86, 421] on button "Show Me" at bounding box center [76, 417] width 43 height 22
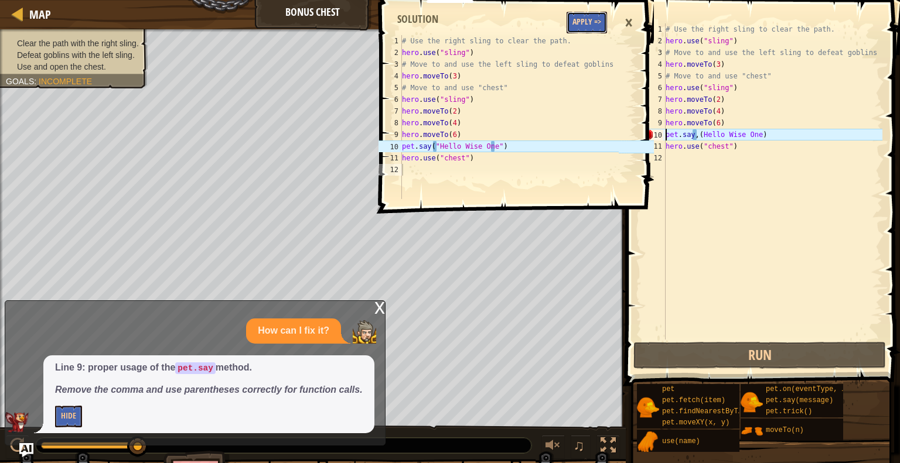
click at [583, 28] on button "Apply =>" at bounding box center [586, 23] width 40 height 22
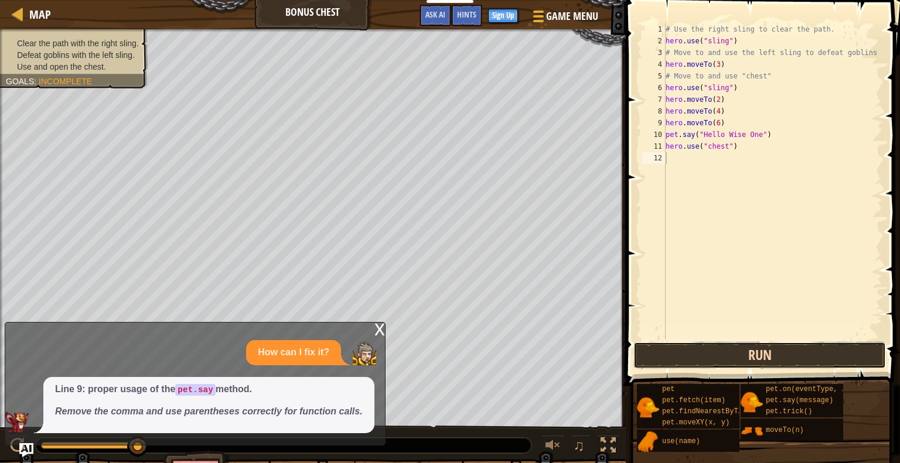
click at [709, 346] on button "Run" at bounding box center [759, 355] width 252 height 27
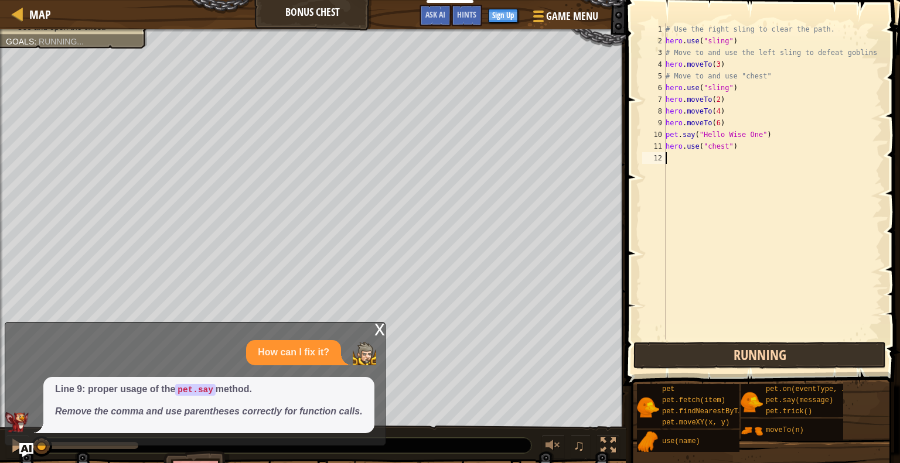
scroll to position [5, 0]
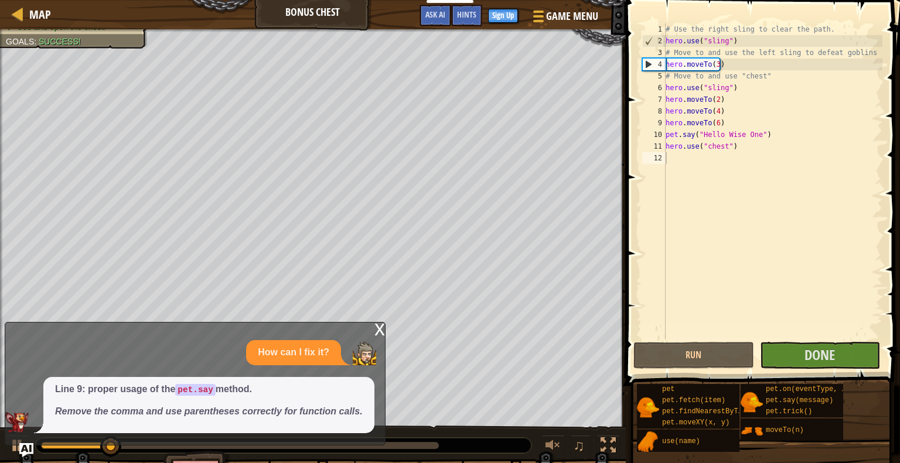
click at [378, 331] on div "x" at bounding box center [379, 329] width 11 height 12
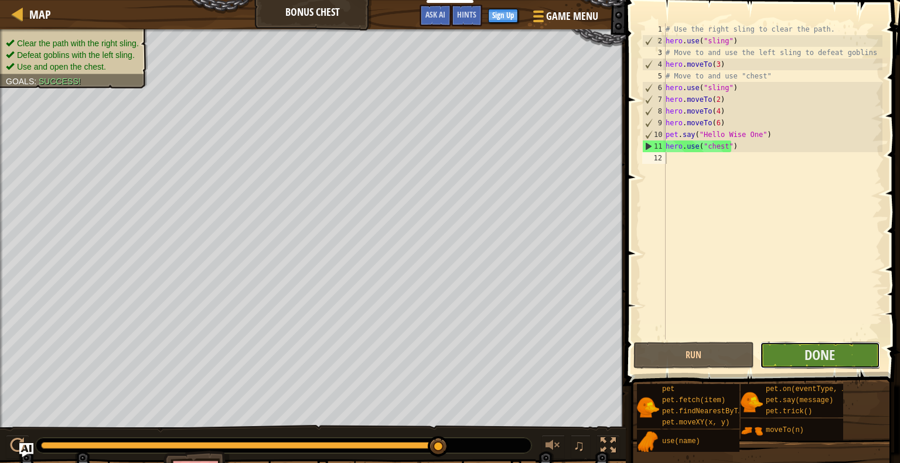
click at [795, 350] on button "Done" at bounding box center [820, 355] width 120 height 27
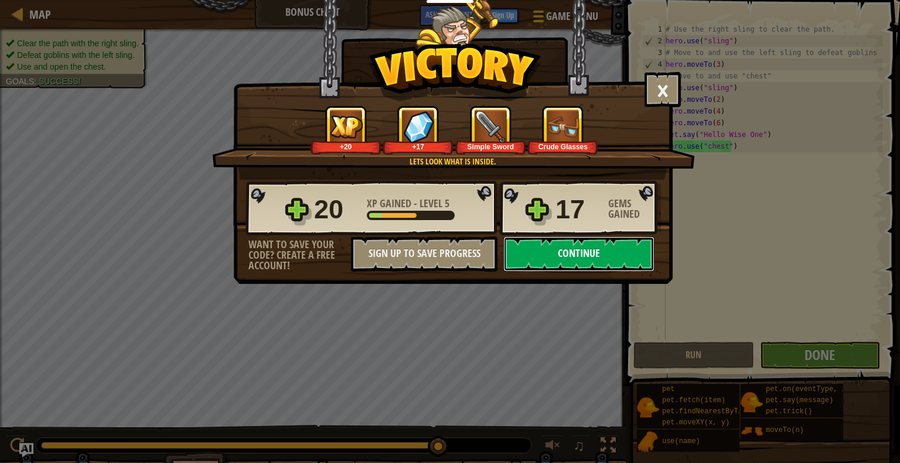
click at [595, 260] on button "Continue" at bounding box center [578, 254] width 151 height 35
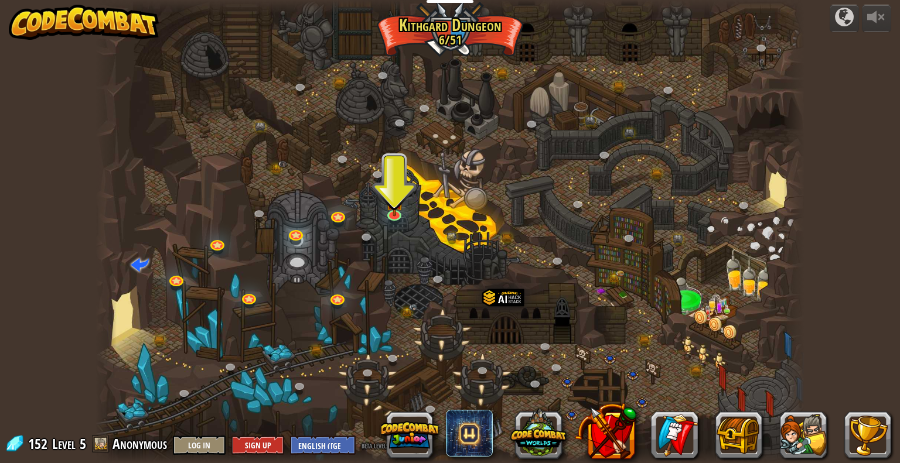
click at [408, 214] on div at bounding box center [449, 231] width 709 height 463
click at [391, 213] on img at bounding box center [394, 193] width 18 height 42
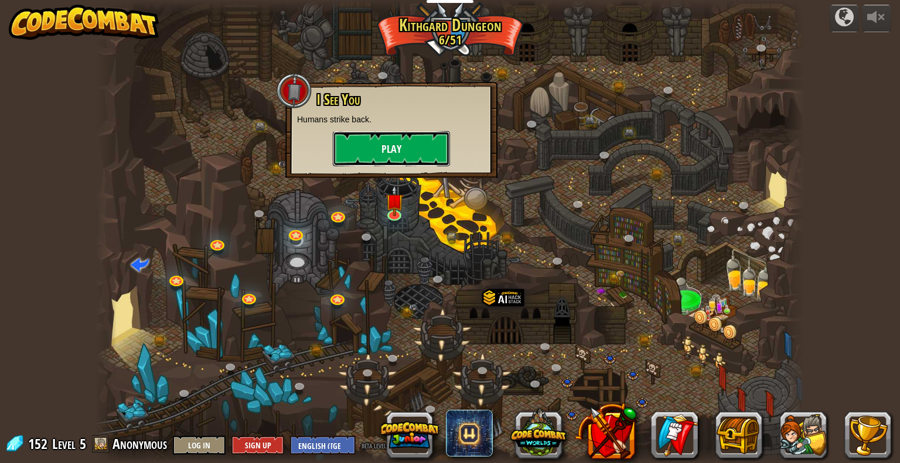
click at [414, 152] on button "Play" at bounding box center [391, 148] width 117 height 35
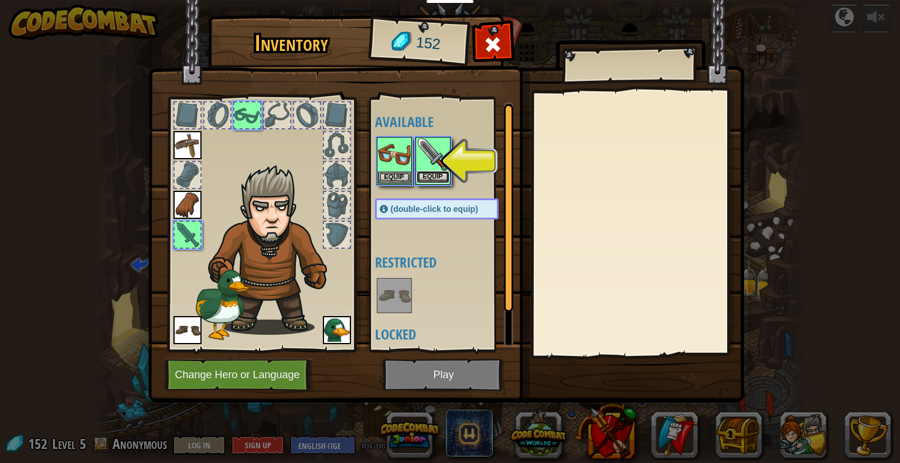
click at [430, 172] on button "Equip" at bounding box center [433, 177] width 33 height 12
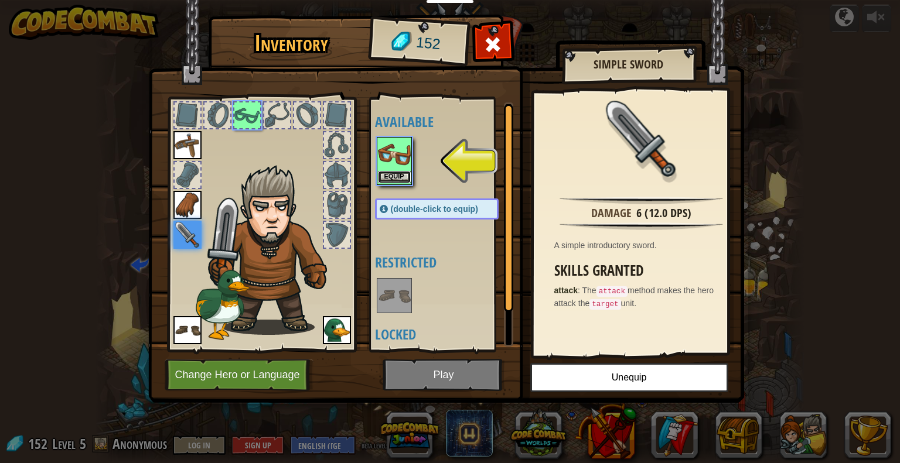
click at [390, 176] on button "Equip" at bounding box center [394, 177] width 33 height 12
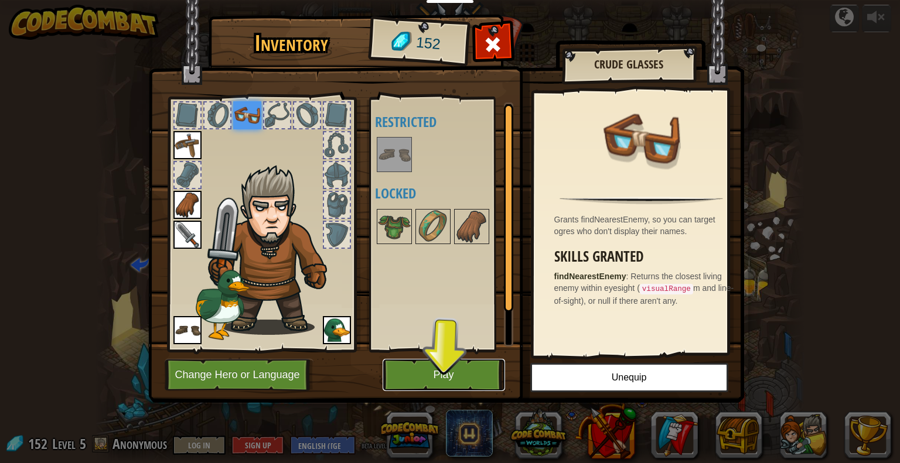
click at [457, 374] on button "Play" at bounding box center [444, 375] width 122 height 32
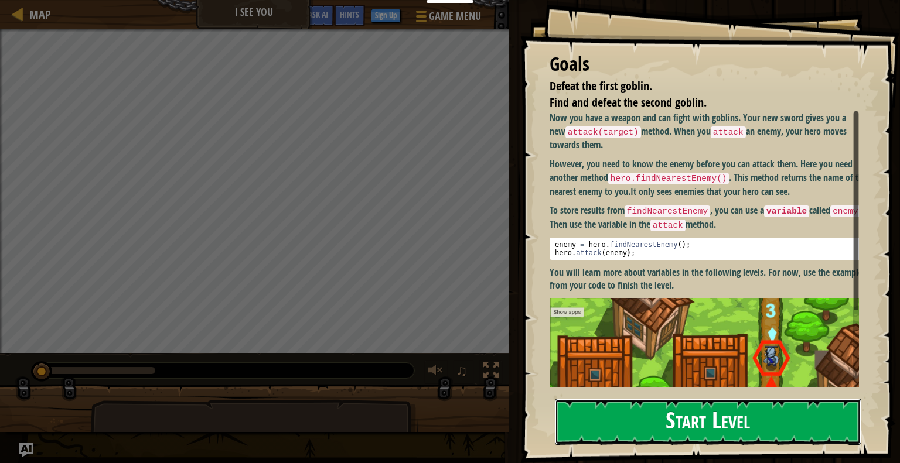
click at [659, 430] on button "Start Level" at bounding box center [708, 422] width 306 height 46
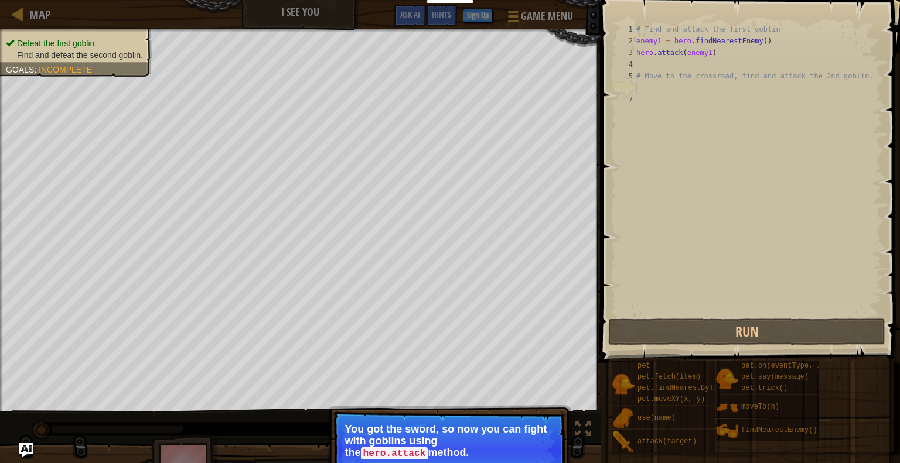
click at [645, 93] on div "# Find and attack the first goblin enemy1 = hero . findNearestEnemy ( ) hero . …" at bounding box center [758, 181] width 248 height 316
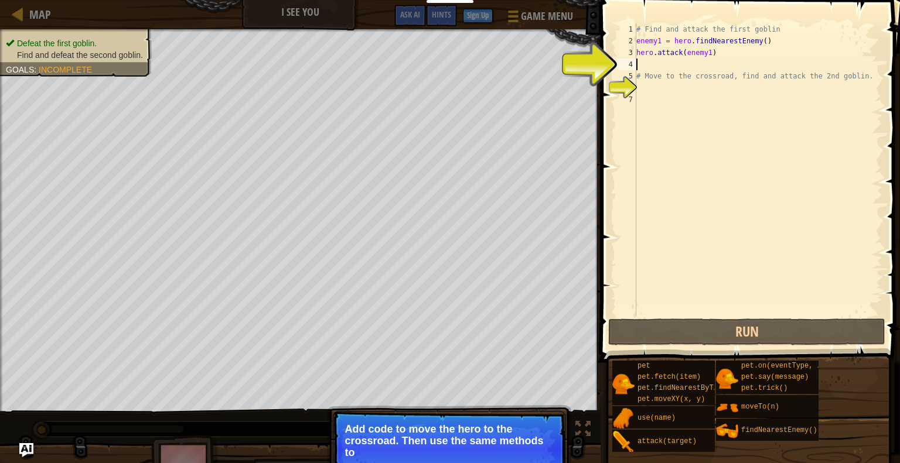
click at [639, 66] on div "# Find and attack the first goblin enemy1 = hero . findNearestEnemy ( ) hero . …" at bounding box center [758, 181] width 248 height 316
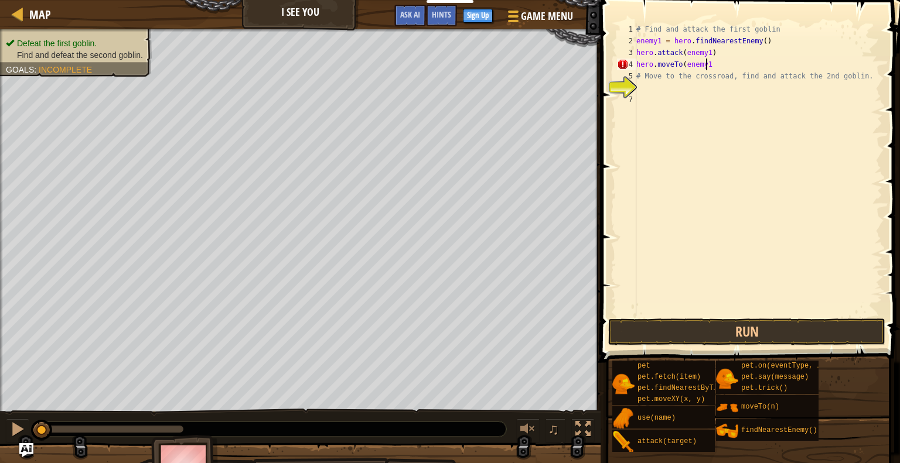
scroll to position [5, 5]
type textarea "hero.moveTo(enemy1)"
click at [705, 330] on button "Run" at bounding box center [746, 332] width 277 height 27
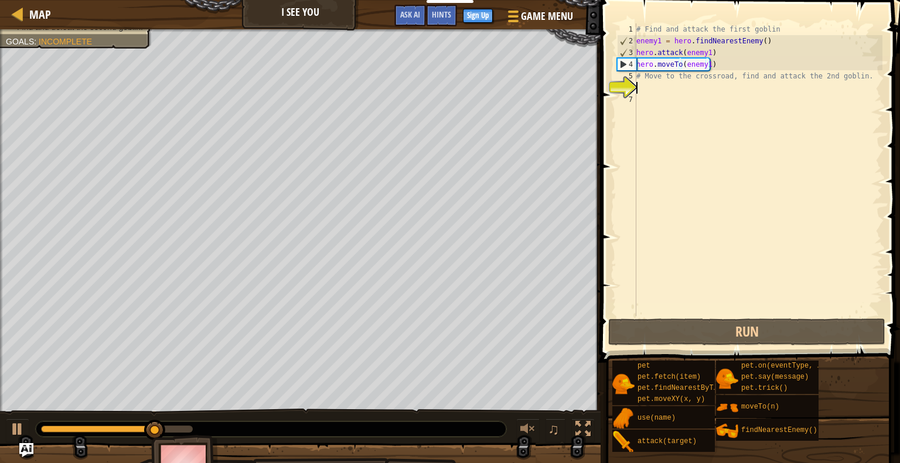
click at [637, 86] on div "# Find and attack the first goblin enemy1 = hero . findNearestEnemy ( ) hero . …" at bounding box center [758, 181] width 248 height 316
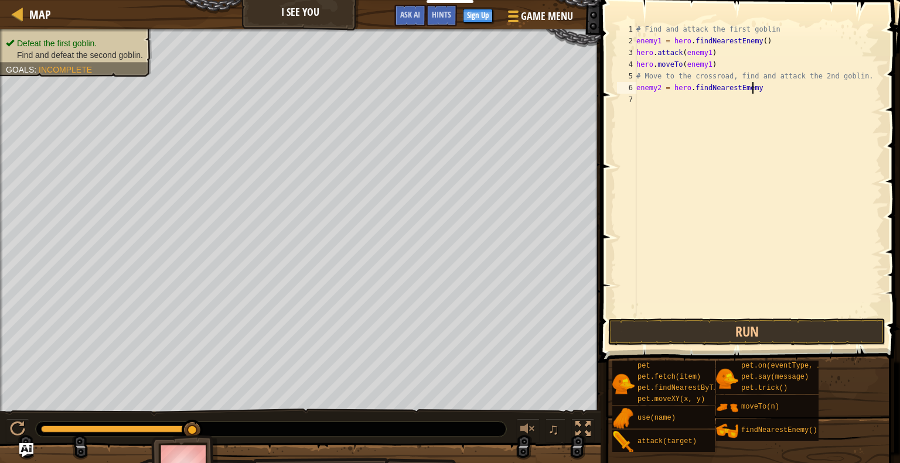
scroll to position [5, 9]
click at [735, 87] on div "# Find and attack the first goblin enemy1 = hero . findNearestEnemy ( ) hero . …" at bounding box center [758, 181] width 248 height 316
type textarea "enemy2 = hero.findNearestEnemy"
click at [786, 185] on div "# Find and attack the first goblin enemy1 = hero . findNearestEnemy ( ) hero . …" at bounding box center [758, 181] width 248 height 316
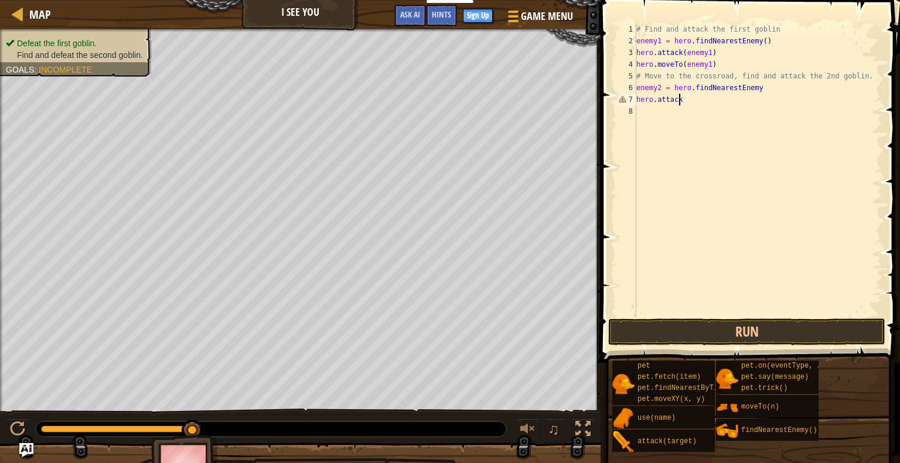
scroll to position [5, 3]
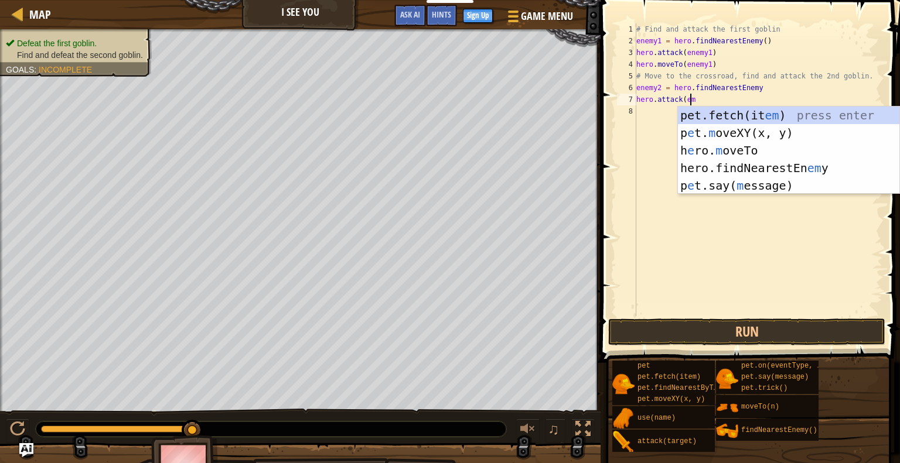
type textarea "hero.attack(e"
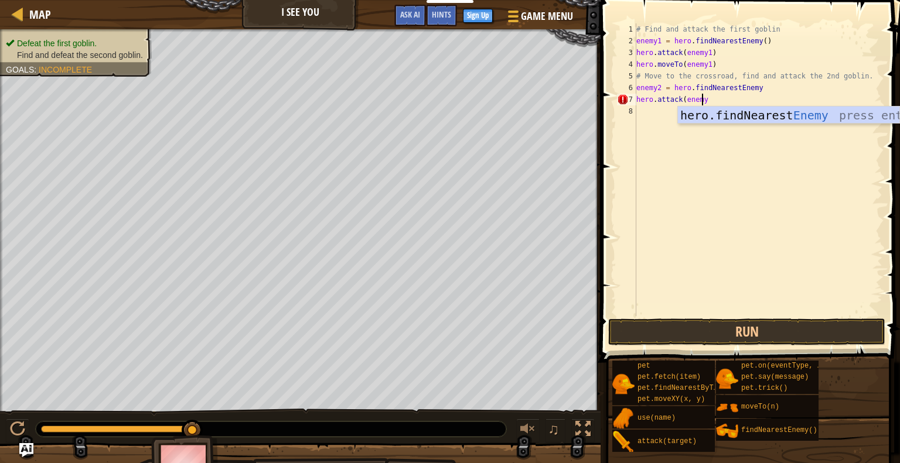
scroll to position [5, 5]
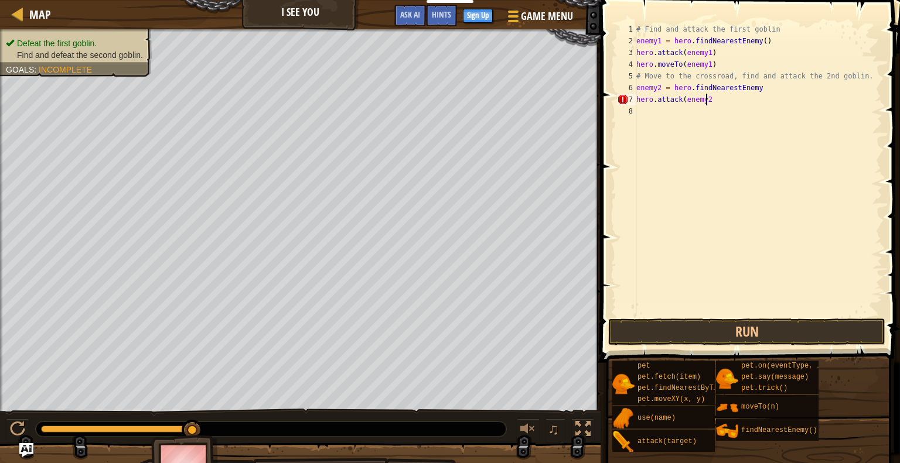
type textarea "hero.attack(enemy2)"
click at [696, 186] on div "# Find and attack the first goblin enemy1 = hero . findNearestEnemy ( ) hero . …" at bounding box center [758, 181] width 248 height 316
click at [725, 336] on button "Run" at bounding box center [746, 332] width 277 height 27
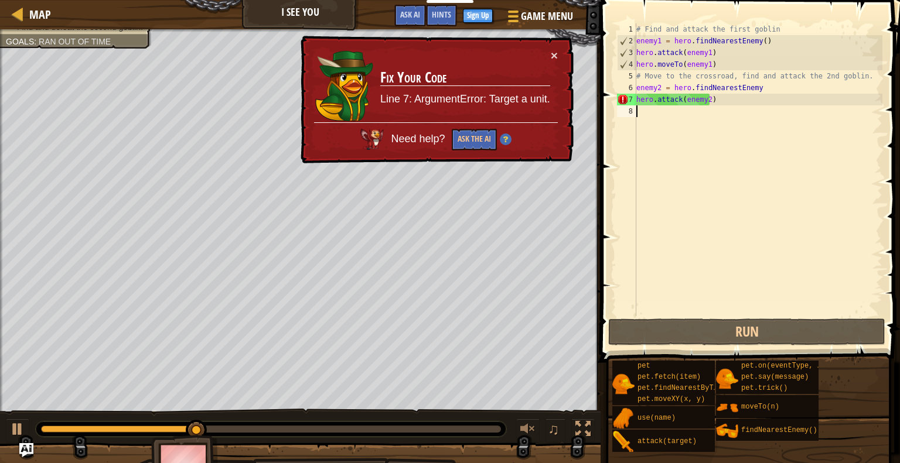
click at [680, 101] on div "# Find and attack the first goblin enemy1 = hero . findNearestEnemy ( ) hero . …" at bounding box center [758, 181] width 248 height 316
type textarea "hero.attack(enemy2)"
click at [685, 103] on div "# Find and attack the first goblin enemy1 = hero . findNearestEnemy ( ) hero . …" at bounding box center [758, 181] width 248 height 316
click at [729, 98] on div "# Find and attack the first goblin enemy1 = hero . findNearestEnemy ( ) hero . …" at bounding box center [758, 181] width 248 height 316
click at [711, 107] on div "# Find and attack the first goblin enemy1 = hero . findNearestEnemy ( ) hero . …" at bounding box center [758, 181] width 248 height 316
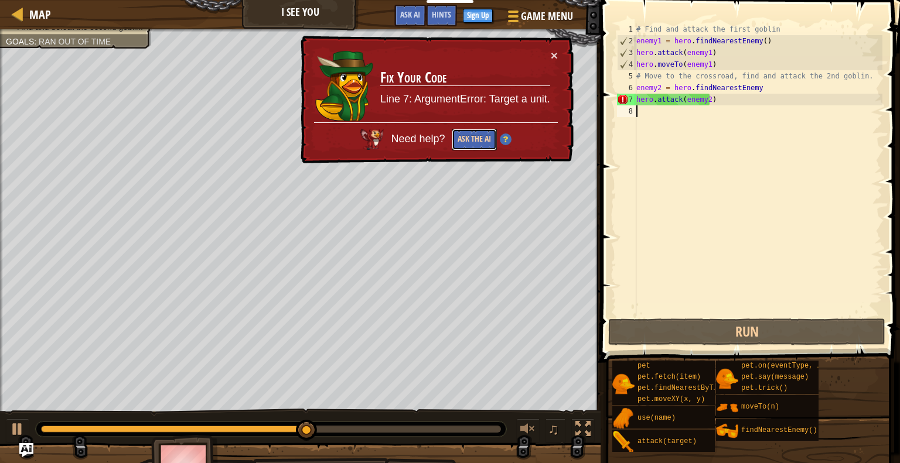
click at [475, 141] on button "Ask the AI" at bounding box center [474, 140] width 45 height 22
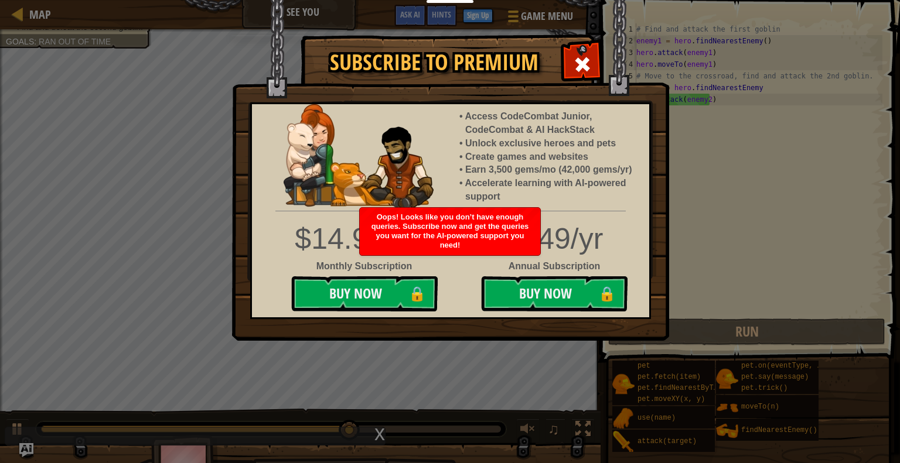
click at [558, 124] on li "Access CodeCombat Junior, CodeCombat & AI HackStack" at bounding box center [551, 123] width 172 height 27
click at [370, 156] on img at bounding box center [359, 156] width 150 height 105
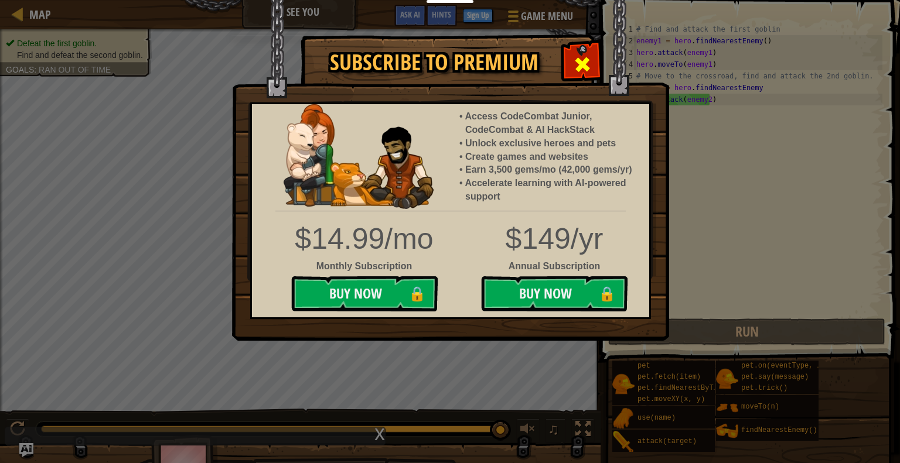
click at [585, 65] on span at bounding box center [582, 64] width 19 height 19
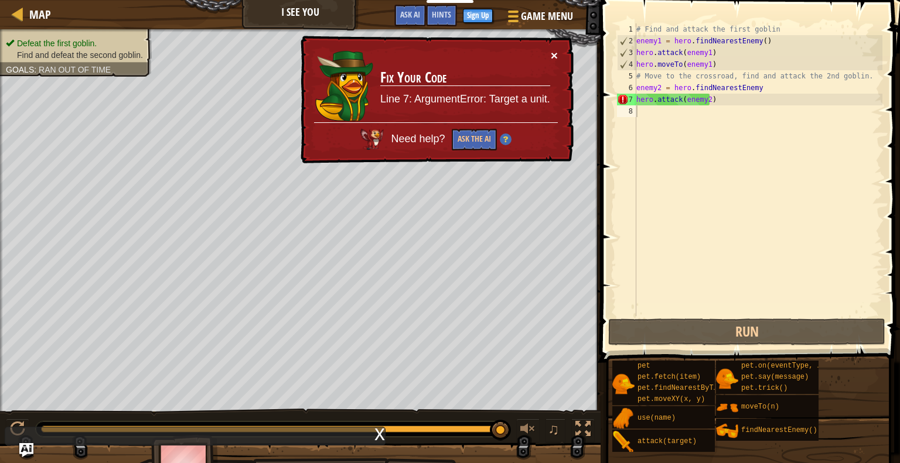
click at [555, 57] on button "×" at bounding box center [554, 55] width 7 height 12
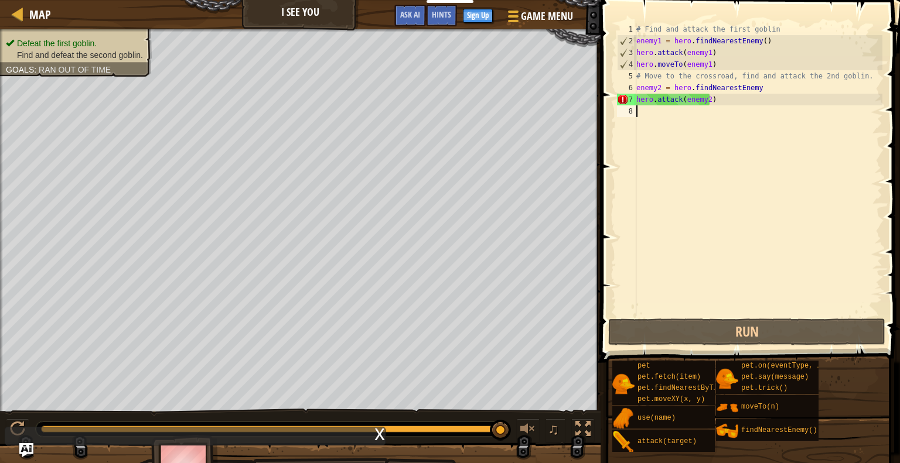
click at [752, 101] on div "# Find and attack the first goblin enemy1 = hero . findNearestEnemy ( ) hero . …" at bounding box center [758, 181] width 248 height 316
click at [683, 103] on div "# Find and attack the first goblin enemy1 = hero . findNearestEnemy ( ) hero . …" at bounding box center [758, 181] width 248 height 316
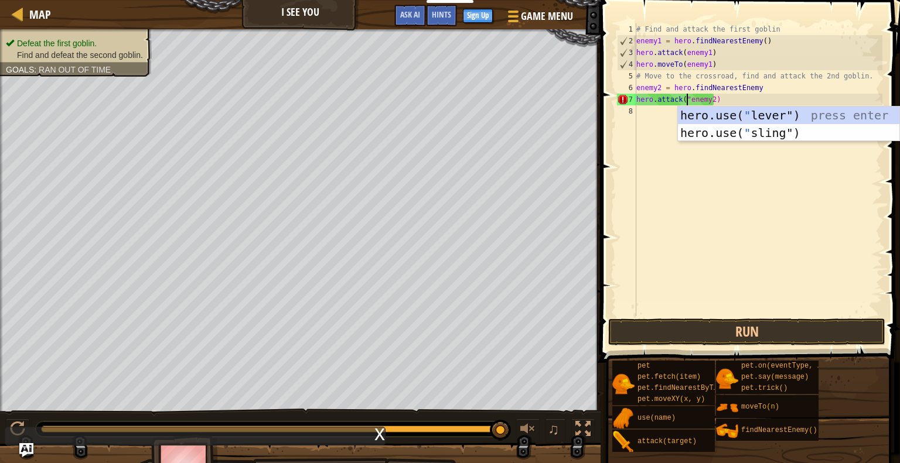
scroll to position [5, 4]
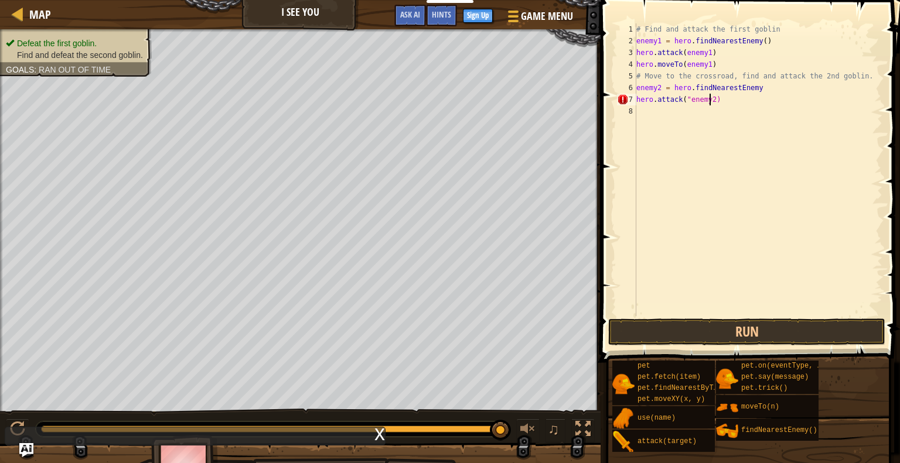
click at [708, 101] on div "# Find and attack the first goblin enemy1 = hero . findNearestEnemy ( ) hero . …" at bounding box center [758, 181] width 248 height 316
click at [692, 322] on button "Run" at bounding box center [746, 332] width 277 height 27
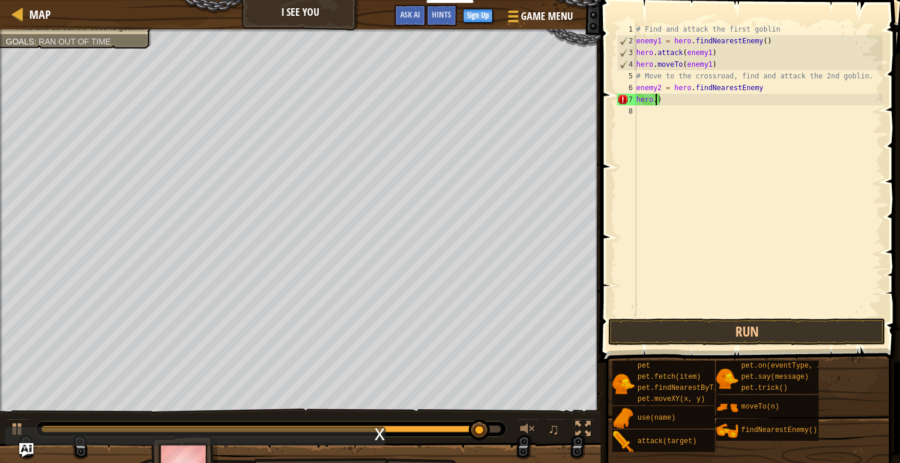
scroll to position [5, 0]
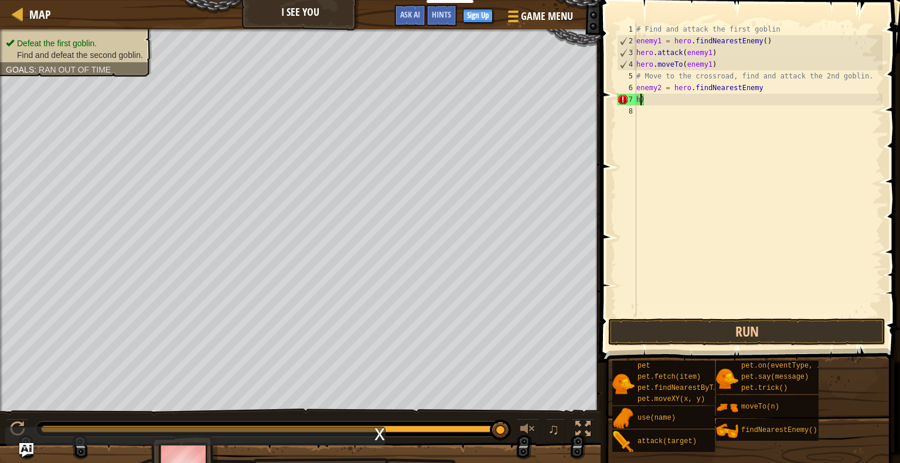
type textarea ")"
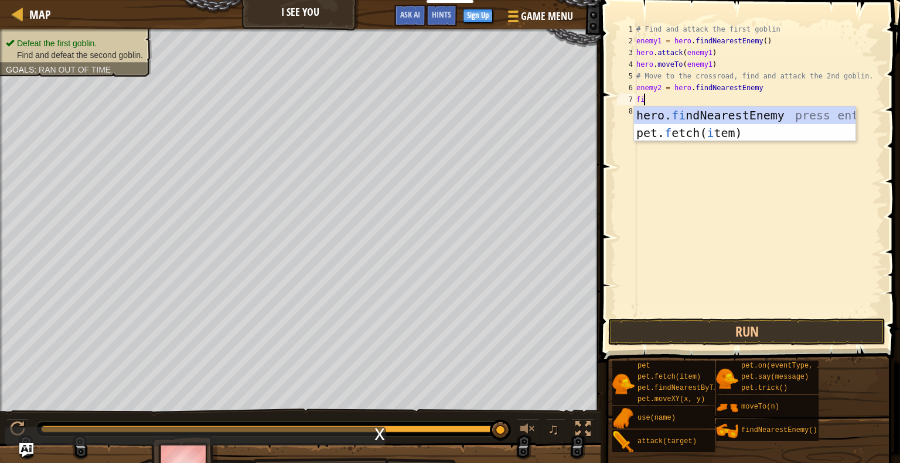
type textarea "fin"
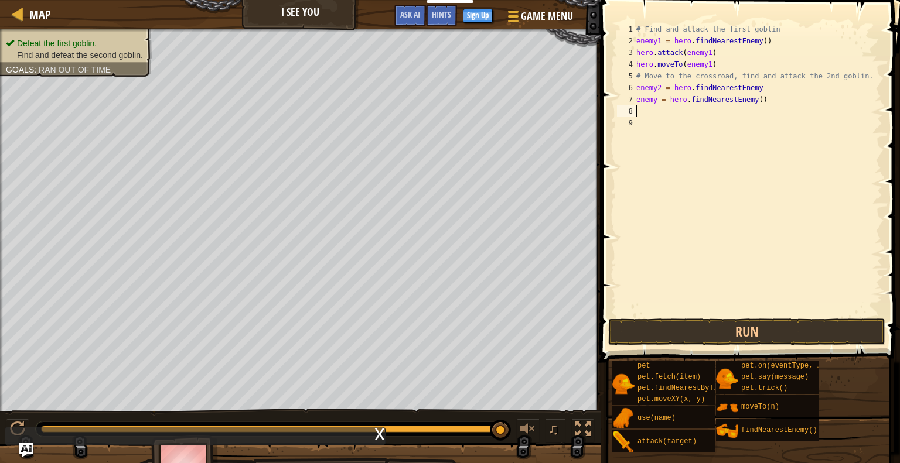
click at [750, 101] on div "# Find and attack the first goblin enemy1 = hero . findNearestEnemy ( ) hero . …" at bounding box center [758, 181] width 248 height 316
click at [715, 317] on span at bounding box center [751, 164] width 309 height 397
click at [712, 333] on button "Run" at bounding box center [746, 332] width 277 height 27
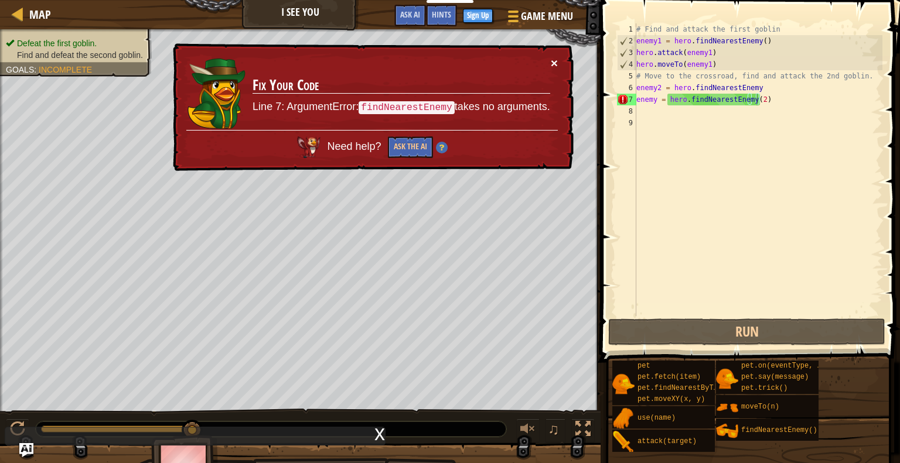
click at [551, 57] on button "×" at bounding box center [554, 63] width 7 height 12
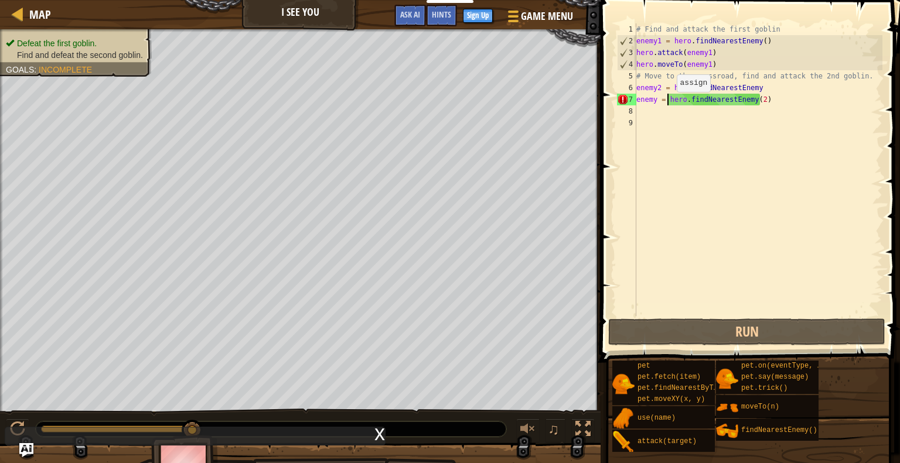
click at [666, 104] on div "# Find and attack the first goblin enemy1 = hero . findNearestEnemy ( ) hero . …" at bounding box center [758, 181] width 248 height 316
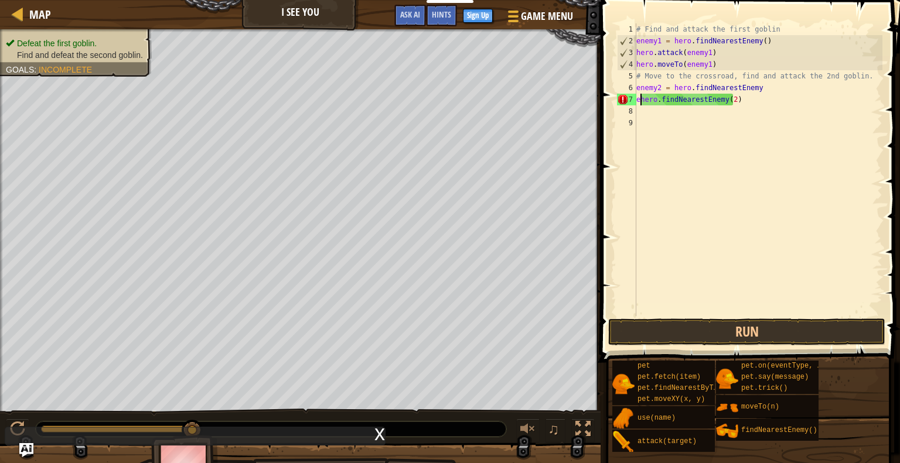
scroll to position [5, 7]
type textarea "hero.findNearestEnemy(2)"
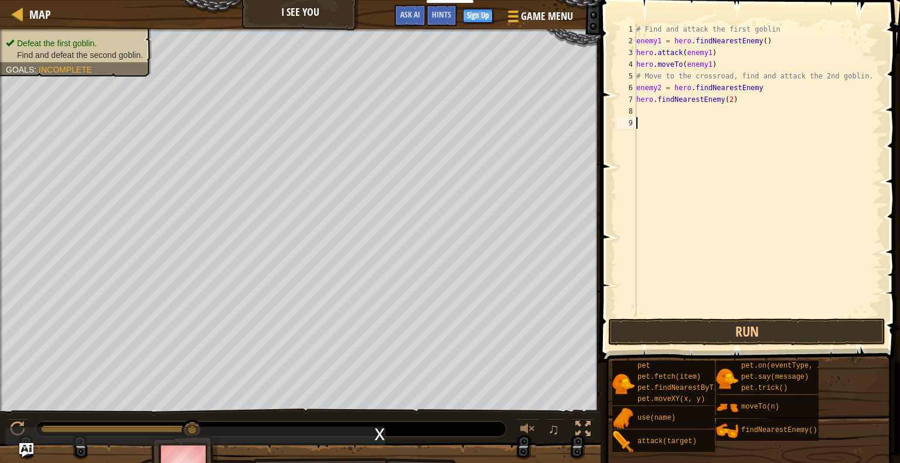
click at [725, 311] on div "# Find and attack the first goblin enemy1 = hero . findNearestEnemy ( ) hero . …" at bounding box center [758, 181] width 248 height 316
click at [712, 343] on button "Run" at bounding box center [746, 332] width 277 height 27
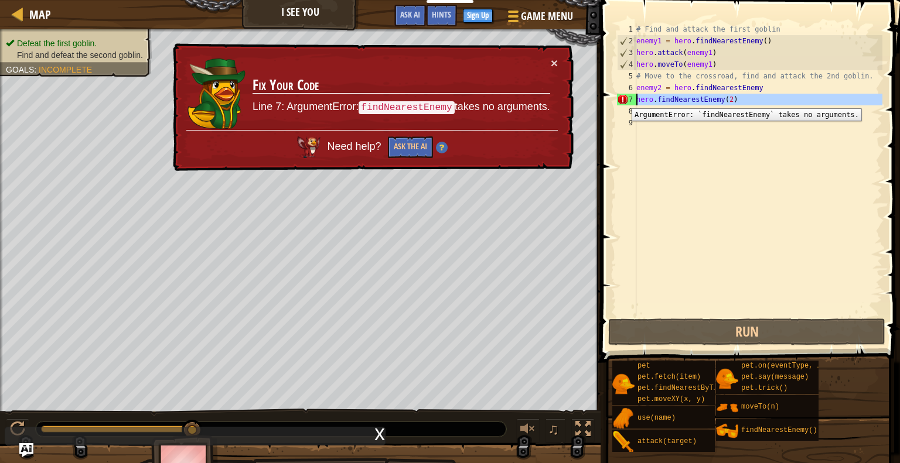
click at [623, 100] on div "7" at bounding box center [626, 100] width 19 height 12
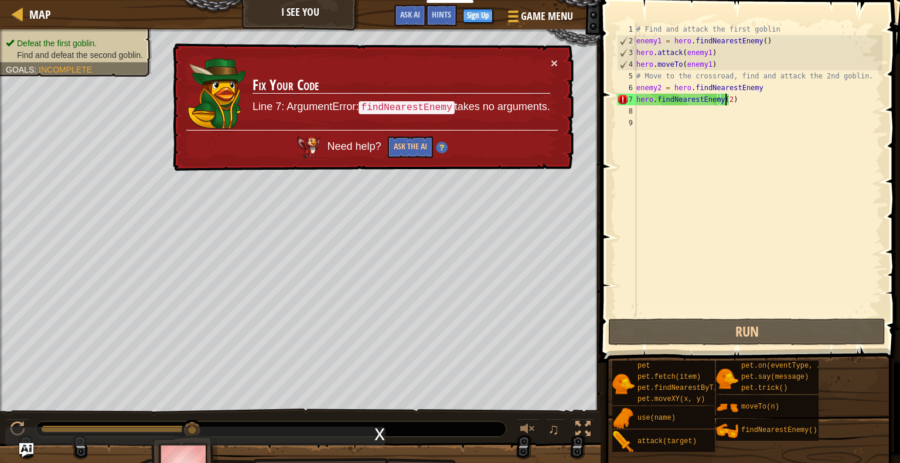
click at [725, 101] on div "# Find and attack the first goblin enemy1 = hero . findNearestEnemy ( ) hero . …" at bounding box center [758, 181] width 248 height 316
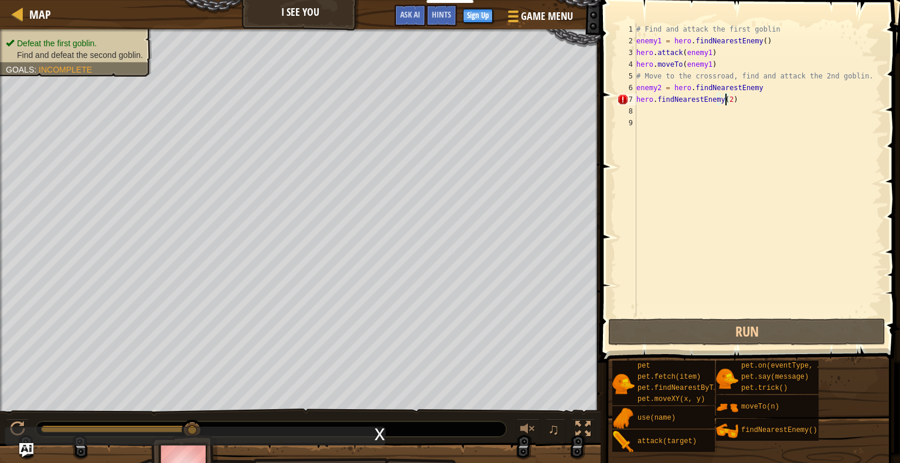
scroll to position [5, 6]
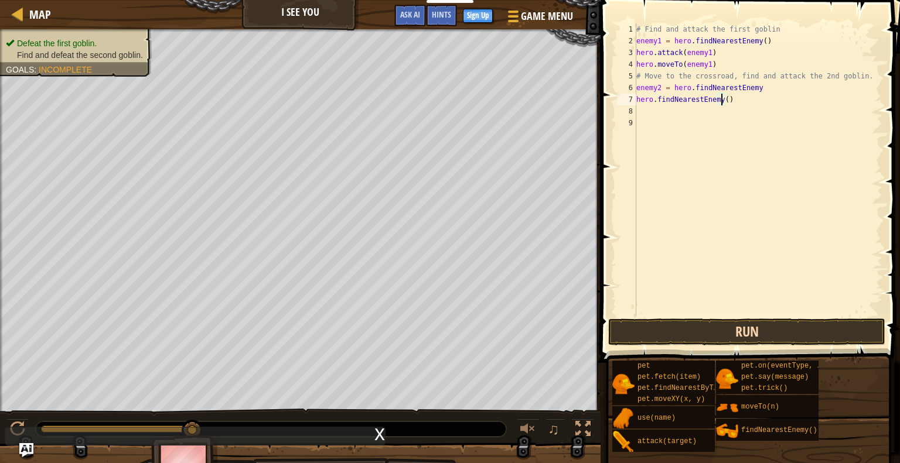
type textarea "hero.findNearestEnemy()"
click at [691, 332] on button "Run" at bounding box center [746, 332] width 277 height 27
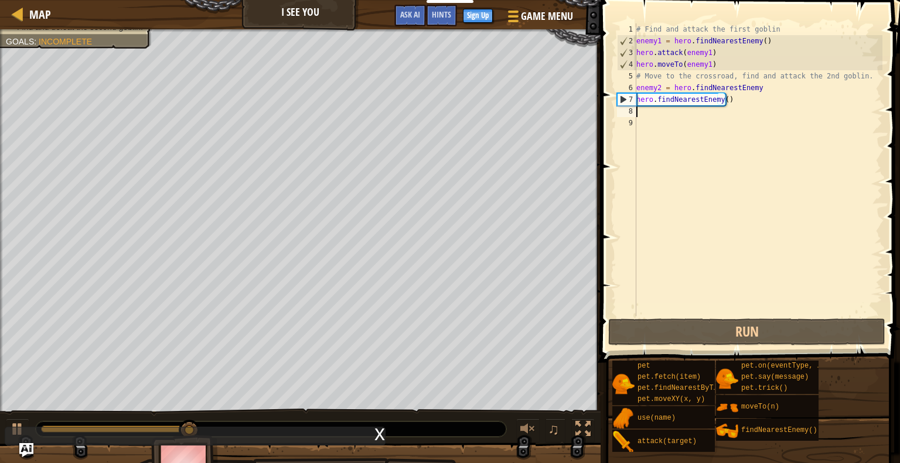
click at [692, 115] on div "# Find and attack the first goblin enemy1 = hero . findNearestEnemy ( ) hero . …" at bounding box center [758, 181] width 248 height 316
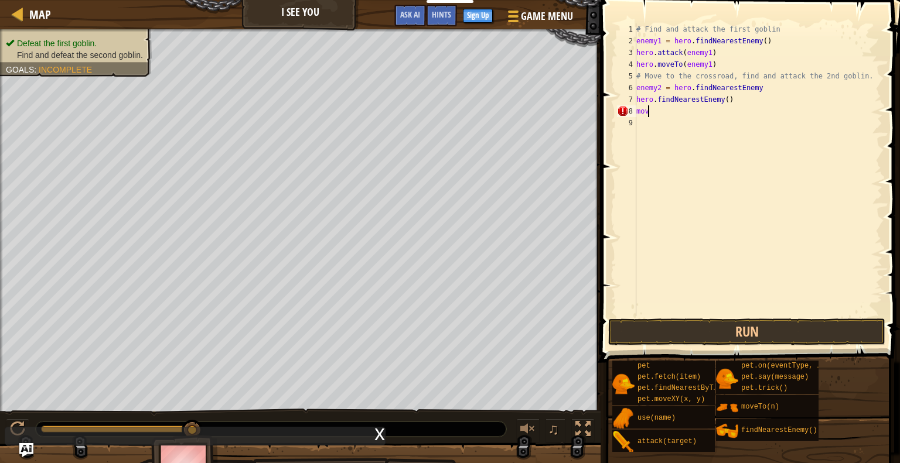
scroll to position [5, 0]
type textarea "m"
type textarea "hero.moveTo(enemy2)"
click at [703, 329] on button "Run" at bounding box center [746, 332] width 277 height 27
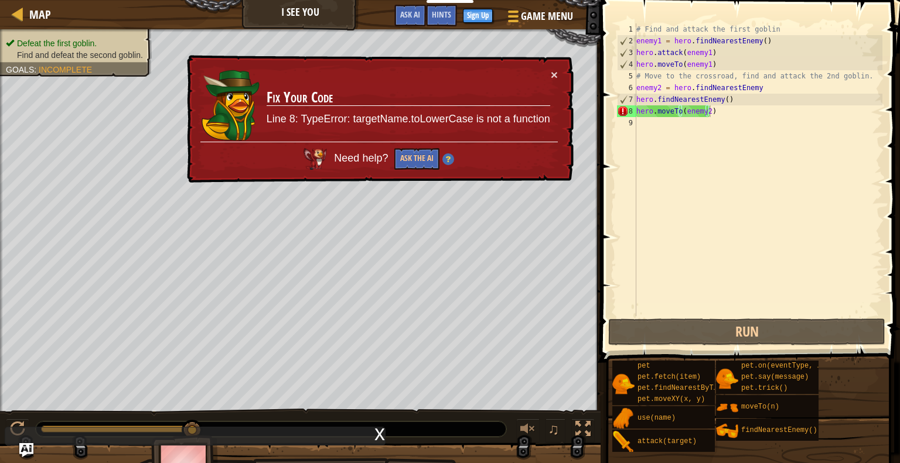
click at [554, 74] on button "×" at bounding box center [553, 73] width 7 height 12
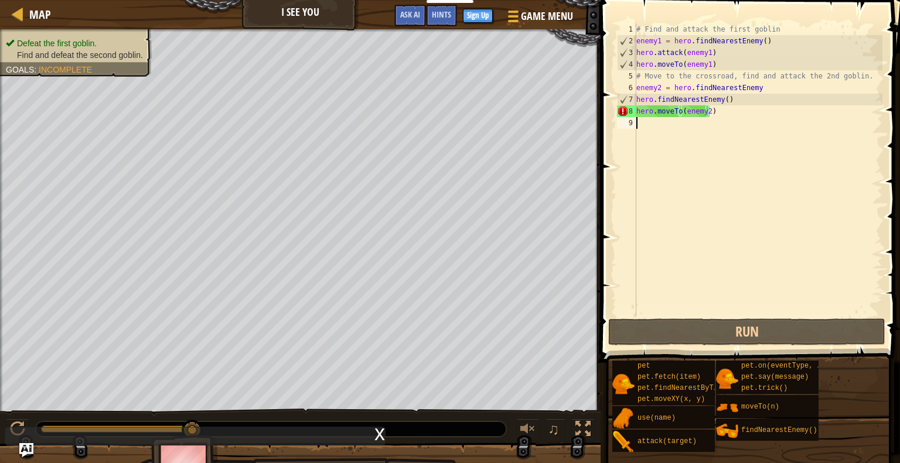
click at [707, 117] on div "# Find and attack the first goblin enemy1 = hero . findNearestEnemy ( ) hero . …" at bounding box center [758, 181] width 248 height 316
click at [687, 114] on div "# Find and attack the first goblin enemy1 = hero . findNearestEnemy ( ) hero . …" at bounding box center [758, 181] width 248 height 316
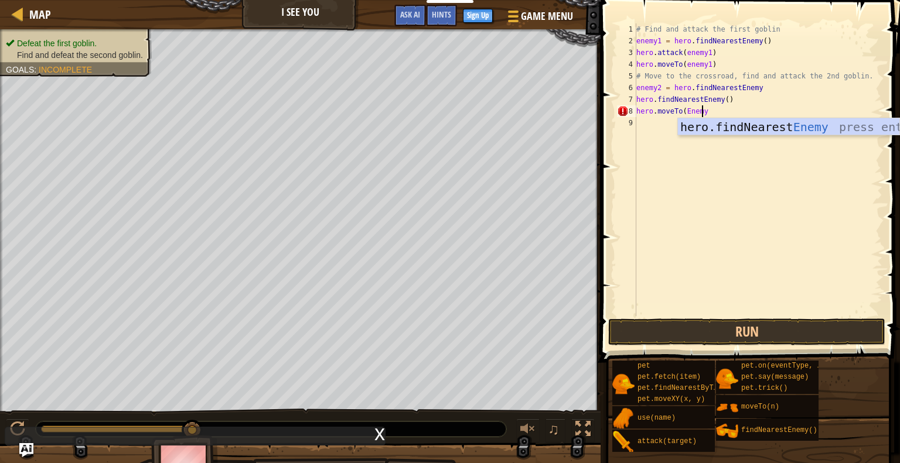
scroll to position [5, 5]
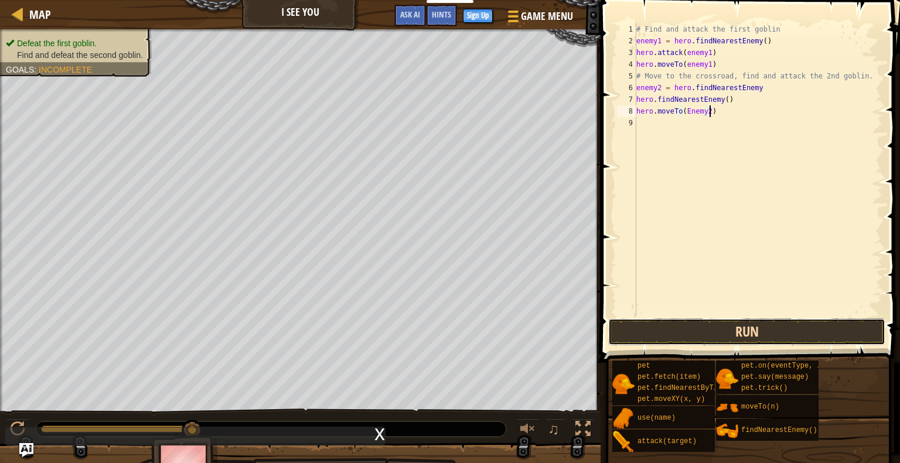
click at [701, 335] on button "Run" at bounding box center [746, 332] width 277 height 27
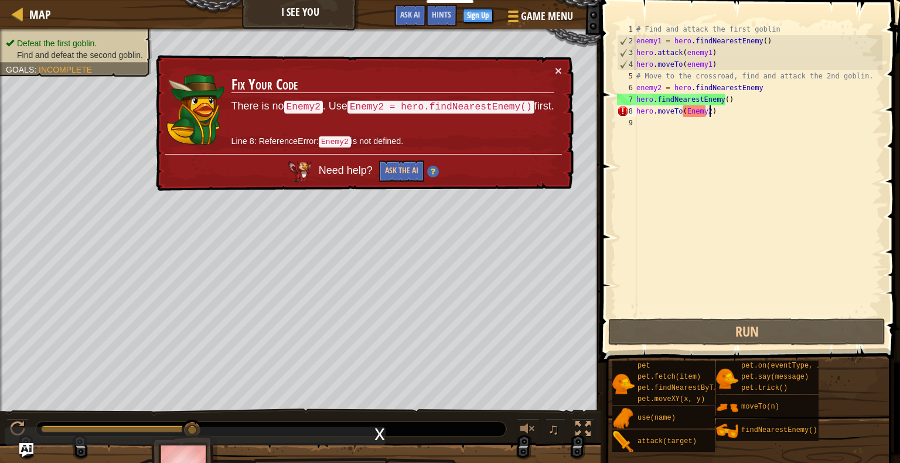
click at [653, 104] on div "# Find and attack the first goblin enemy1 = hero . findNearestEnemy ( ) hero . …" at bounding box center [758, 181] width 248 height 316
click at [637, 103] on div "# Find and attack the first goblin enemy1 = hero . findNearestEnemy ( ) hero . …" at bounding box center [758, 181] width 248 height 316
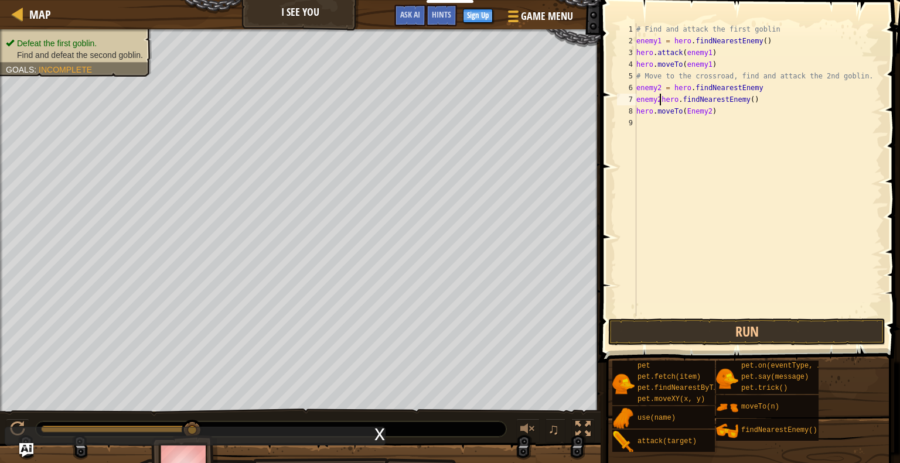
scroll to position [5, 2]
click at [691, 341] on button "Run" at bounding box center [746, 332] width 277 height 27
click at [660, 101] on div "# Find and attack the first goblin enemy1 = hero . findNearestEnemy ( ) hero . …" at bounding box center [758, 181] width 248 height 316
click at [779, 332] on button "Run" at bounding box center [746, 332] width 277 height 27
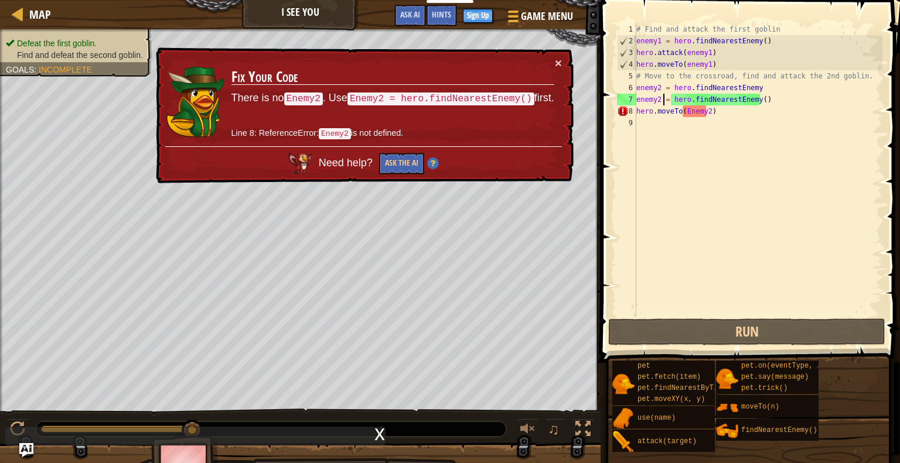
click at [680, 111] on div "# Find and attack the first goblin enemy1 = hero . findNearestEnemy ( ) hero . …" at bounding box center [758, 181] width 248 height 316
click at [684, 116] on div "# Find and attack the first goblin enemy1 = hero . findNearestEnemy ( ) hero . …" at bounding box center [758, 181] width 248 height 316
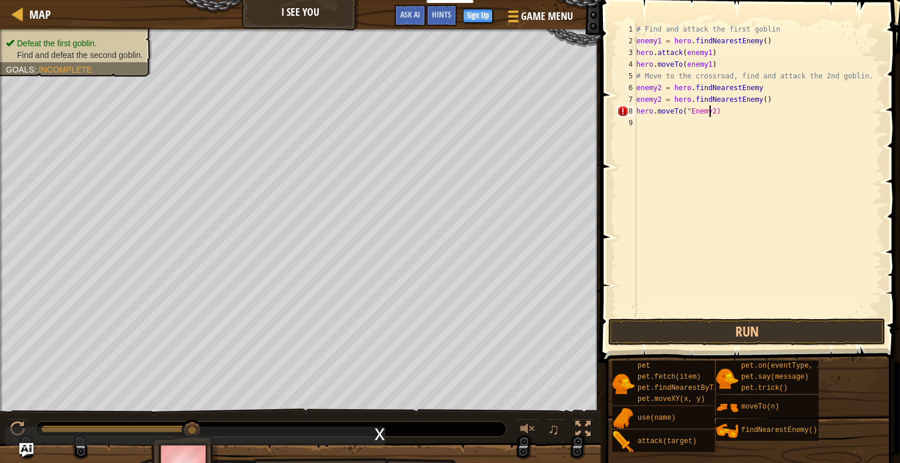
click at [709, 114] on div "# Find and attack the first goblin enemy1 = hero . findNearestEnemy ( ) hero . …" at bounding box center [758, 181] width 248 height 316
type textarea "hero.moveTo("Enemy2")"
click at [710, 341] on button "Run" at bounding box center [746, 332] width 277 height 27
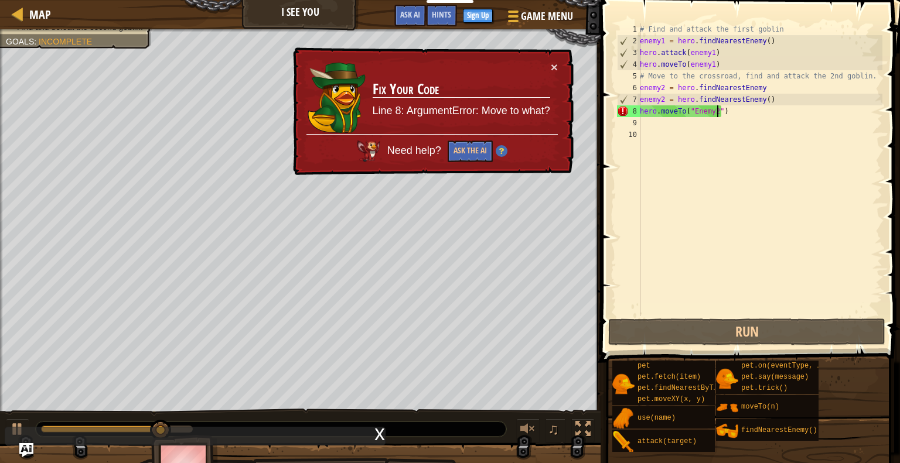
click at [716, 117] on div "# Find and attack the first goblin enemy1 = hero . findNearestEnemy ( ) hero . …" at bounding box center [759, 181] width 245 height 316
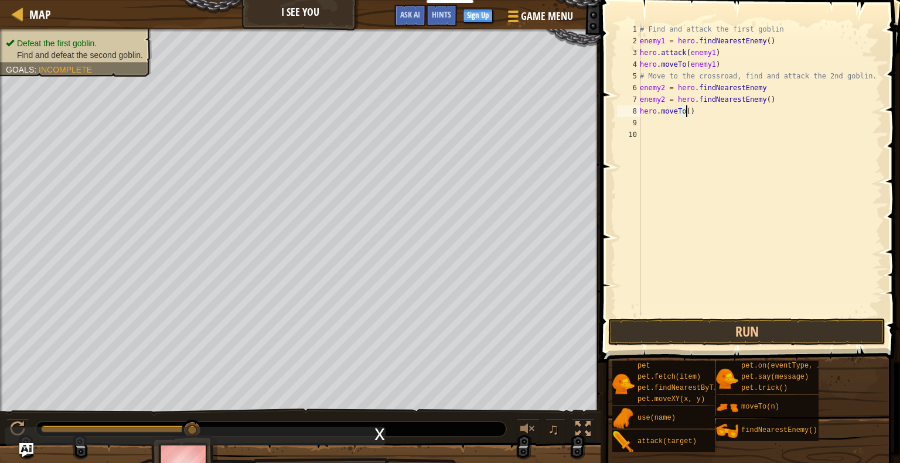
scroll to position [5, 4]
click at [748, 329] on button "Run" at bounding box center [746, 332] width 277 height 27
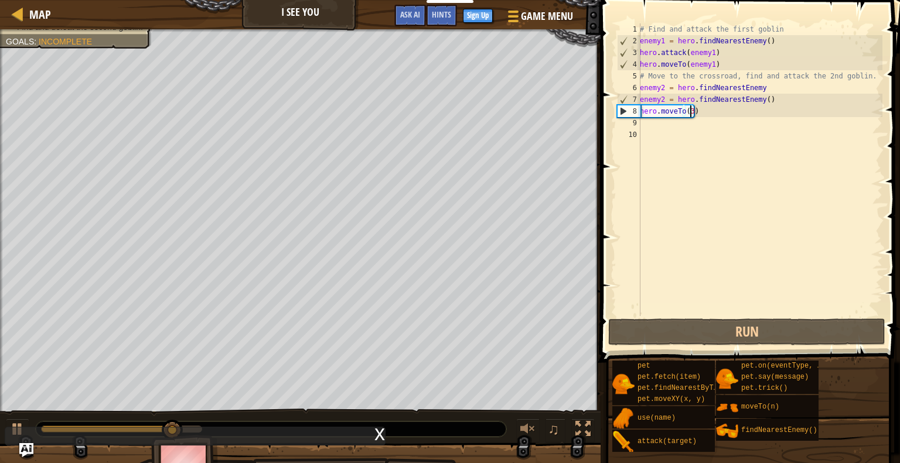
click at [621, 112] on div "8" at bounding box center [628, 111] width 23 height 12
type textarea "hero.moveTo(3)"
click at [733, 125] on div "# Find and attack the first goblin enemy1 = hero . findNearestEnemy ( ) hero . …" at bounding box center [759, 181] width 245 height 316
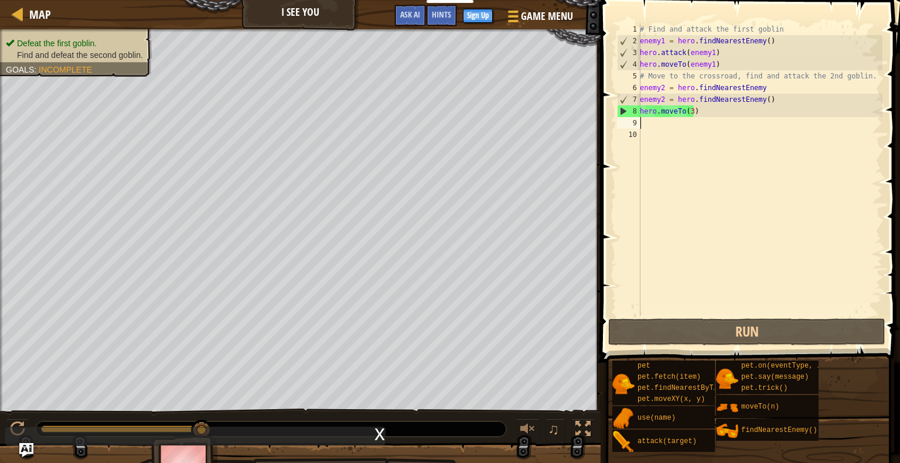
click at [718, 117] on div "# Find and attack the first goblin enemy1 = hero . findNearestEnemy ( ) hero . …" at bounding box center [759, 181] width 245 height 316
click at [621, 111] on div "8" at bounding box center [628, 111] width 23 height 12
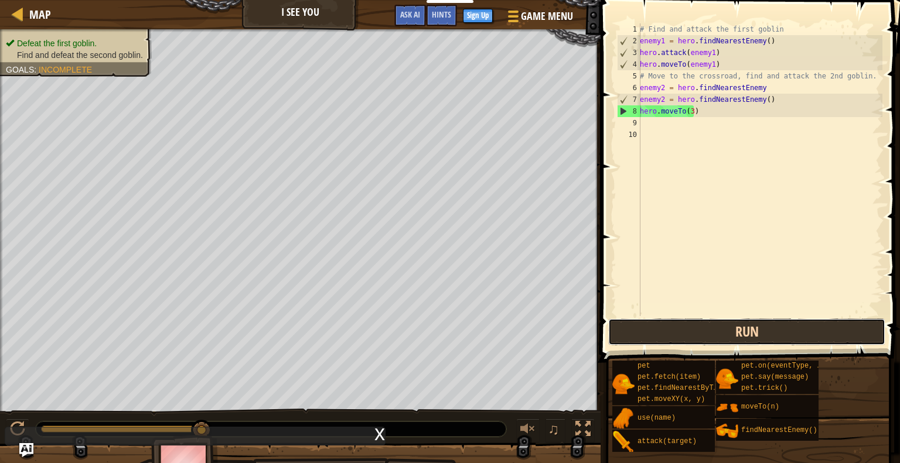
click at [674, 339] on button "Run" at bounding box center [746, 332] width 277 height 27
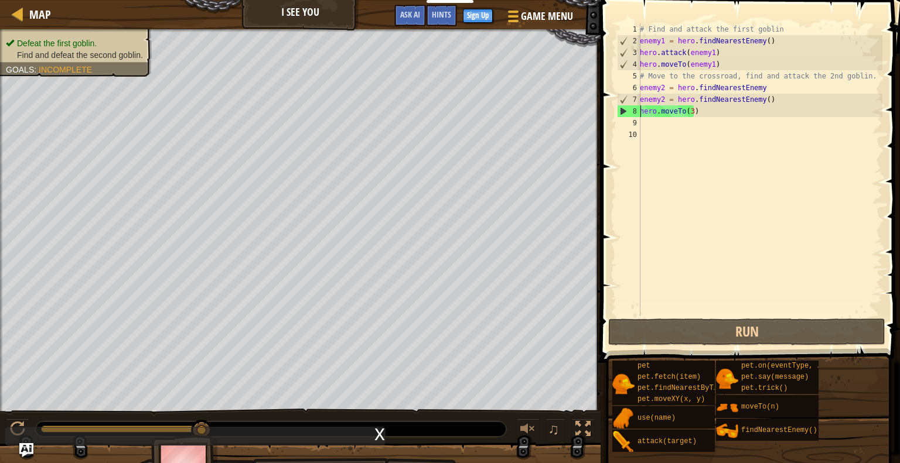
click at [692, 113] on div "# Find and attack the first goblin enemy1 = hero . findNearestEnemy ( ) hero . …" at bounding box center [759, 181] width 245 height 316
click at [687, 114] on div "# Find and attack the first goblin enemy1 = hero . findNearestEnemy ( ) hero . …" at bounding box center [759, 181] width 245 height 316
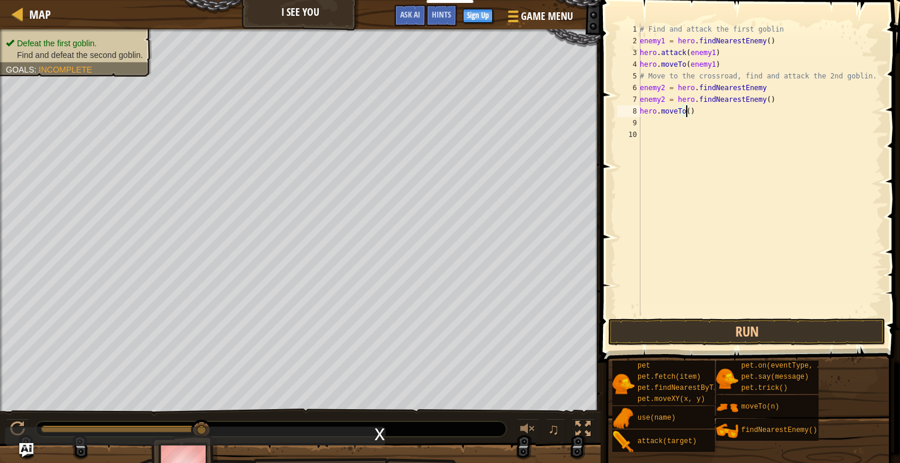
type textarea "hero.moveTo(2)"
click at [655, 128] on div "# Find and attack the first goblin enemy1 = hero . findNearestEnemy ( ) hero . …" at bounding box center [759, 181] width 245 height 316
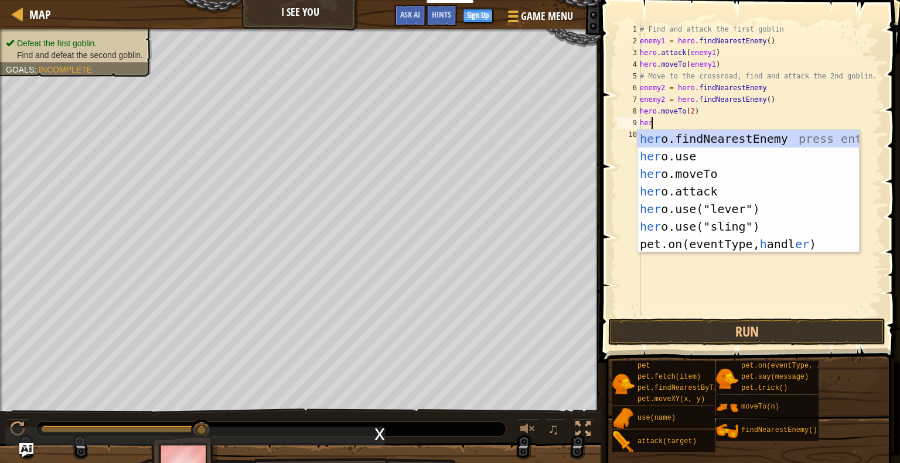
scroll to position [5, 0]
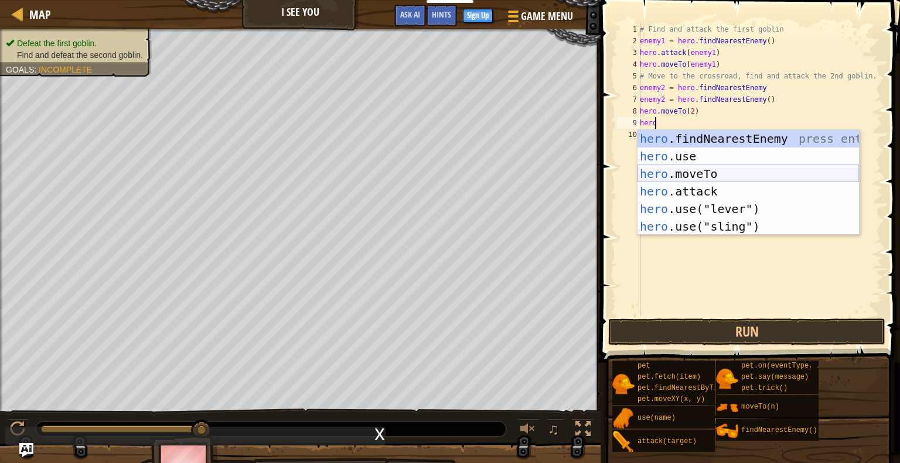
click at [673, 175] on div "hero .findNearestEnemy press enter hero .use press enter hero .moveTo press ent…" at bounding box center [747, 200] width 221 height 141
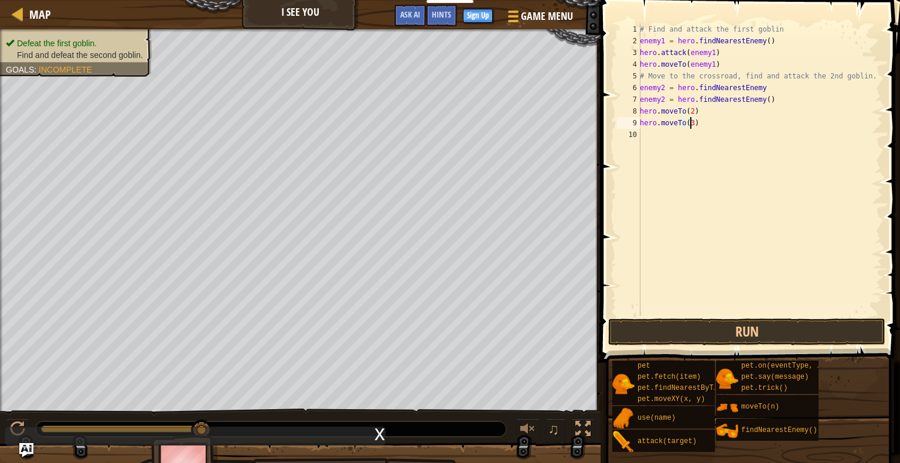
scroll to position [5, 4]
type textarea "hero.moveTo(3)"
click at [695, 325] on button "Run" at bounding box center [746, 332] width 277 height 27
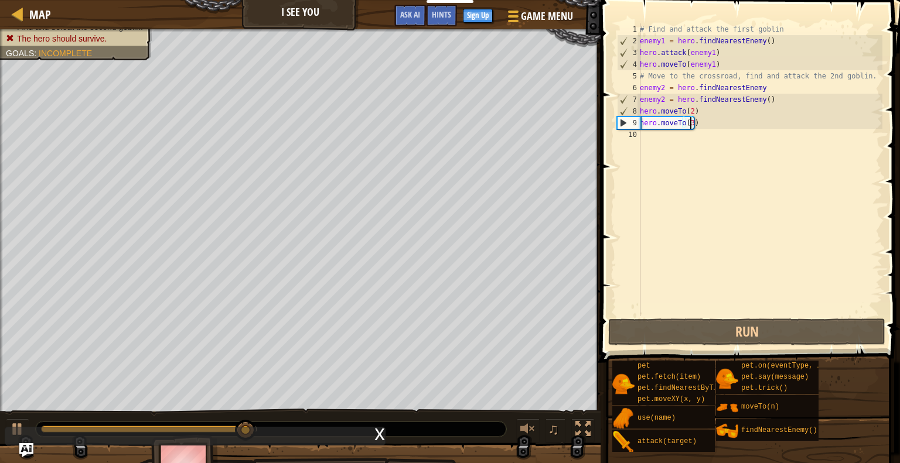
click at [657, 161] on div "# Find and attack the first goblin enemy1 = hero . findNearestEnemy ( ) hero . …" at bounding box center [759, 181] width 245 height 316
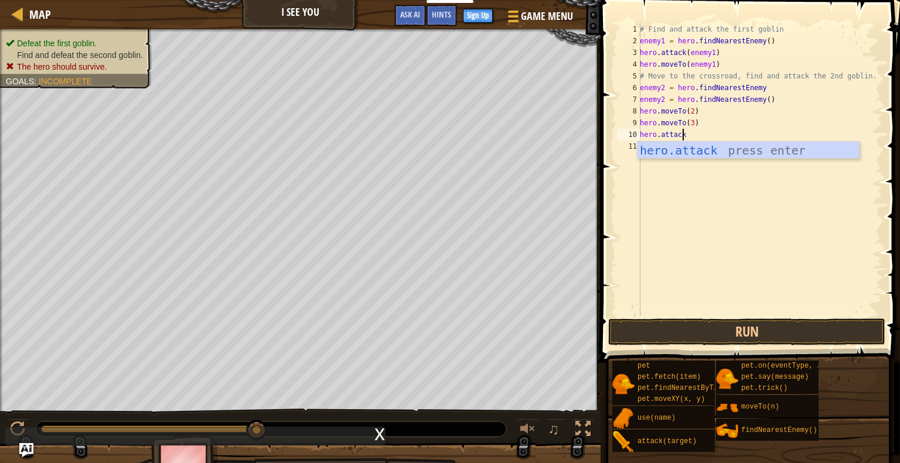
scroll to position [5, 2]
type textarea "hero.attack(enemy)"
click at [703, 149] on div "# Find and attack the first goblin enemy1 = hero . findNearestEnemy ( ) hero . …" at bounding box center [759, 181] width 245 height 316
click at [704, 135] on div "# Find and attack the first goblin enemy1 = hero . findNearestEnemy ( ) hero . …" at bounding box center [759, 181] width 245 height 316
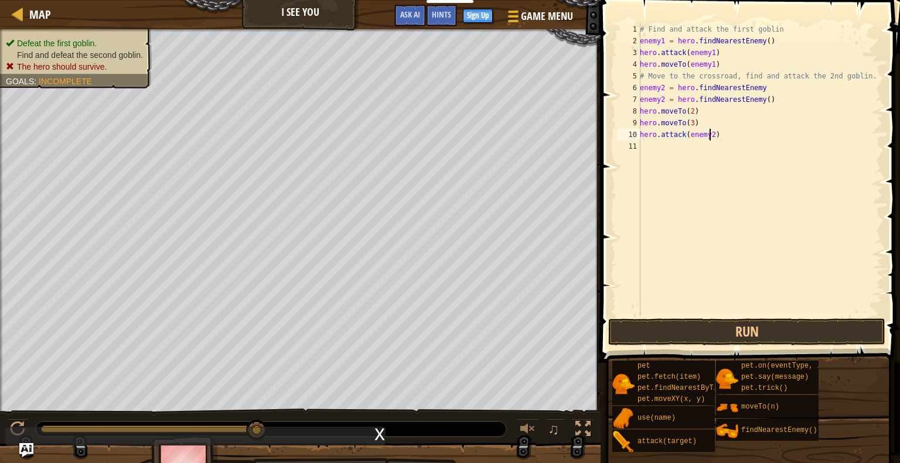
scroll to position [5, 5]
type textarea "hero.attack(enemy2)"
click at [703, 331] on button "Run" at bounding box center [746, 332] width 277 height 27
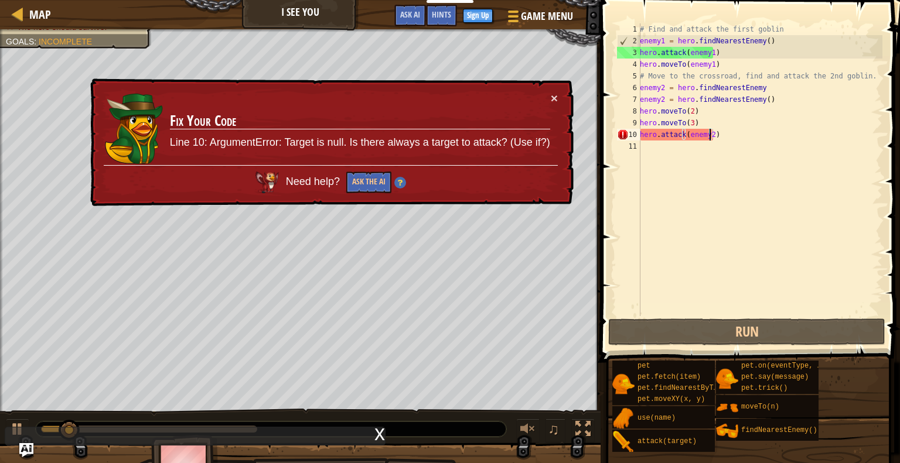
click at [703, 215] on div "# Find and attack the first goblin enemy1 = hero . findNearestEnemy ( ) hero . …" at bounding box center [759, 181] width 245 height 316
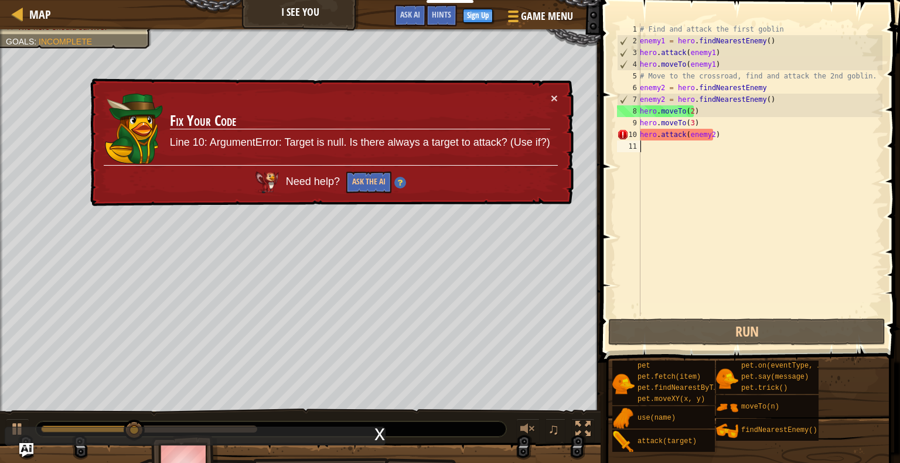
click at [713, 142] on div "# Find and attack the first goblin enemy1 = hero . findNearestEnemy ( ) hero . …" at bounding box center [759, 181] width 245 height 316
click at [708, 136] on div "# Find and attack the first goblin enemy1 = hero . findNearestEnemy ( ) hero . …" at bounding box center [759, 181] width 245 height 316
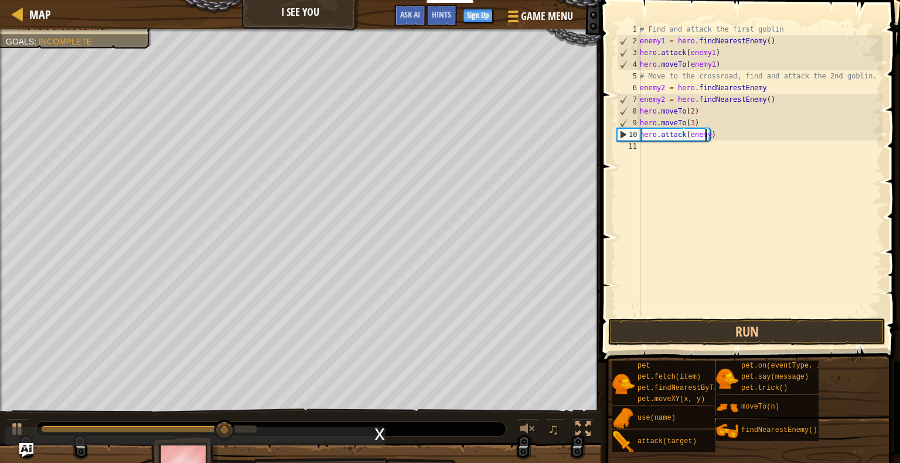
click at [725, 316] on span at bounding box center [751, 164] width 309 height 397
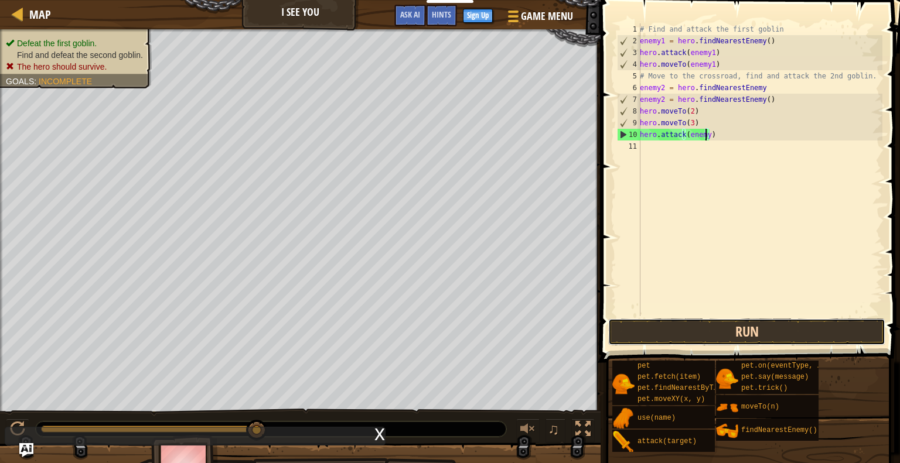
click at [734, 339] on button "Run" at bounding box center [746, 332] width 277 height 27
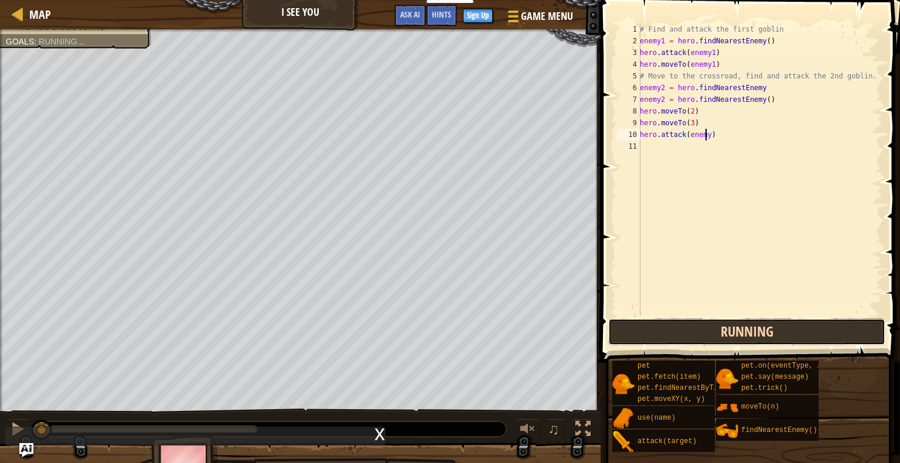
click at [734, 339] on button "Running" at bounding box center [746, 332] width 277 height 27
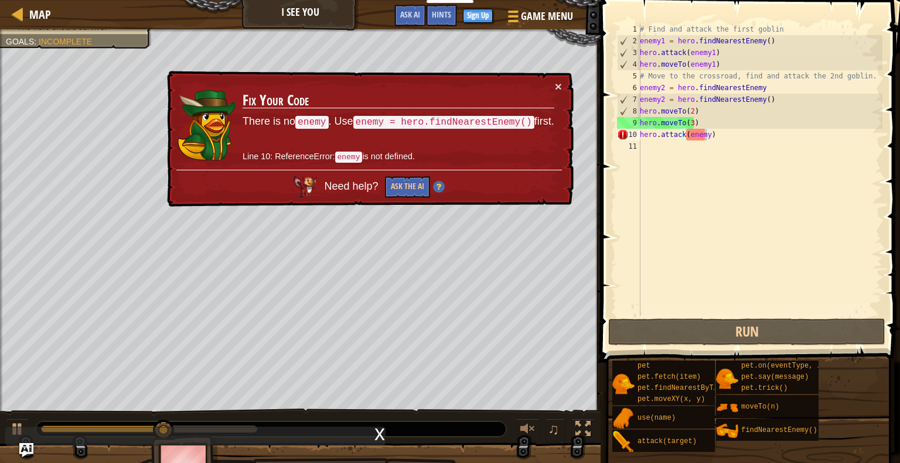
click at [553, 80] on td "Fix Your Code There is no enemy . Use enemy = hero.findNearestEnemy() first. Li…" at bounding box center [398, 125] width 313 height 90
click at [562, 88] on div "× Fix Your Code There is no enemy . Use enemy = hero.findNearestEnemy() first. …" at bounding box center [368, 139] width 411 height 144
click at [555, 87] on button "×" at bounding box center [558, 86] width 7 height 12
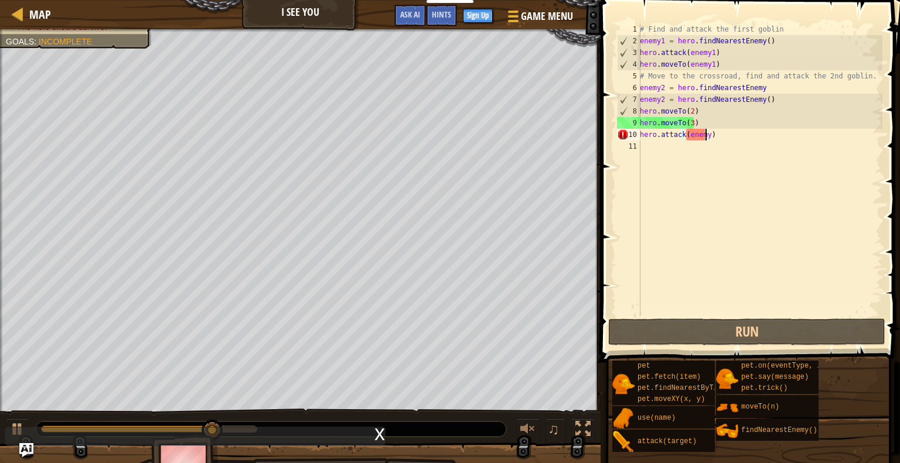
click at [772, 84] on div "# Find and attack the first goblin enemy1 = hero . findNearestEnemy ( ) hero . …" at bounding box center [759, 181] width 245 height 316
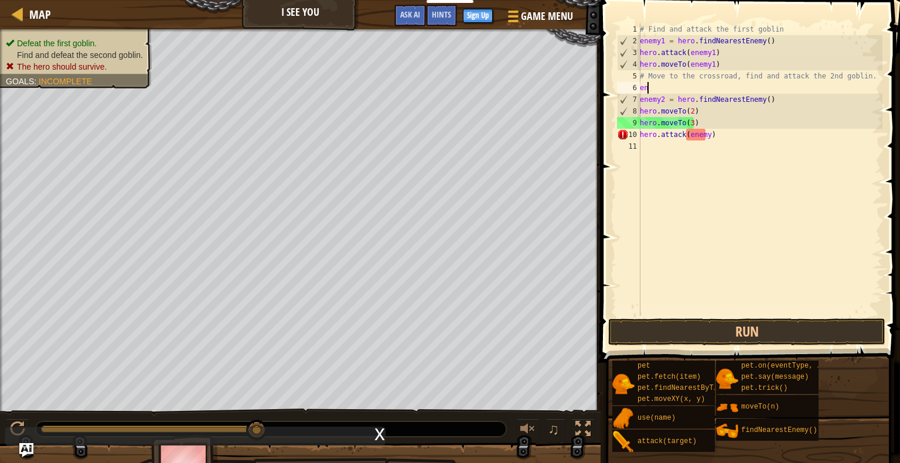
type textarea "e"
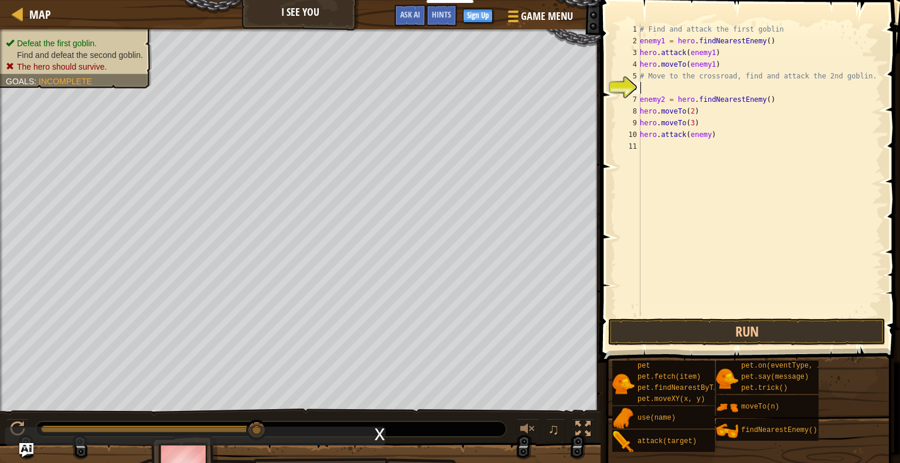
click at [771, 98] on div "# Find and attack the first goblin enemy1 = hero . findNearestEnemy ( ) hero . …" at bounding box center [759, 181] width 245 height 316
type textarea "e"
click at [702, 123] on div "# Find and attack the first goblin enemy1 = hero . findNearestEnemy ( ) hero . …" at bounding box center [759, 181] width 245 height 316
click at [639, 109] on div "8" at bounding box center [628, 111] width 23 height 12
click at [693, 101] on div "# Find and attack the first goblin enemy1 = hero . findNearestEnemy ( ) hero . …" at bounding box center [757, 181] width 249 height 316
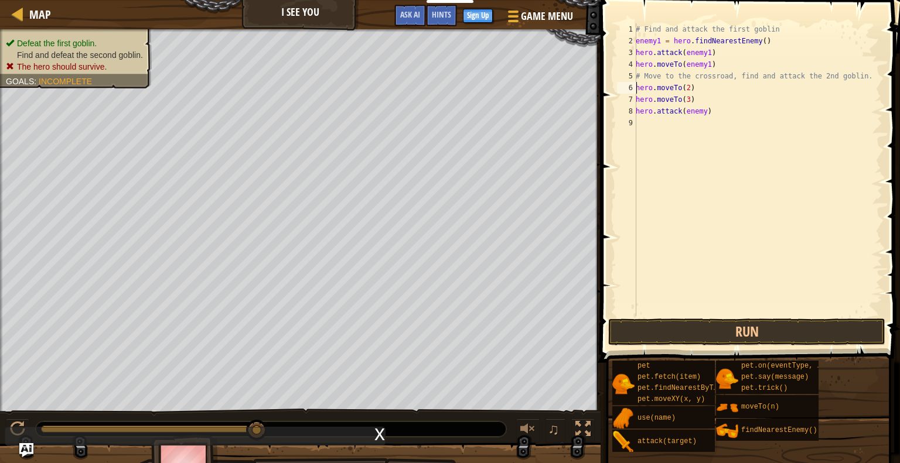
type textarea "hero.moveTo(3)"
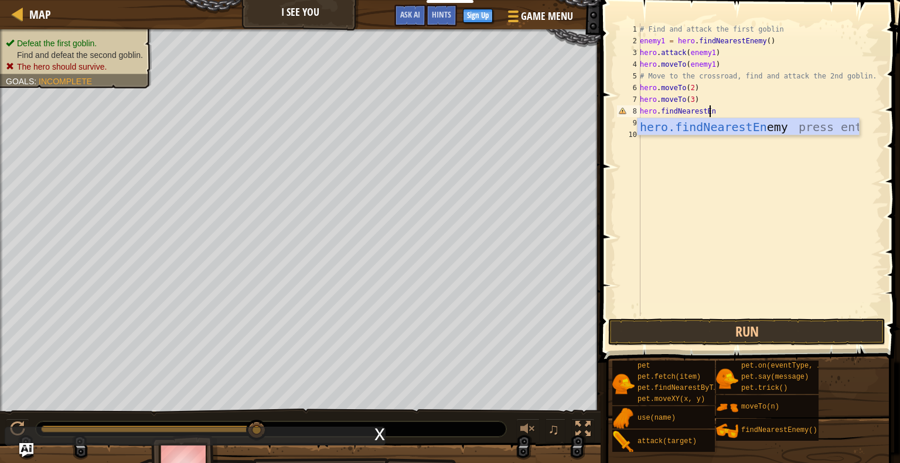
scroll to position [5, 5]
type textarea "hero.findNearestEnemy"
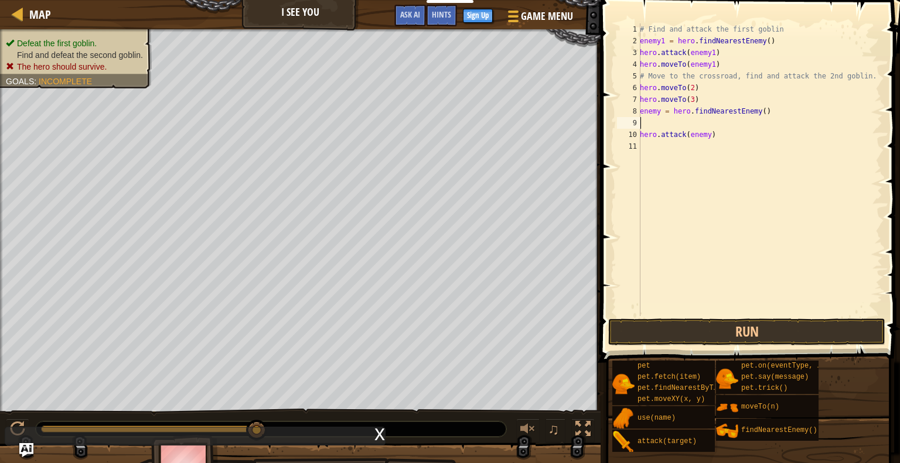
scroll to position [5, 0]
type textarea "enemy = hero.findNearestEnemy()"
click at [691, 342] on button "Run" at bounding box center [746, 332] width 277 height 27
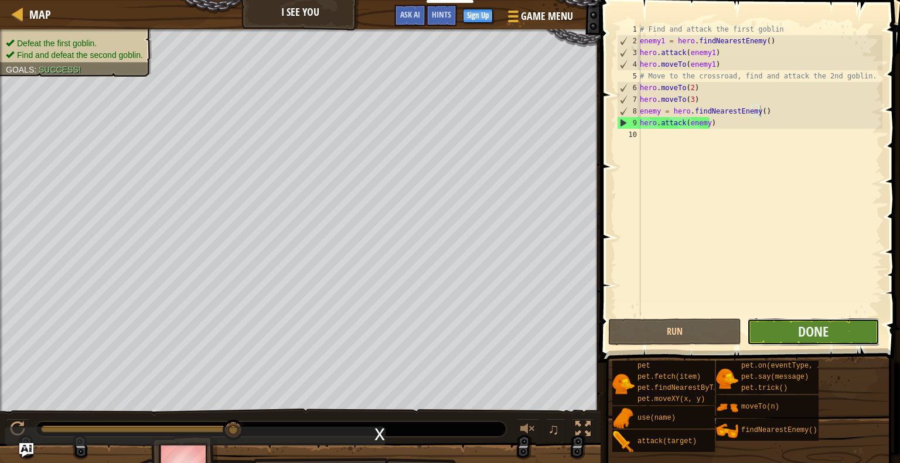
click at [772, 327] on button "Done" at bounding box center [813, 332] width 132 height 27
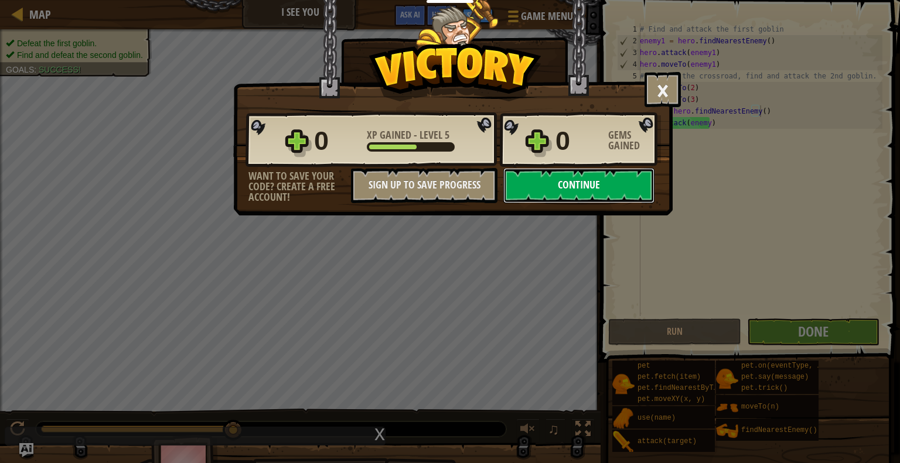
click at [598, 188] on button "Continue" at bounding box center [578, 185] width 151 height 35
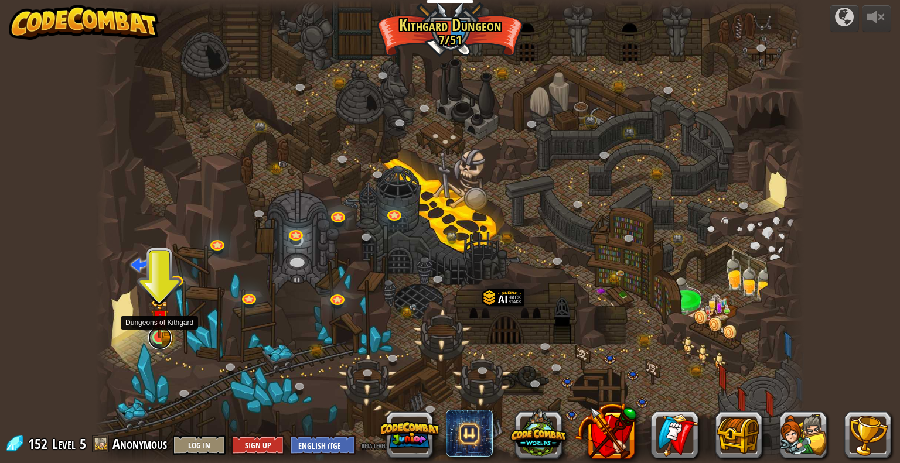
click at [169, 336] on link at bounding box center [159, 337] width 23 height 23
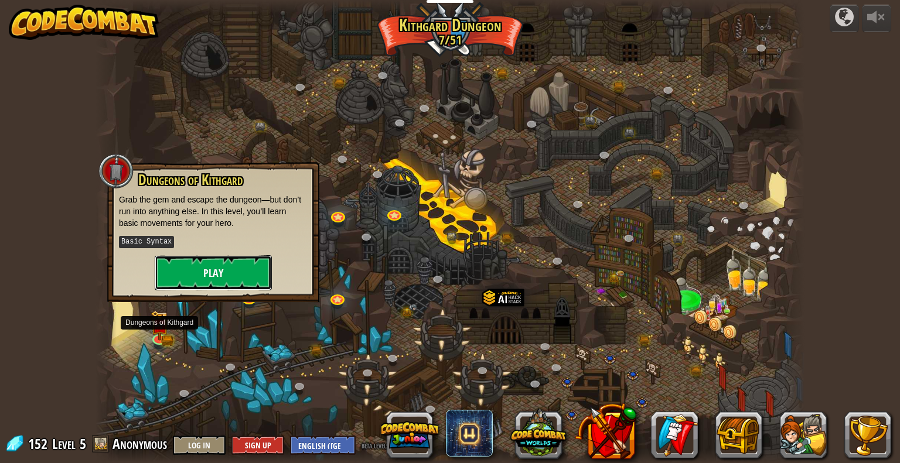
click at [220, 274] on button "Play" at bounding box center [213, 272] width 117 height 35
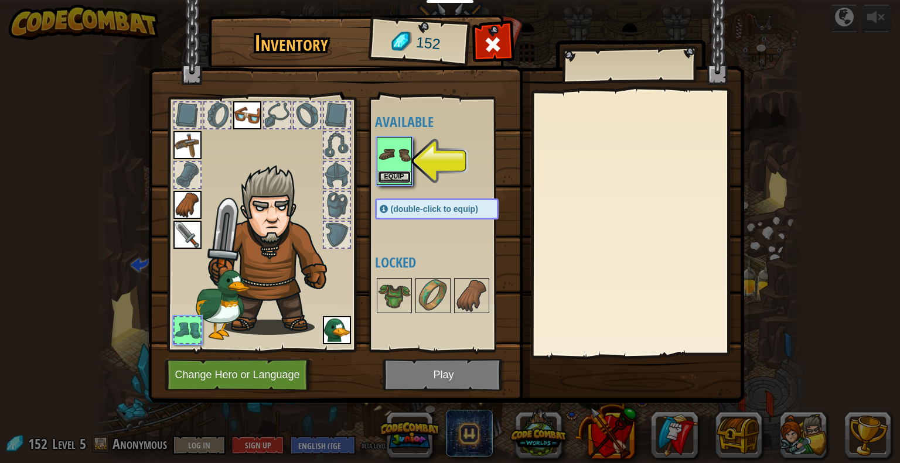
click at [401, 179] on button "Equip" at bounding box center [394, 177] width 33 height 12
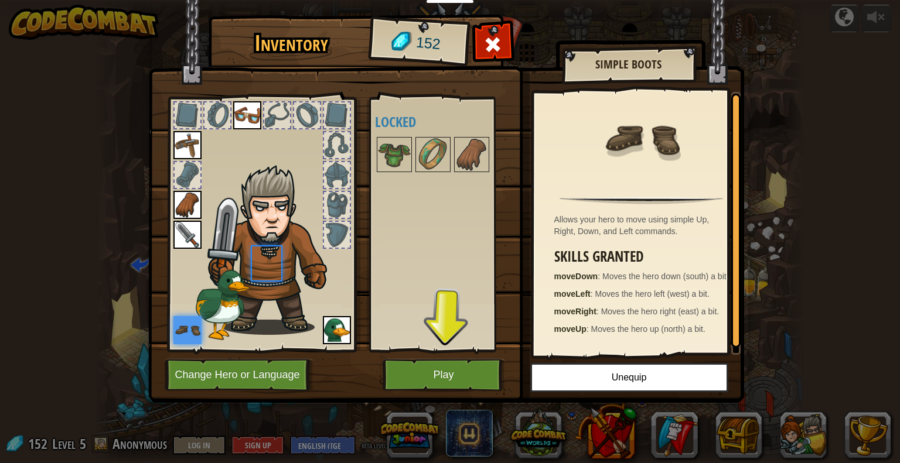
click at [401, 1] on body "Educators Create Free Account School & District Solutions Teacher Toolkit Previ…" at bounding box center [450, 0] width 900 height 1
click at [444, 378] on button "Play" at bounding box center [444, 375] width 122 height 32
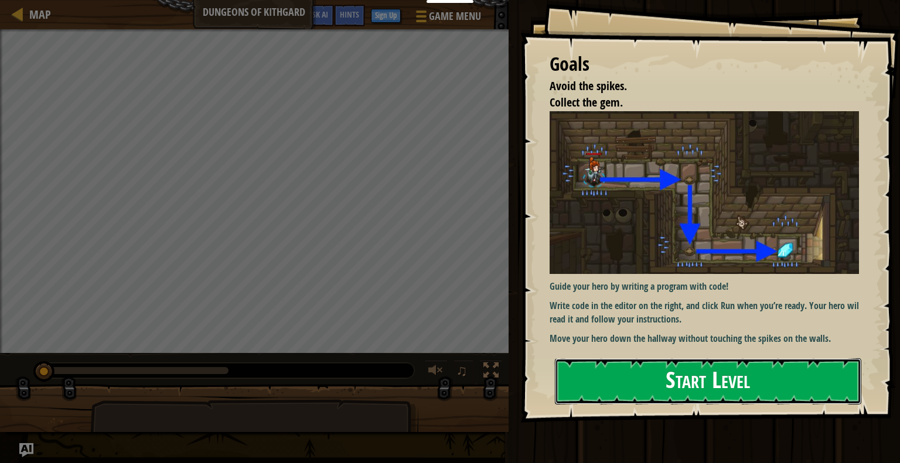
click at [617, 373] on button "Start Level" at bounding box center [708, 382] width 306 height 46
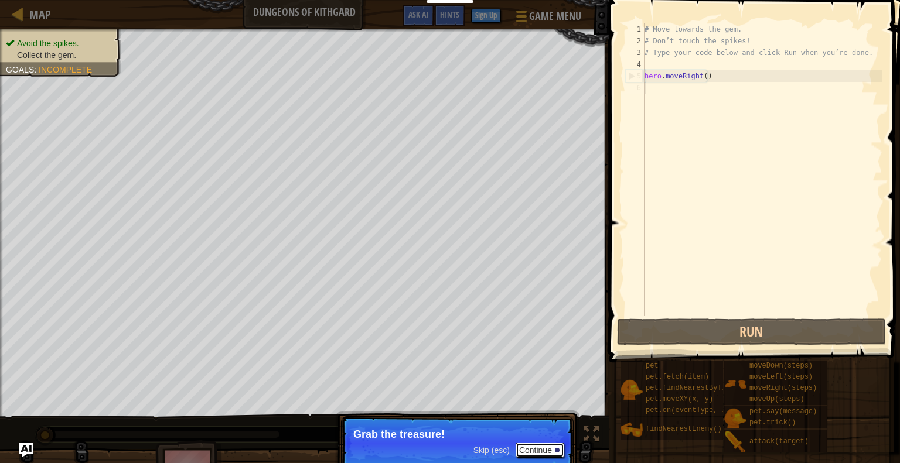
click at [555, 454] on button "Continue" at bounding box center [540, 450] width 49 height 15
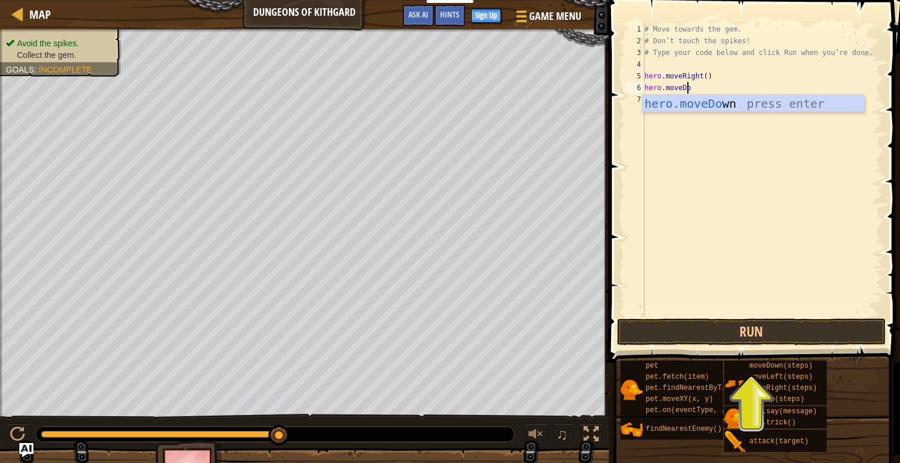
scroll to position [5, 3]
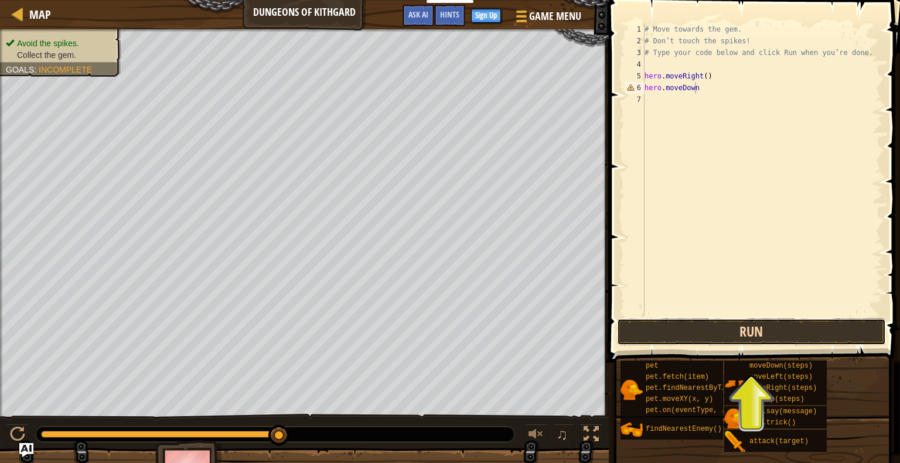
click at [716, 332] on button "Run" at bounding box center [751, 332] width 269 height 27
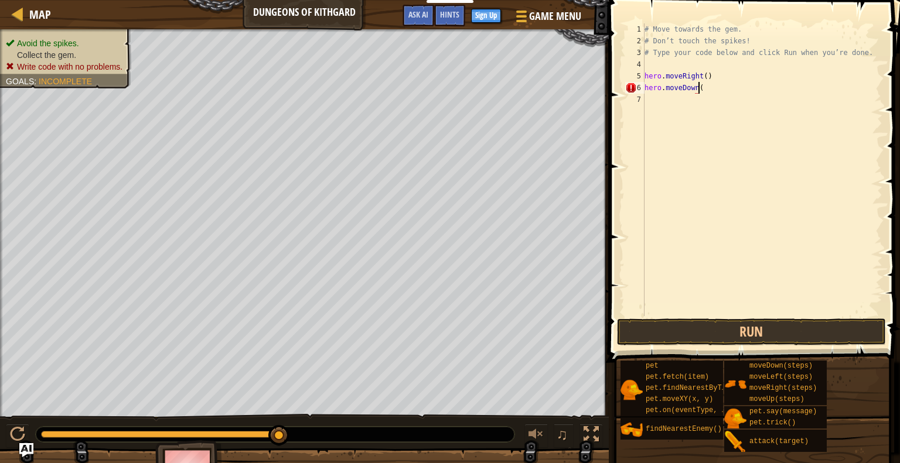
scroll to position [5, 4]
type textarea "hero.moveDown()"
click at [697, 309] on div "# Move towards the gem. # Don’t touch the spikes! # Type your code below and cl…" at bounding box center [762, 181] width 240 height 316
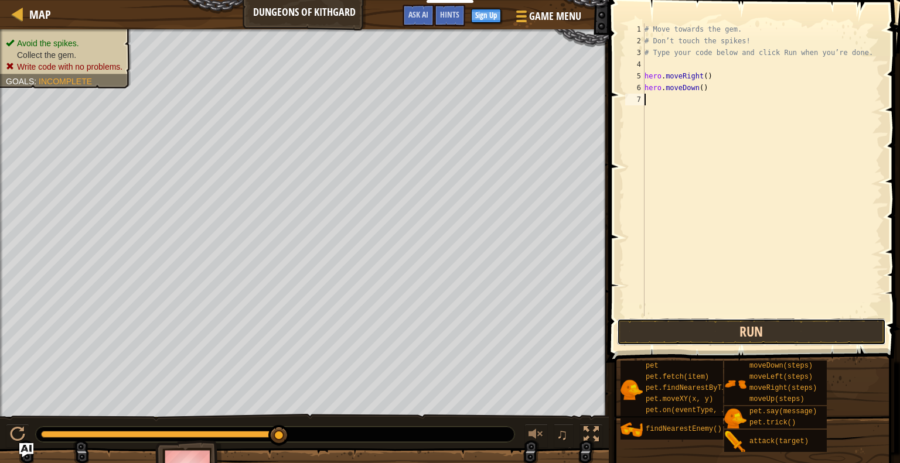
click at [698, 325] on button "Run" at bounding box center [751, 332] width 269 height 27
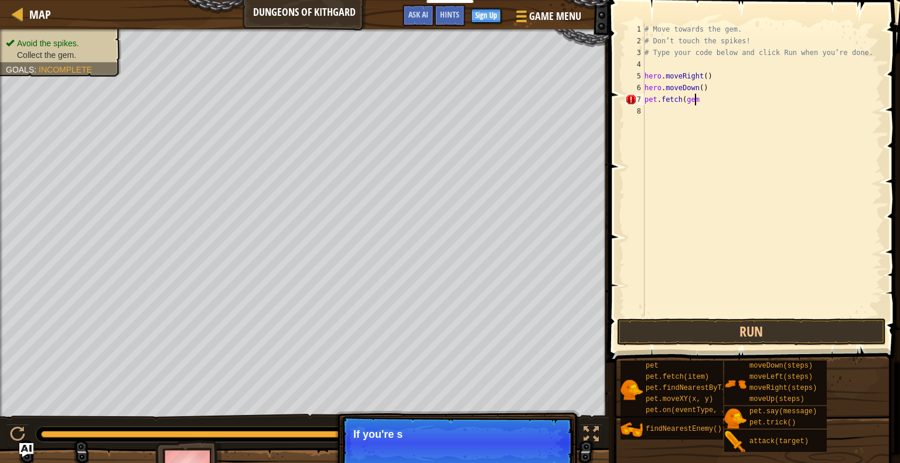
scroll to position [5, 4]
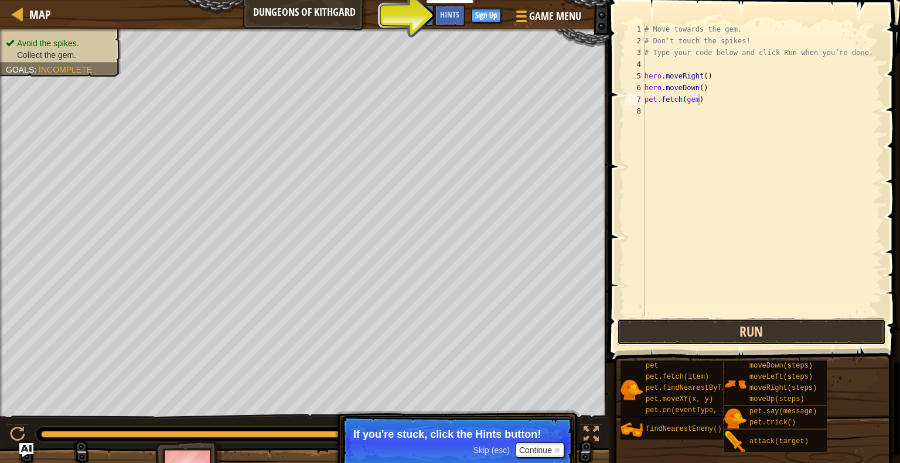
click at [688, 329] on button "Run" at bounding box center [751, 332] width 269 height 27
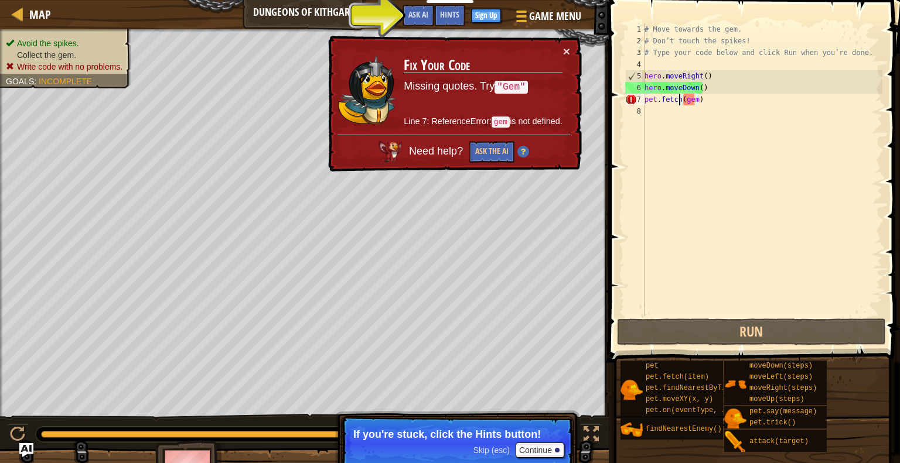
click at [680, 103] on div "# Move towards the gem. # Don’t touch the spikes! # Type your code below and cl…" at bounding box center [762, 181] width 240 height 316
click at [685, 100] on div "# Move towards the gem. # Don’t touch the spikes! # Type your code below and cl…" at bounding box center [762, 181] width 240 height 316
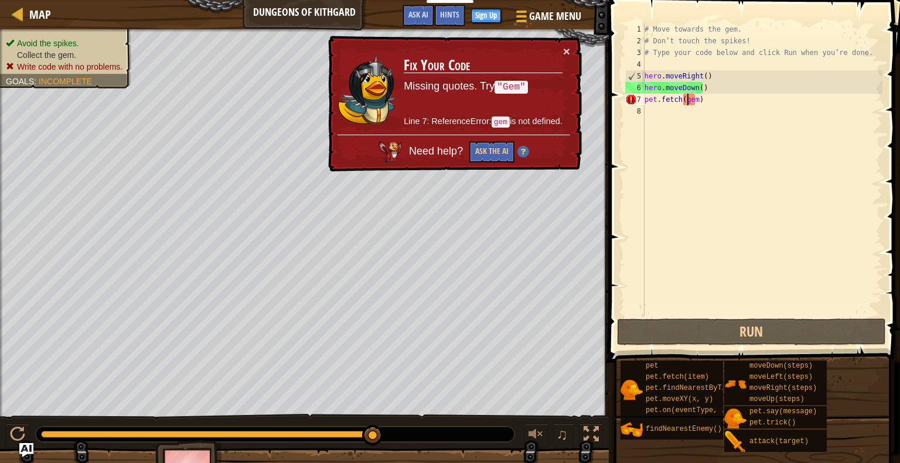
click at [684, 103] on div "# Move towards the gem. # Don’t touch the spikes! # Type your code below and cl…" at bounding box center [762, 181] width 240 height 316
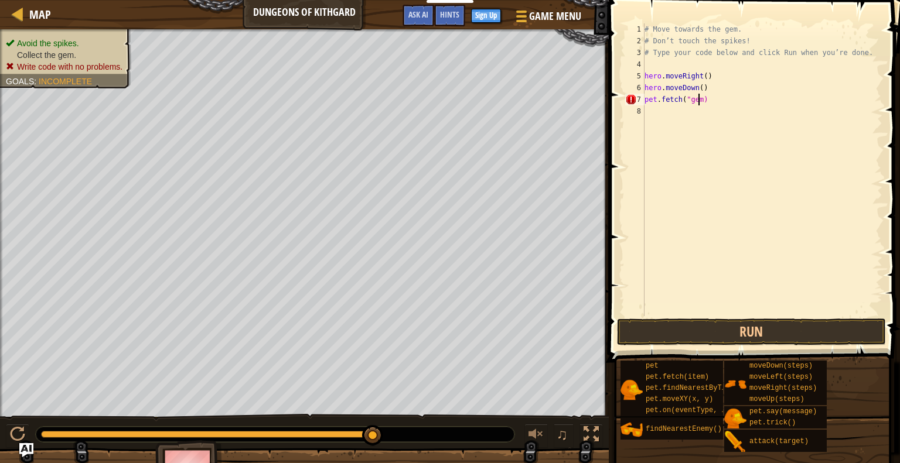
click at [697, 97] on div "# Move towards the gem. # Don’t touch the spikes! # Type your code below and cl…" at bounding box center [762, 181] width 240 height 316
type textarea "pet.fetch("gem")"
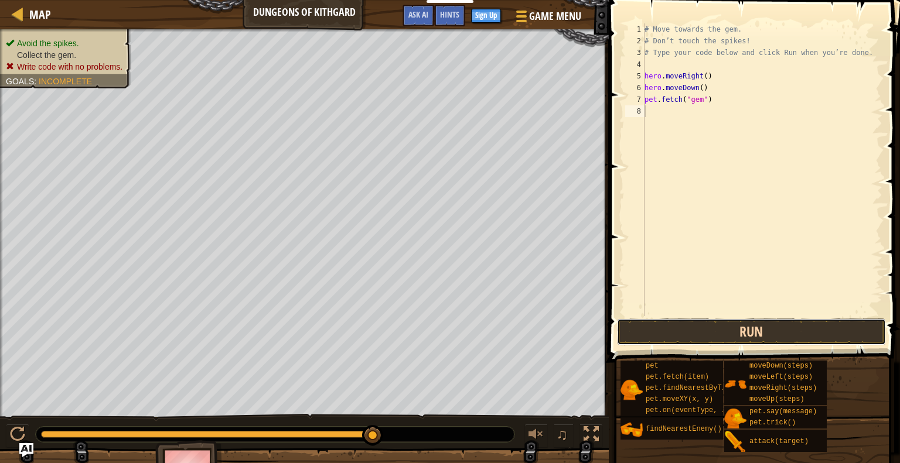
click at [644, 322] on button "Run" at bounding box center [751, 332] width 269 height 27
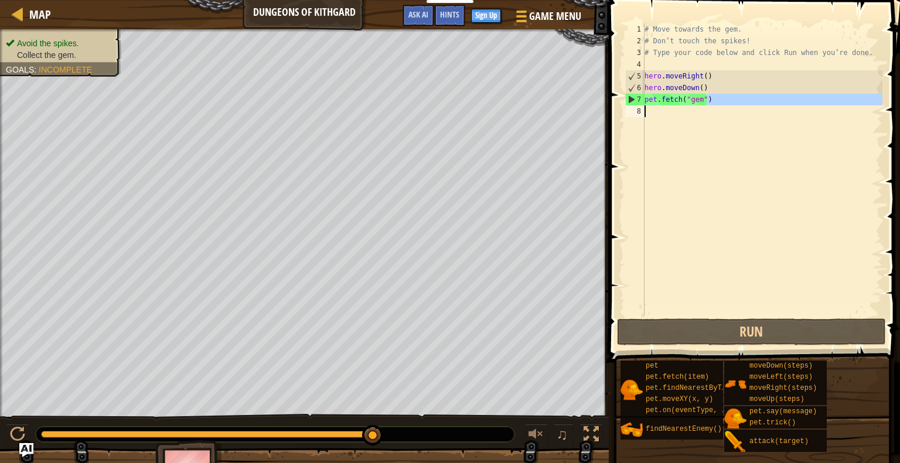
drag, startPoint x: 708, startPoint y: 101, endPoint x: 646, endPoint y: 106, distance: 62.3
click at [646, 106] on div "# Move towards the gem. # Don’t touch the spikes! # Type your code below and cl…" at bounding box center [762, 181] width 240 height 316
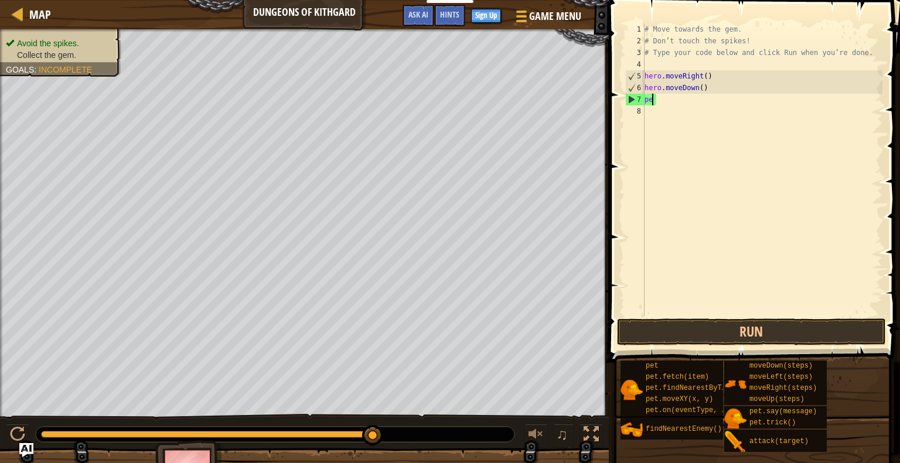
type textarea "p"
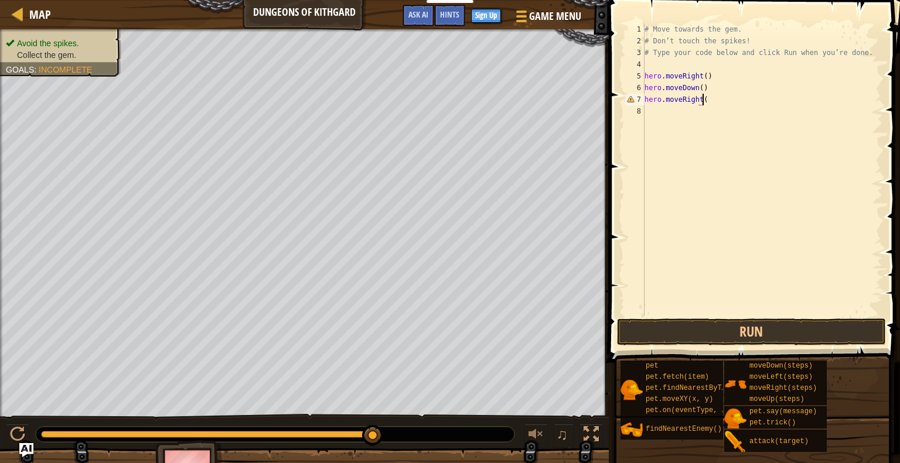
scroll to position [5, 4]
type textarea "hero.moveRight()"
type textarea "H"
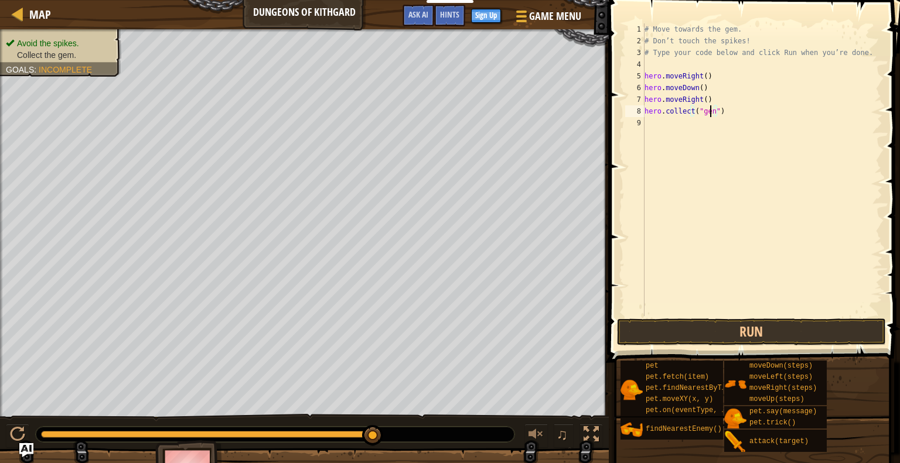
click at [710, 116] on div "# Move towards the gem. # Don’t touch the spikes! # Type your code below and cl…" at bounding box center [762, 181] width 240 height 316
type textarea "hero.collect("gem")"
click at [717, 166] on div "# Move towards the gem. # Don’t touch the spikes! # Type your code below and cl…" at bounding box center [762, 181] width 240 height 316
click at [745, 329] on button "Run" at bounding box center [751, 332] width 269 height 27
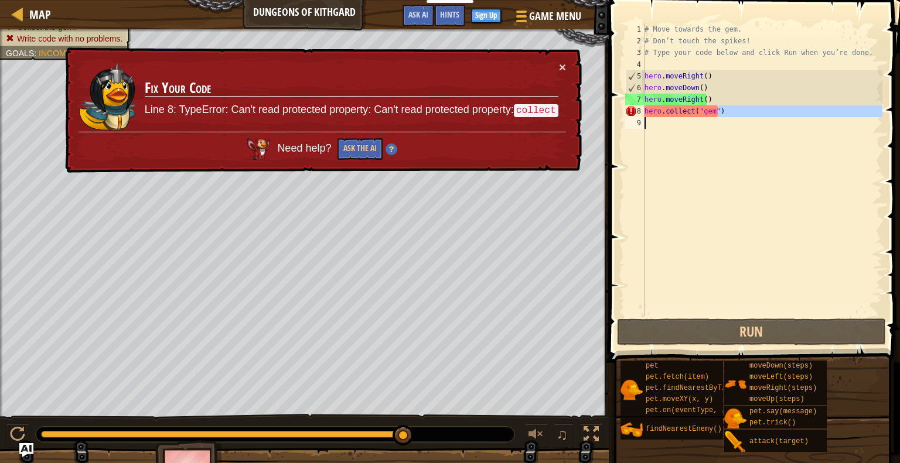
drag, startPoint x: 750, startPoint y: 110, endPoint x: 566, endPoint y: 124, distance: 184.5
click at [566, 124] on div "Map Dungeons of Kithgard Game Menu Done Sign Up Hints Ask AI 1 הההההההההההההההה…" at bounding box center [450, 231] width 900 height 463
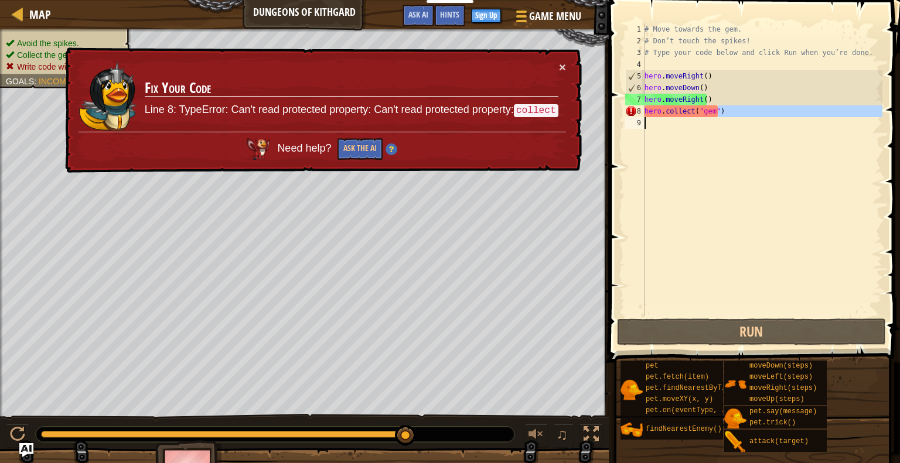
click at [739, 110] on div "# Move towards the gem. # Don’t touch the spikes! # Type your code below and cl…" at bounding box center [762, 169] width 240 height 293
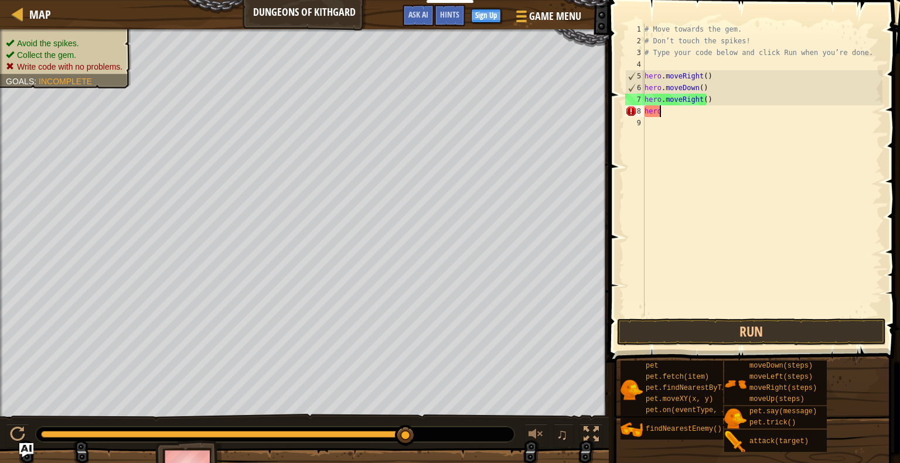
type textarea "h"
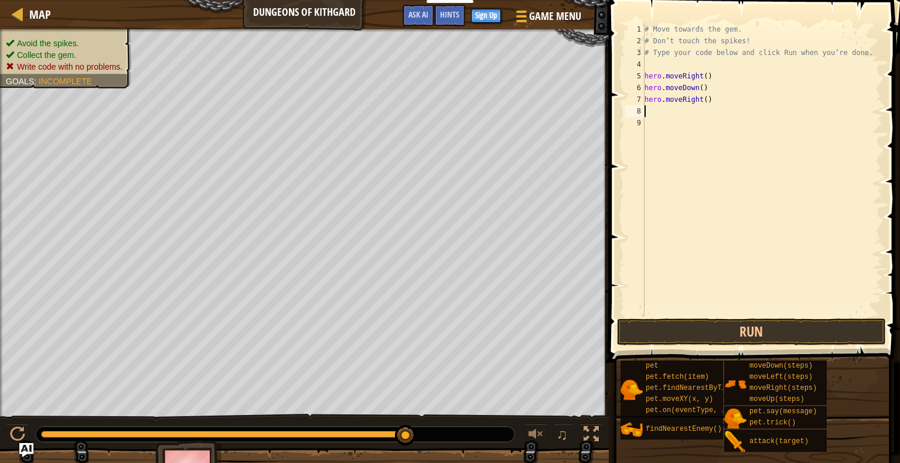
click at [674, 332] on button "Run" at bounding box center [751, 332] width 269 height 27
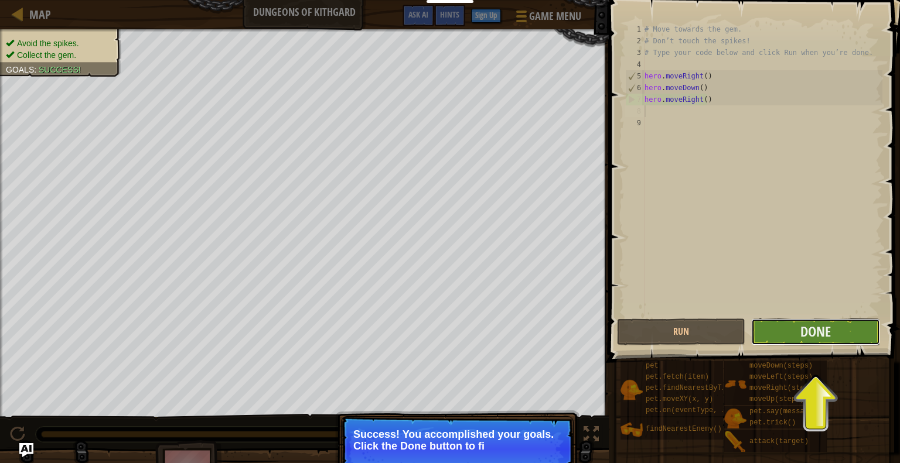
click at [771, 329] on button "Done" at bounding box center [815, 332] width 128 height 27
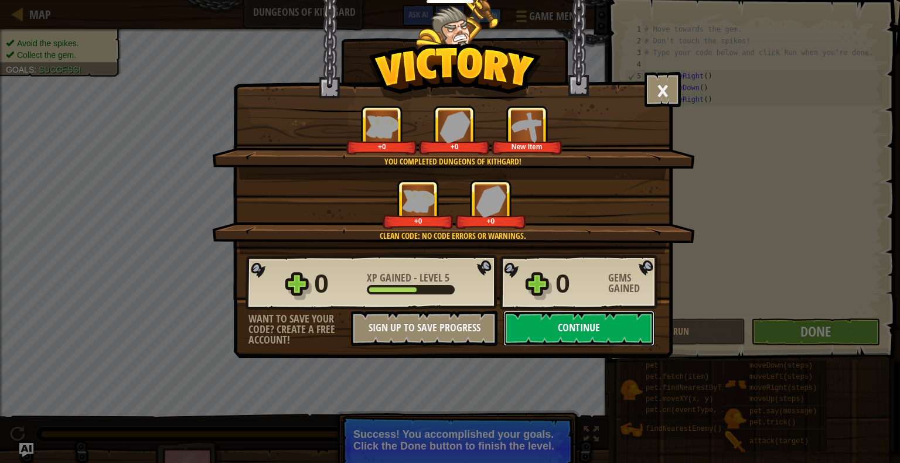
click at [581, 340] on button "Continue" at bounding box center [578, 328] width 151 height 35
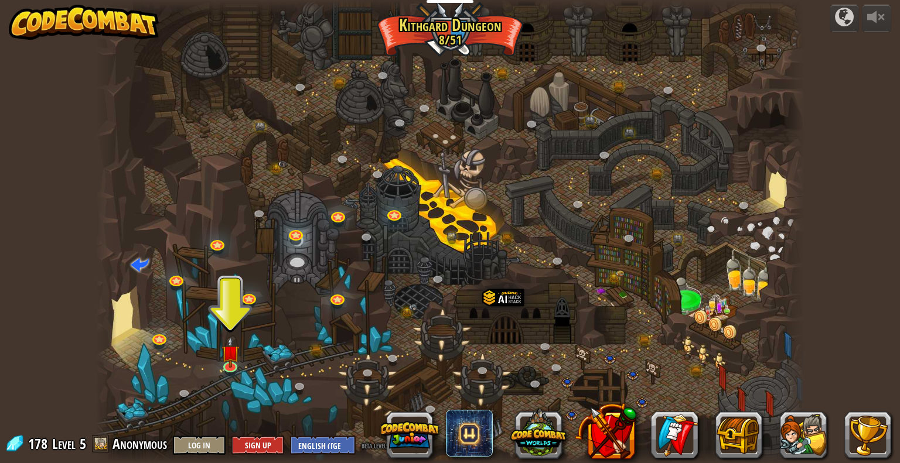
click at [244, 350] on div at bounding box center [449, 231] width 709 height 463
click at [225, 353] on img at bounding box center [230, 346] width 18 height 42
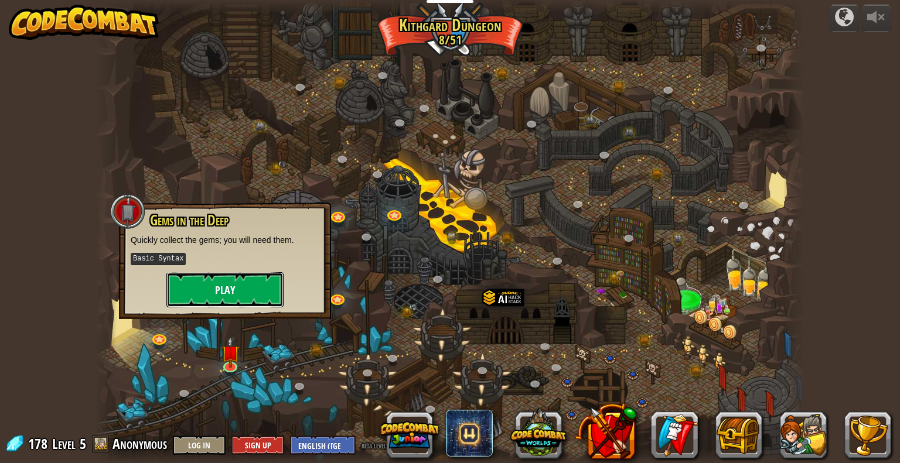
click at [274, 293] on button "Play" at bounding box center [224, 289] width 117 height 35
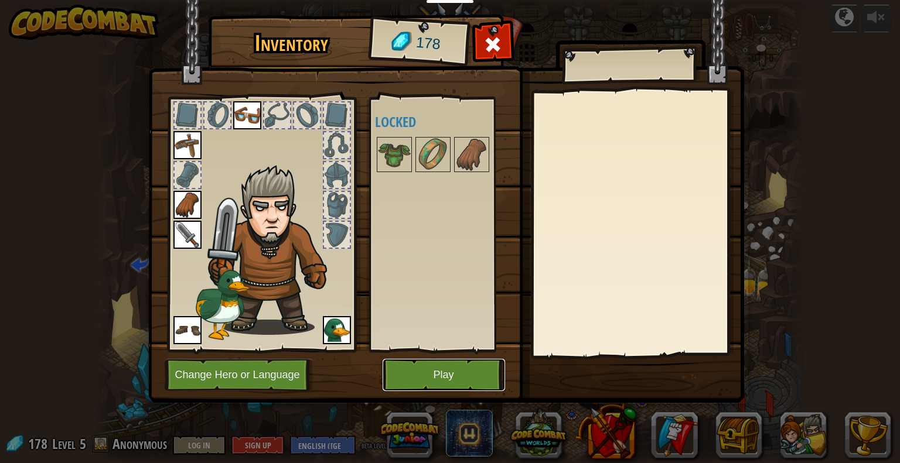
click at [414, 374] on button "Play" at bounding box center [444, 375] width 122 height 32
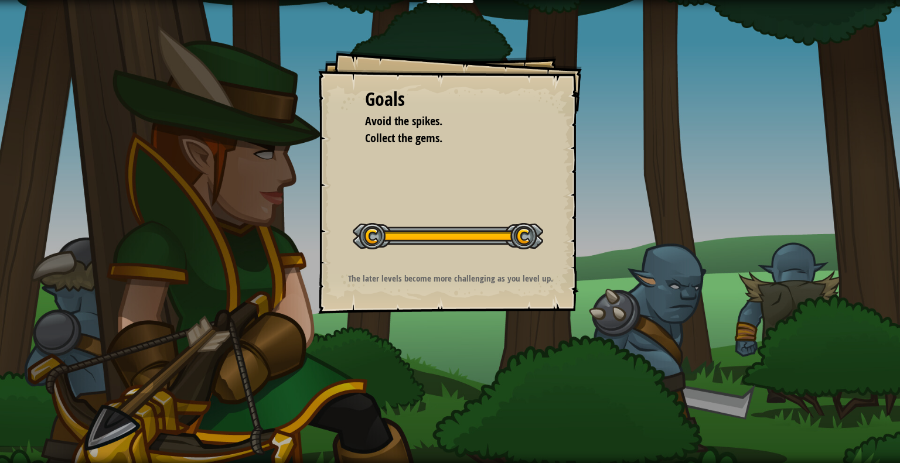
click at [430, 308] on div "Educators Create Free Account School & District Solutions Teacher Toolkit Previ…" at bounding box center [450, 231] width 900 height 463
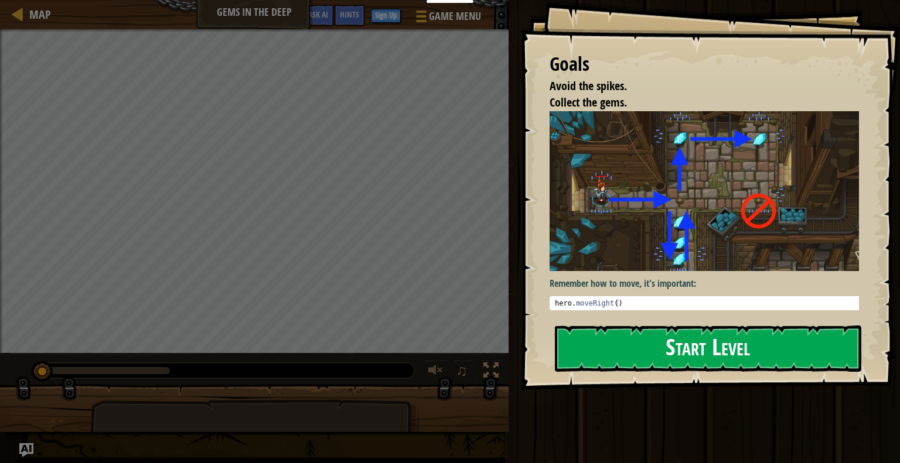
click at [692, 204] on img at bounding box center [708, 191] width 318 height 160
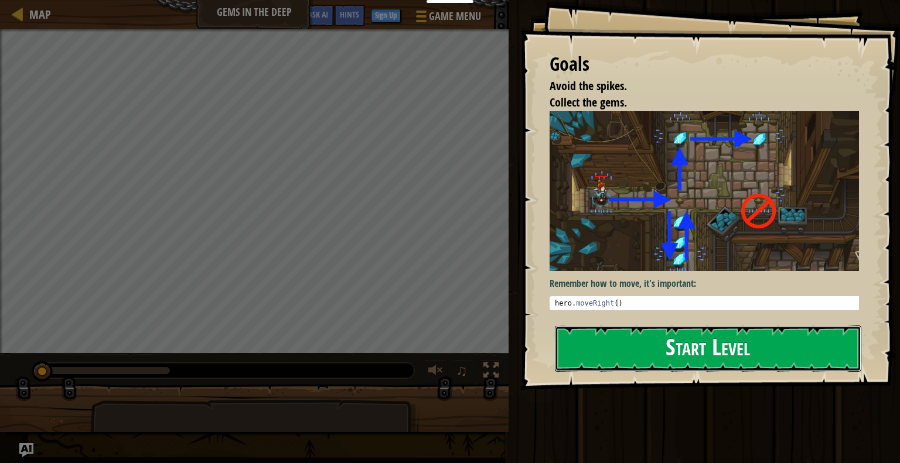
click at [673, 347] on button "Start Level" at bounding box center [708, 349] width 306 height 46
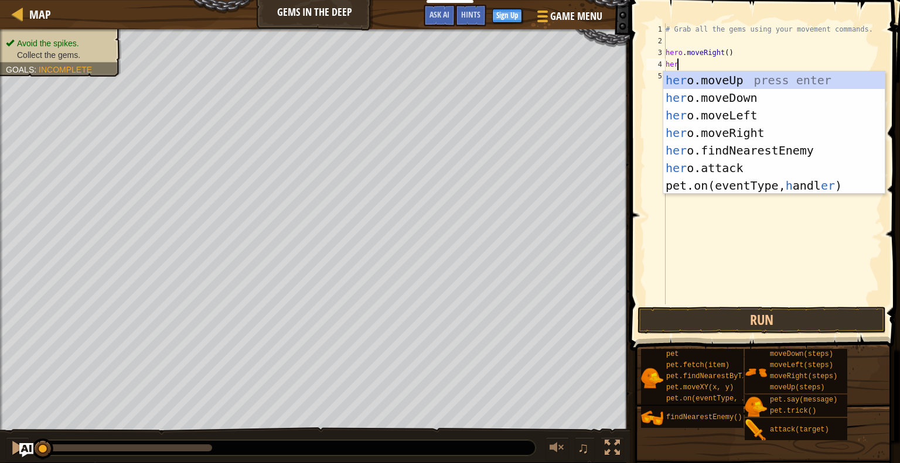
scroll to position [5, 0]
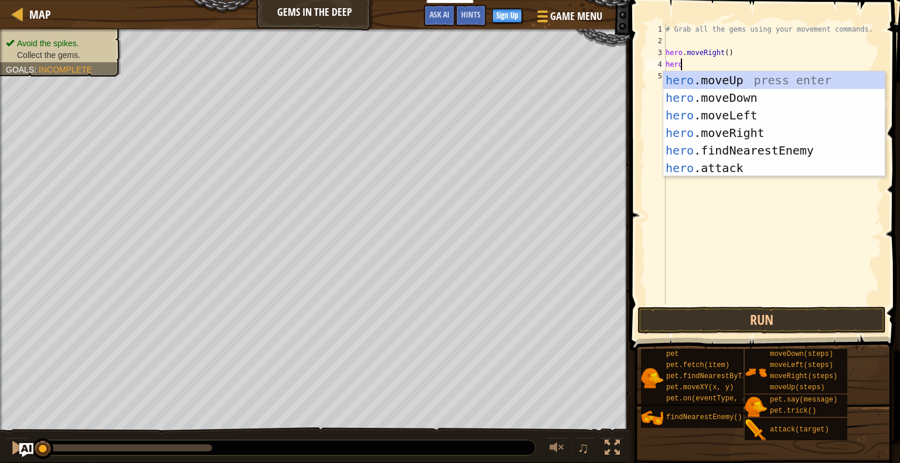
type textarea "hero."
click at [716, 99] on div "hero. moveUp press enter hero. moveDown press enter hero. moveLeft press enter …" at bounding box center [773, 141] width 221 height 141
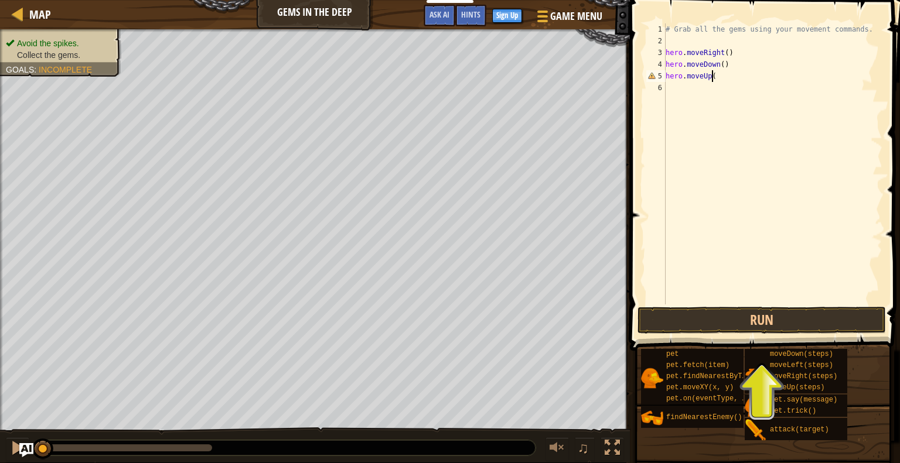
scroll to position [5, 3]
type textarea "hero.moveUp()"
click at [741, 315] on button "Run" at bounding box center [761, 320] width 248 height 27
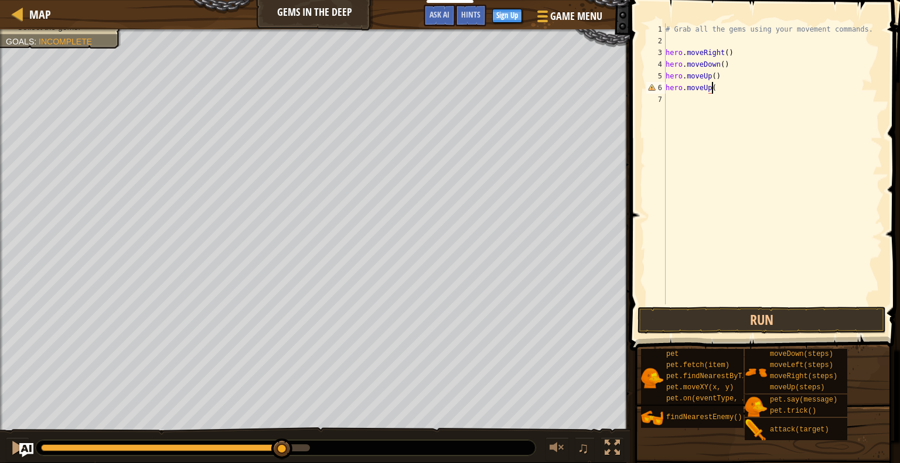
type textarea "hero.moveUp()"
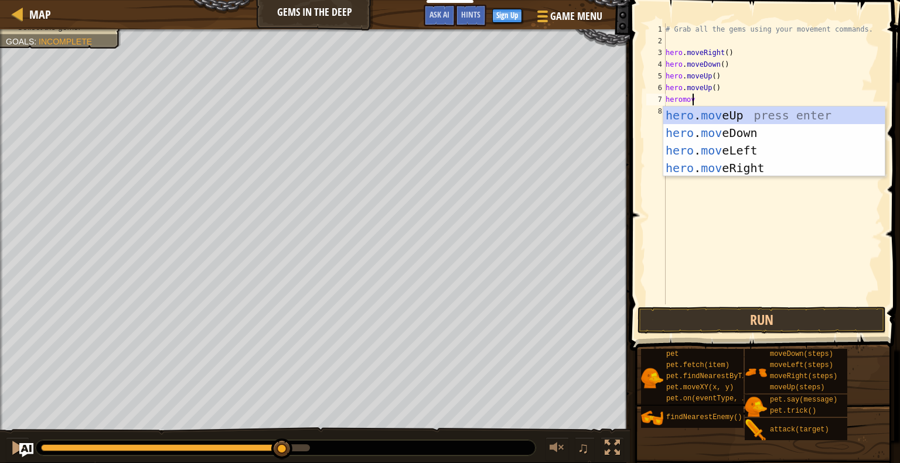
scroll to position [5, 2]
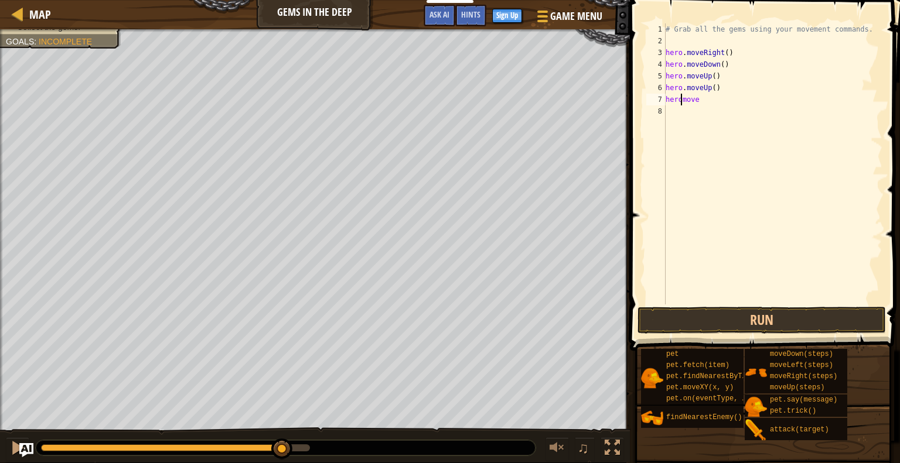
click at [681, 98] on div "# Grab all the gems using your movement commands. hero . moveRight ( ) hero . m…" at bounding box center [772, 175] width 219 height 305
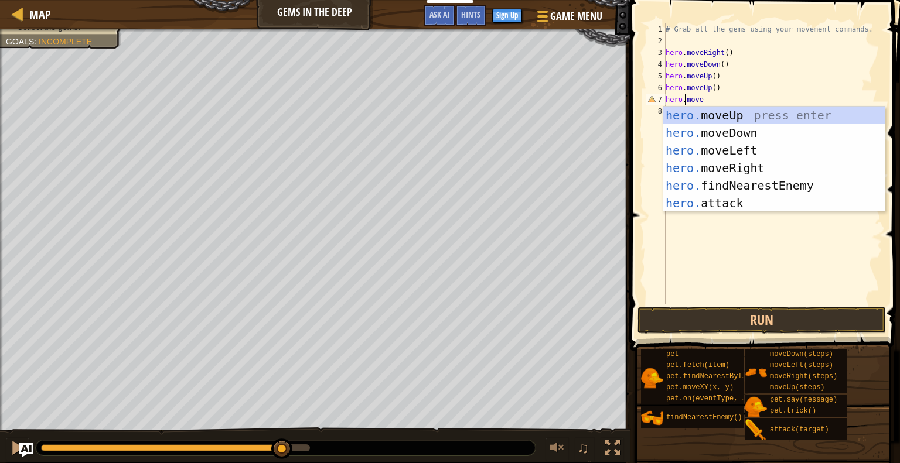
click at [708, 100] on div "# Grab all the gems using your movement commands. hero . moveRight ( ) hero . m…" at bounding box center [772, 175] width 219 height 305
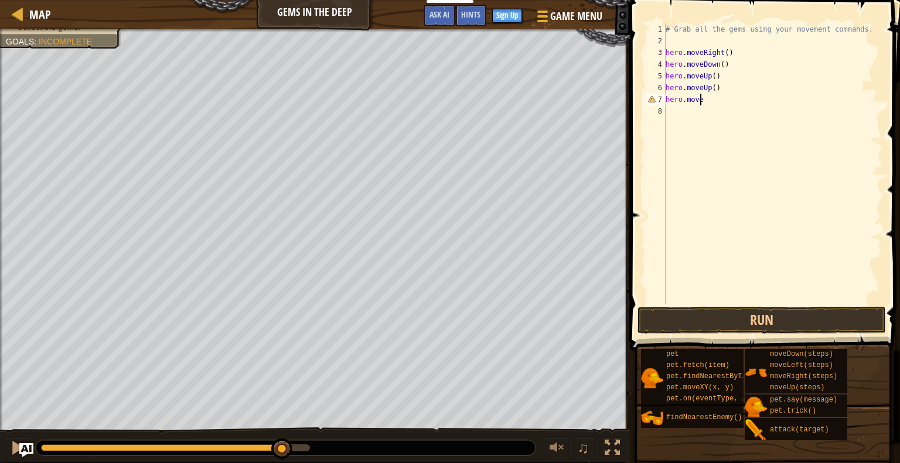
scroll to position [5, 2]
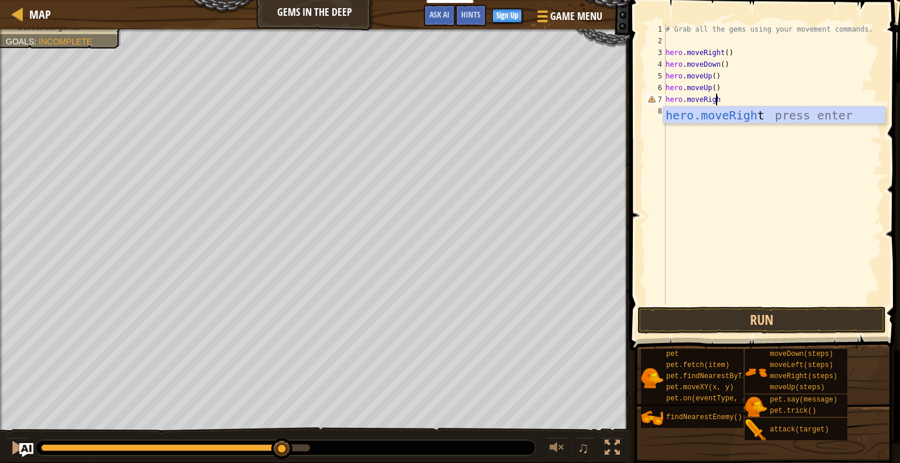
type textarea "hero.moveRight"
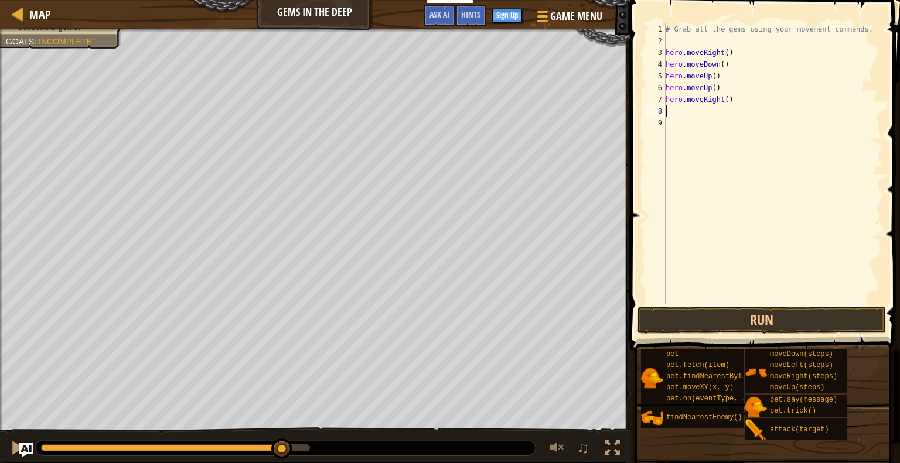
scroll to position [5, 0]
type textarea "hero.moveRight()"
click at [758, 320] on button "Run" at bounding box center [761, 320] width 248 height 27
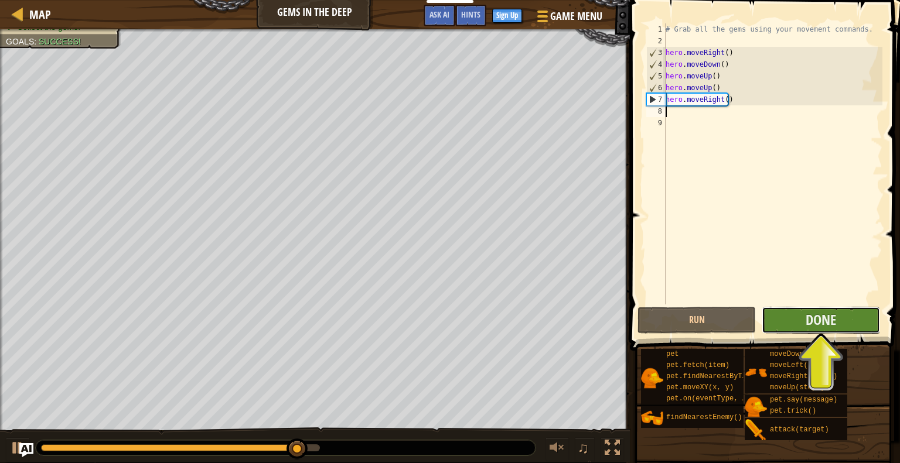
click at [838, 319] on button "Done" at bounding box center [821, 320] width 118 height 27
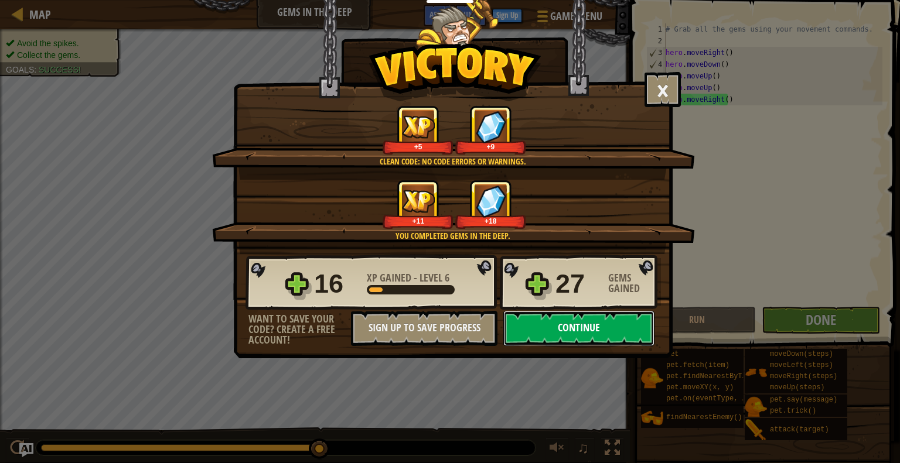
click at [629, 339] on button "Continue" at bounding box center [578, 328] width 151 height 35
